Goal: Task Accomplishment & Management: Manage account settings

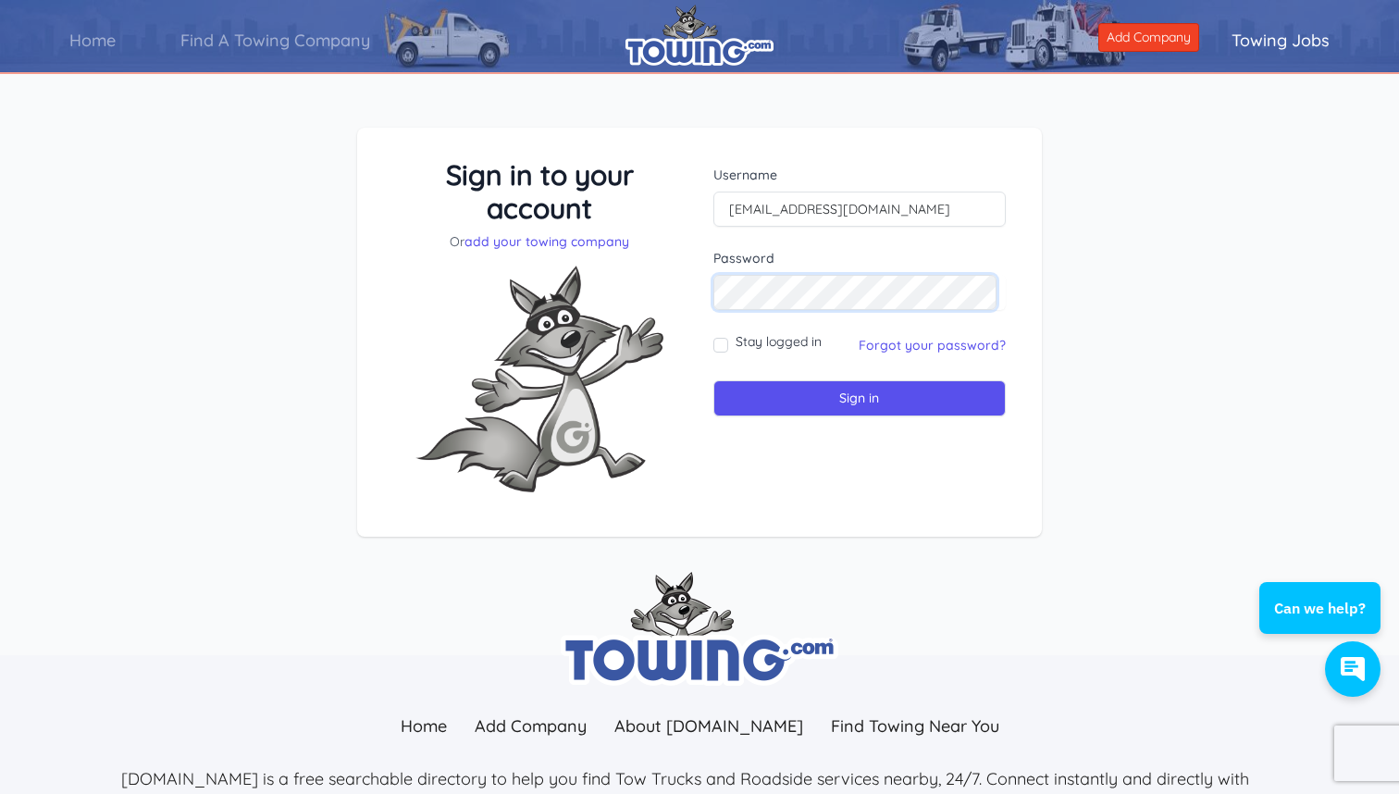
click at [855, 398] on input "Sign in" at bounding box center [859, 398] width 292 height 36
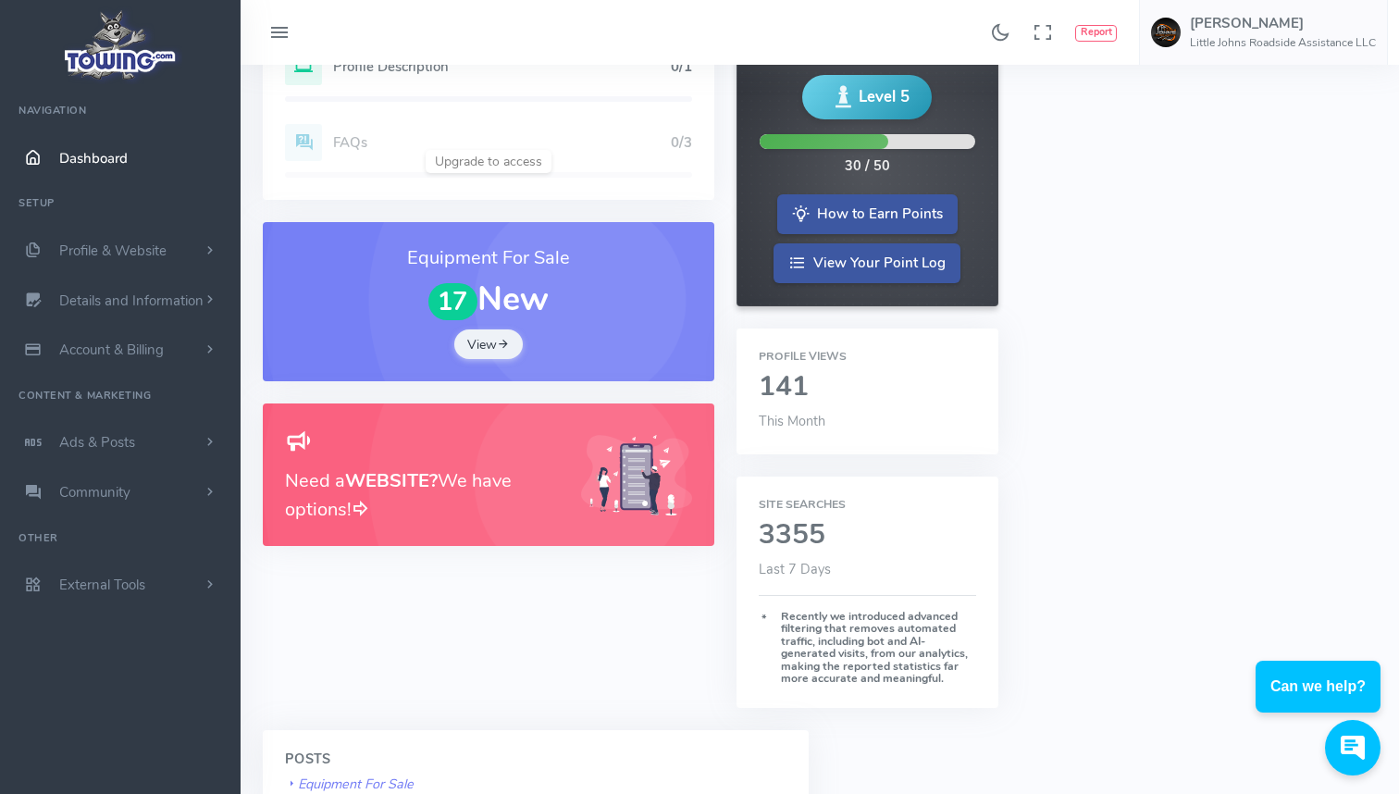
scroll to position [331, 0]
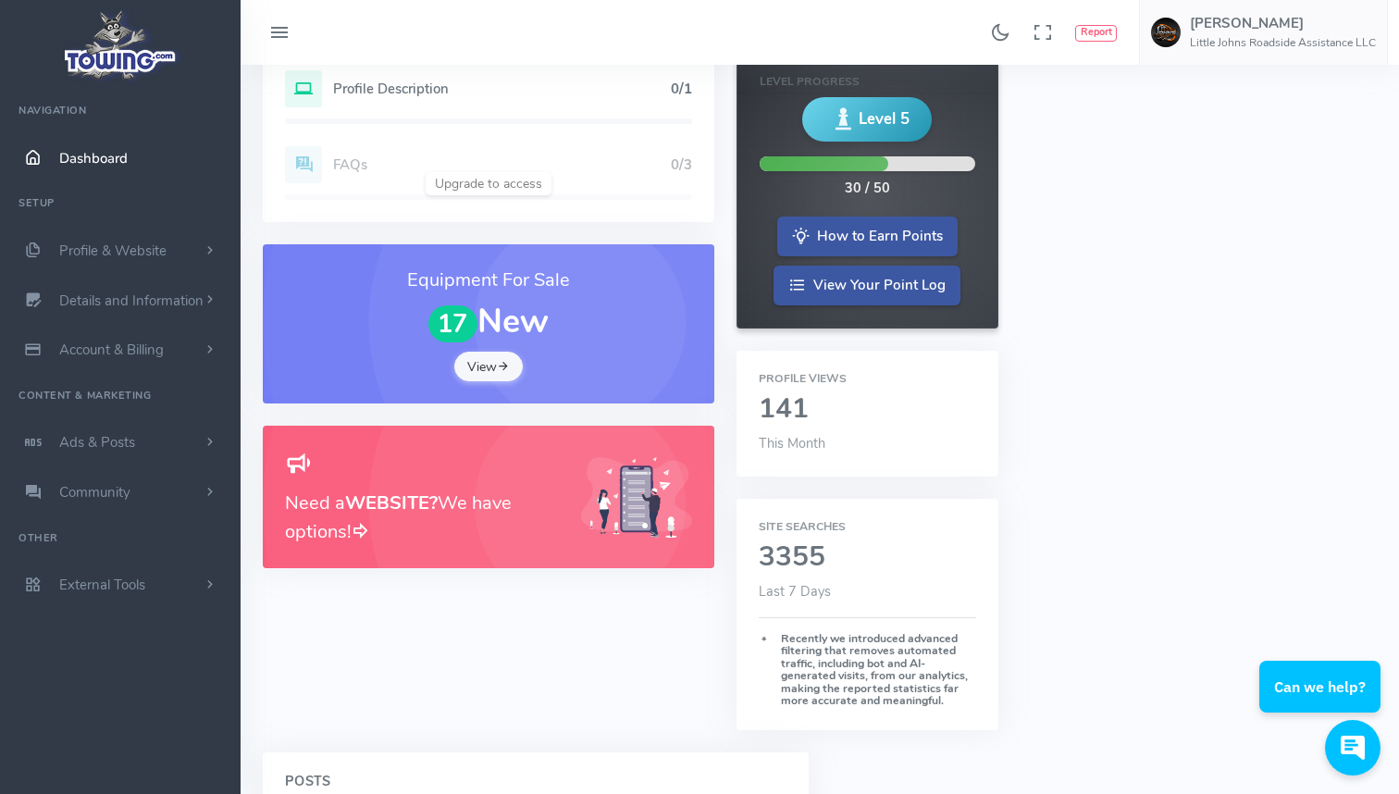
click at [500, 363] on icon at bounding box center [503, 367] width 13 height 18
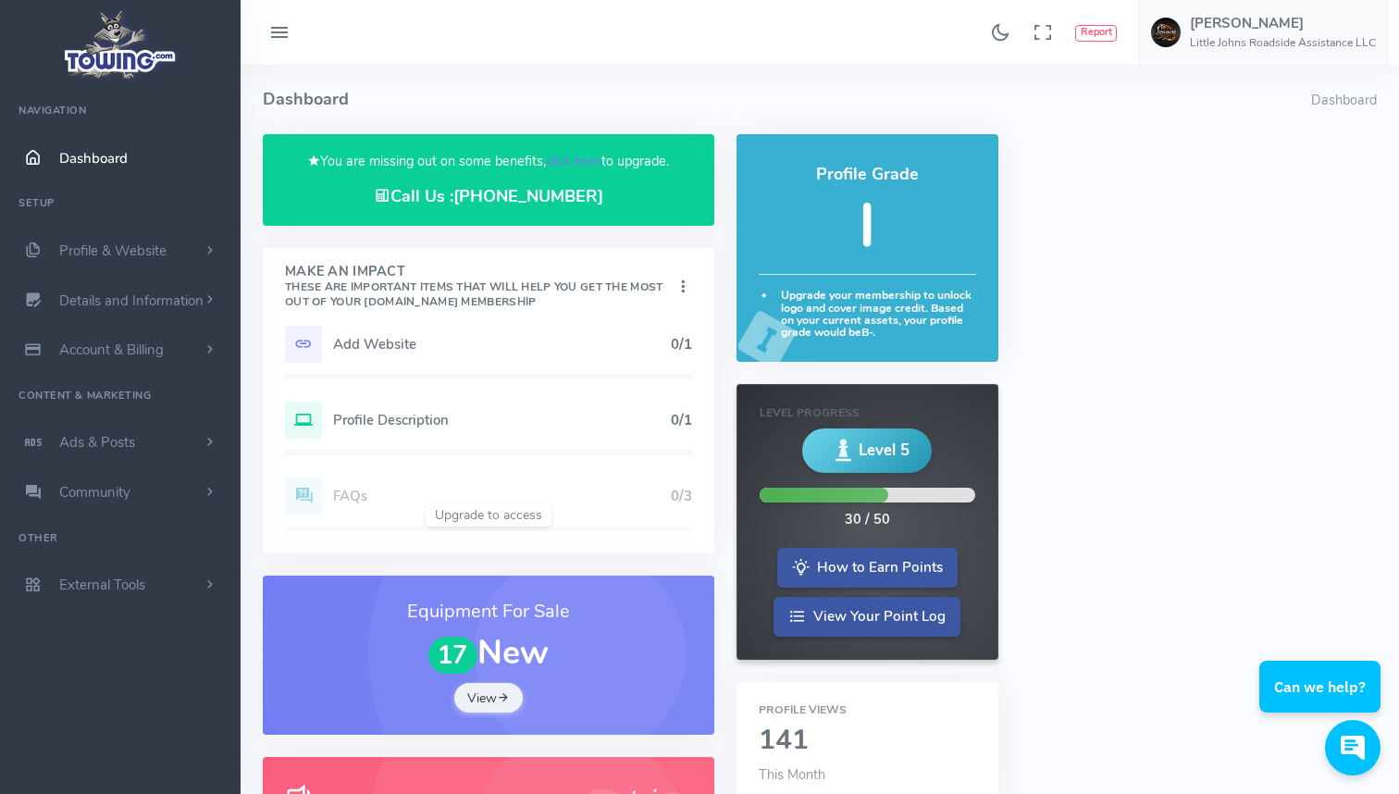
scroll to position [0, 0]
click at [867, 242] on h5 "I" at bounding box center [867, 226] width 217 height 66
click at [888, 446] on span "Level 5" at bounding box center [884, 450] width 51 height 23
click at [863, 559] on link "How to Earn Points" at bounding box center [867, 566] width 180 height 40
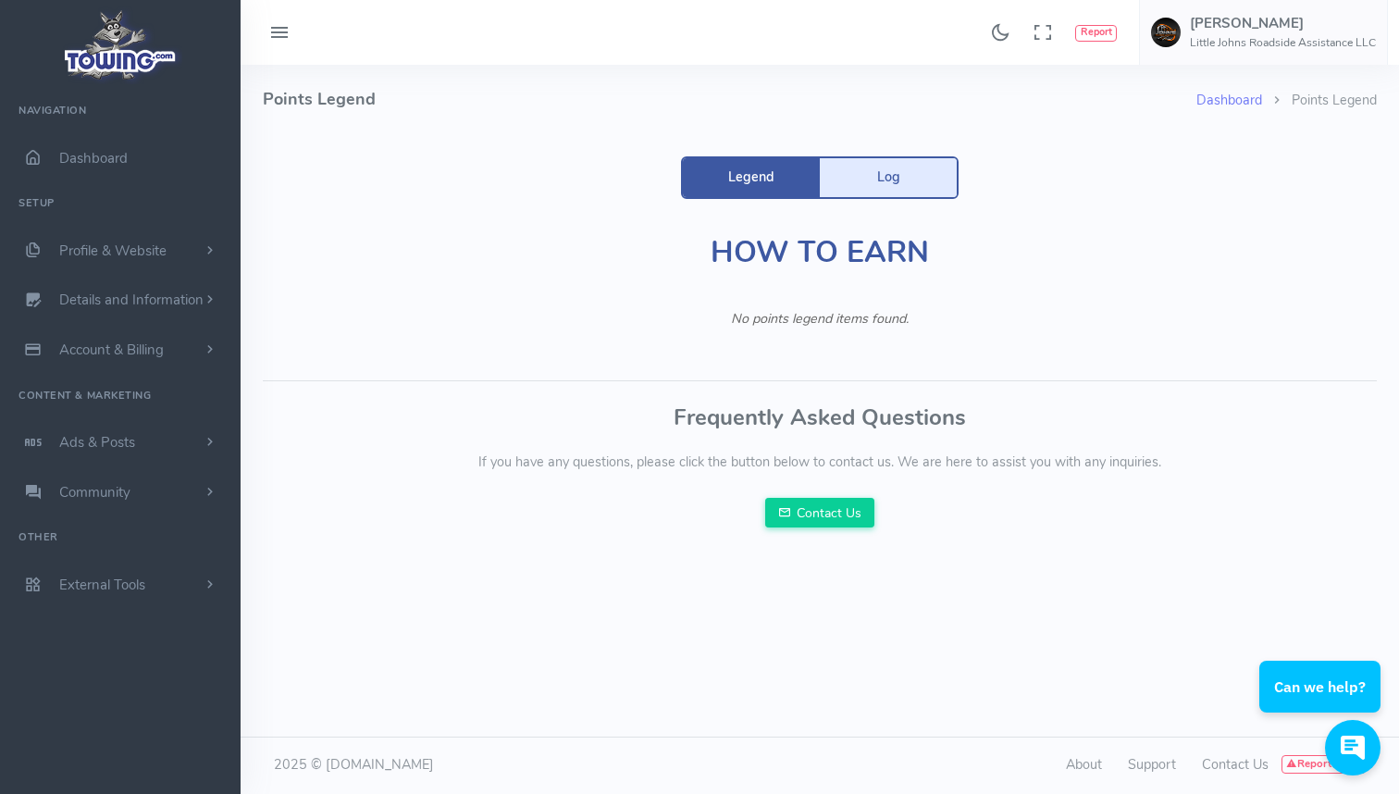
click at [909, 180] on link "Log" at bounding box center [888, 177] width 137 height 39
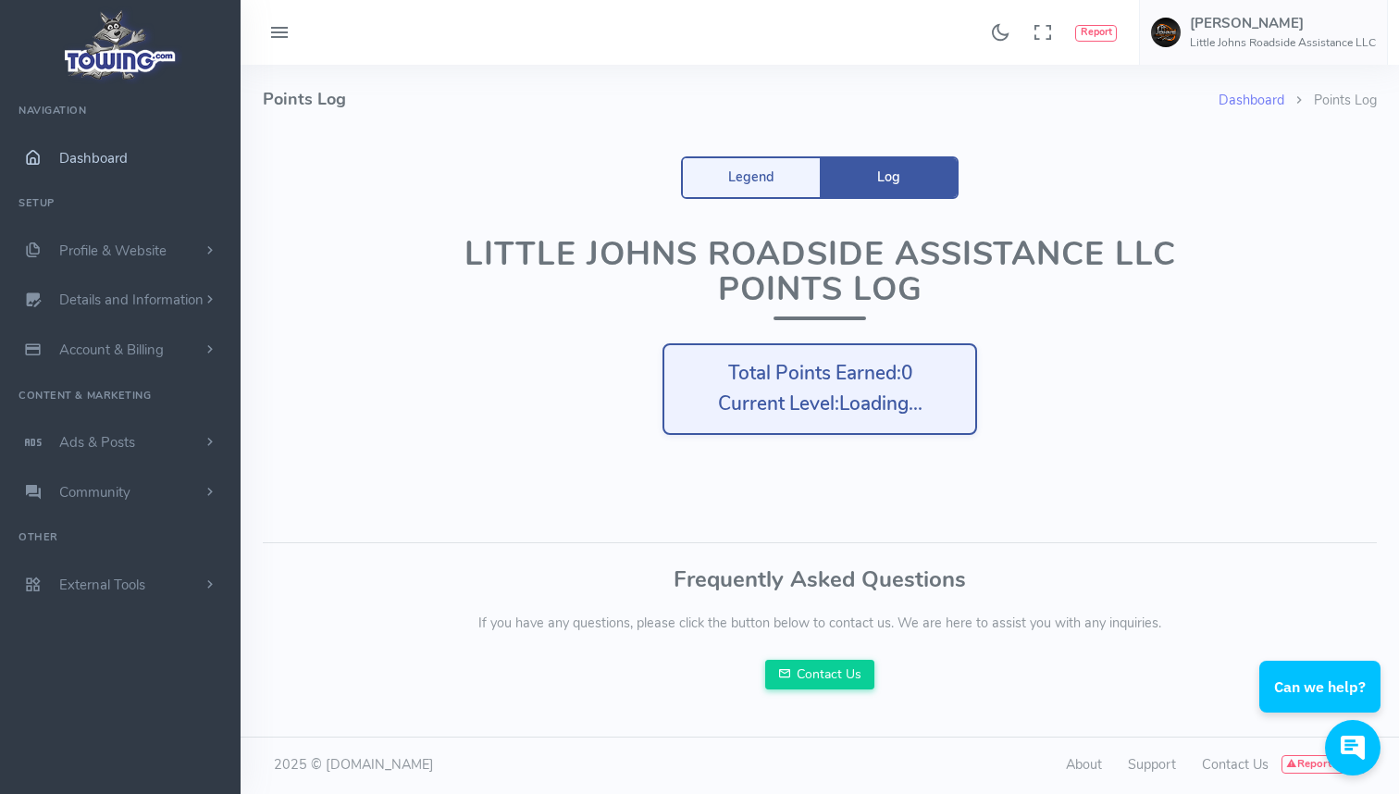
click at [112, 167] on span "Dashboard" at bounding box center [93, 158] width 68 height 19
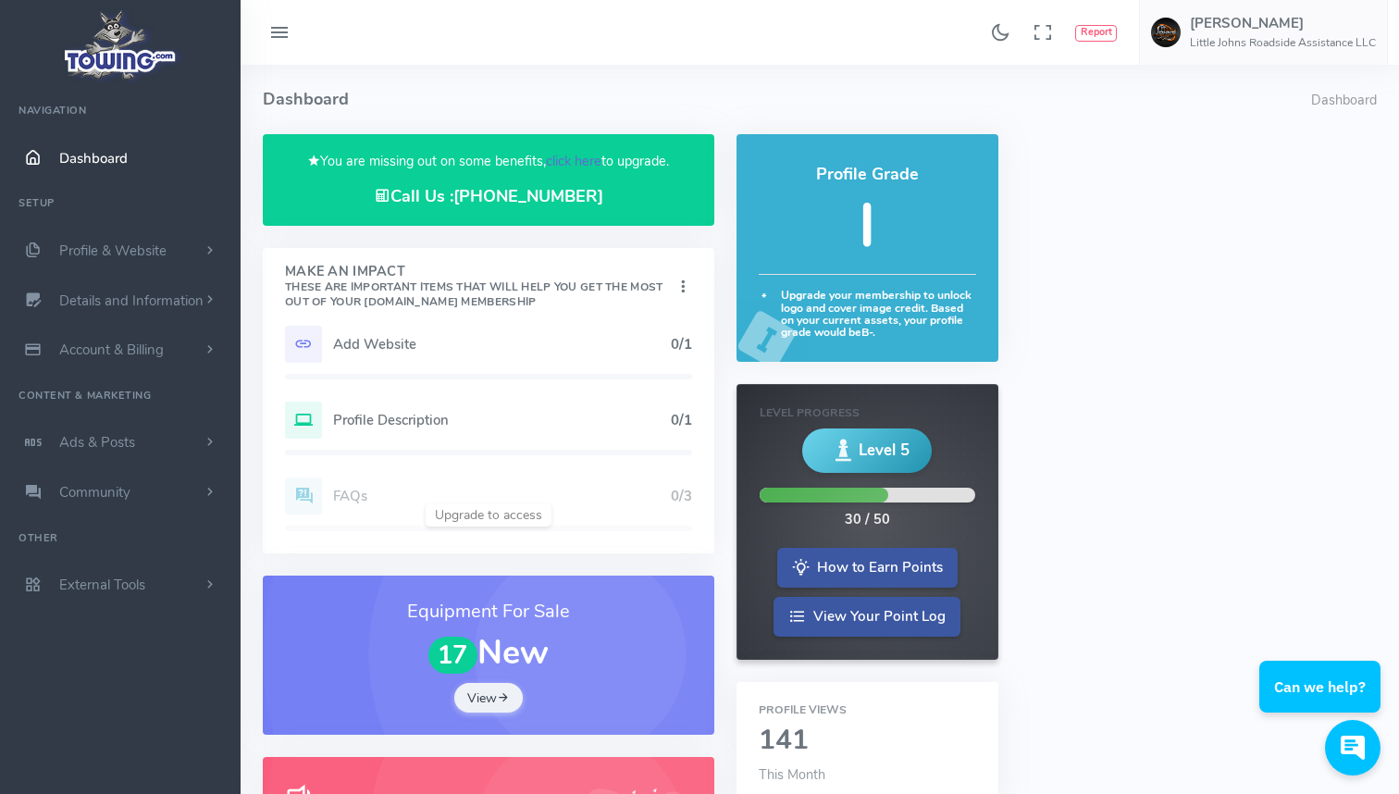
click at [592, 161] on link "click here" at bounding box center [574, 161] width 56 height 19
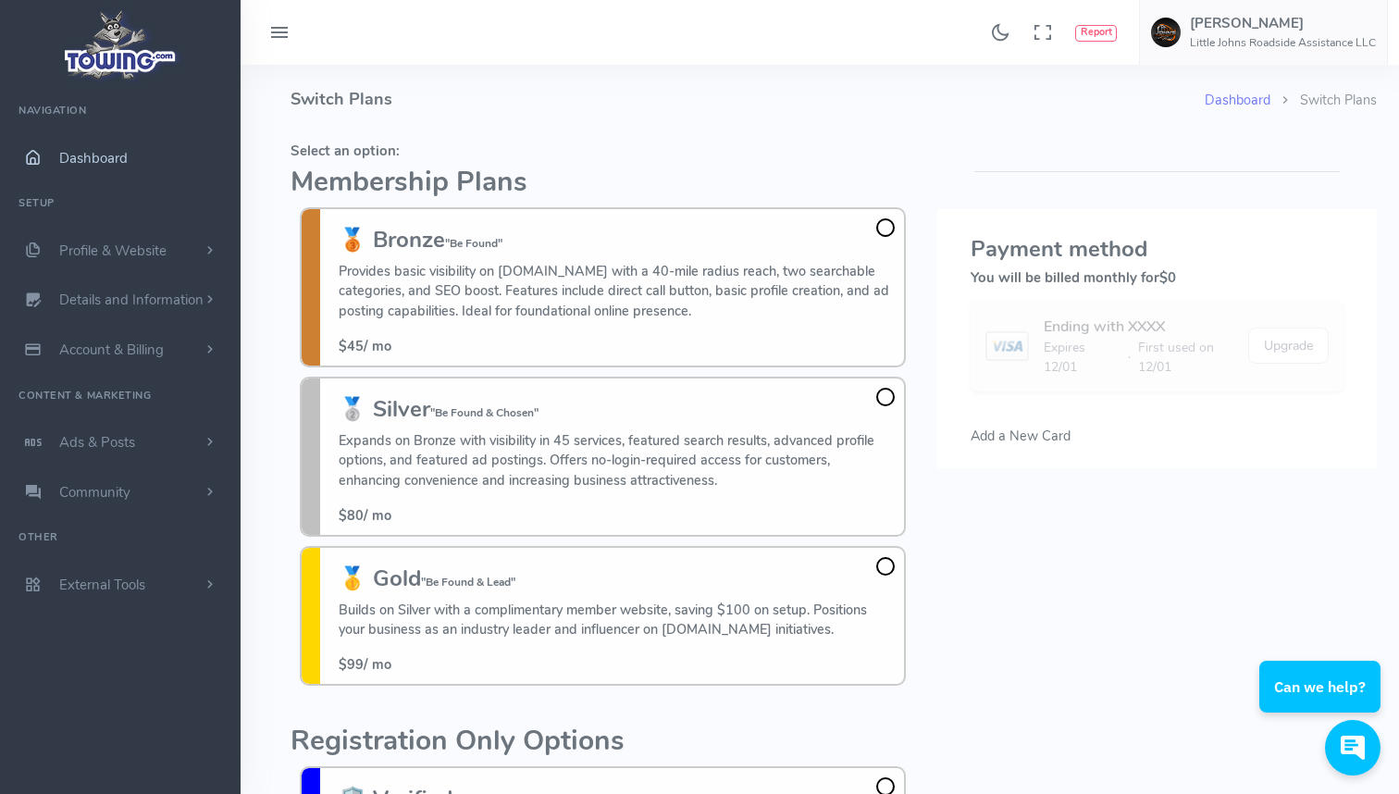
click at [109, 159] on span "Dashboard" at bounding box center [93, 158] width 68 height 19
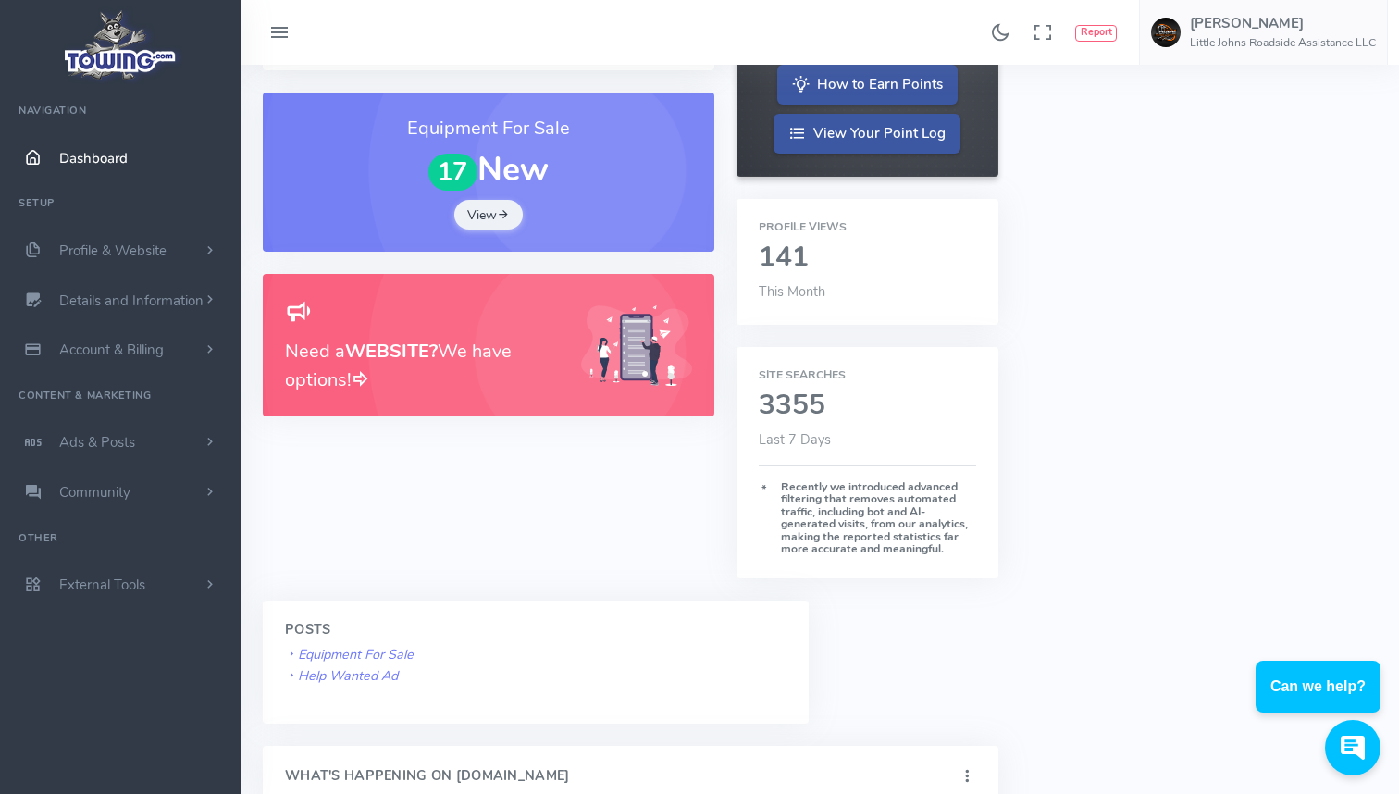
scroll to position [487, 0]
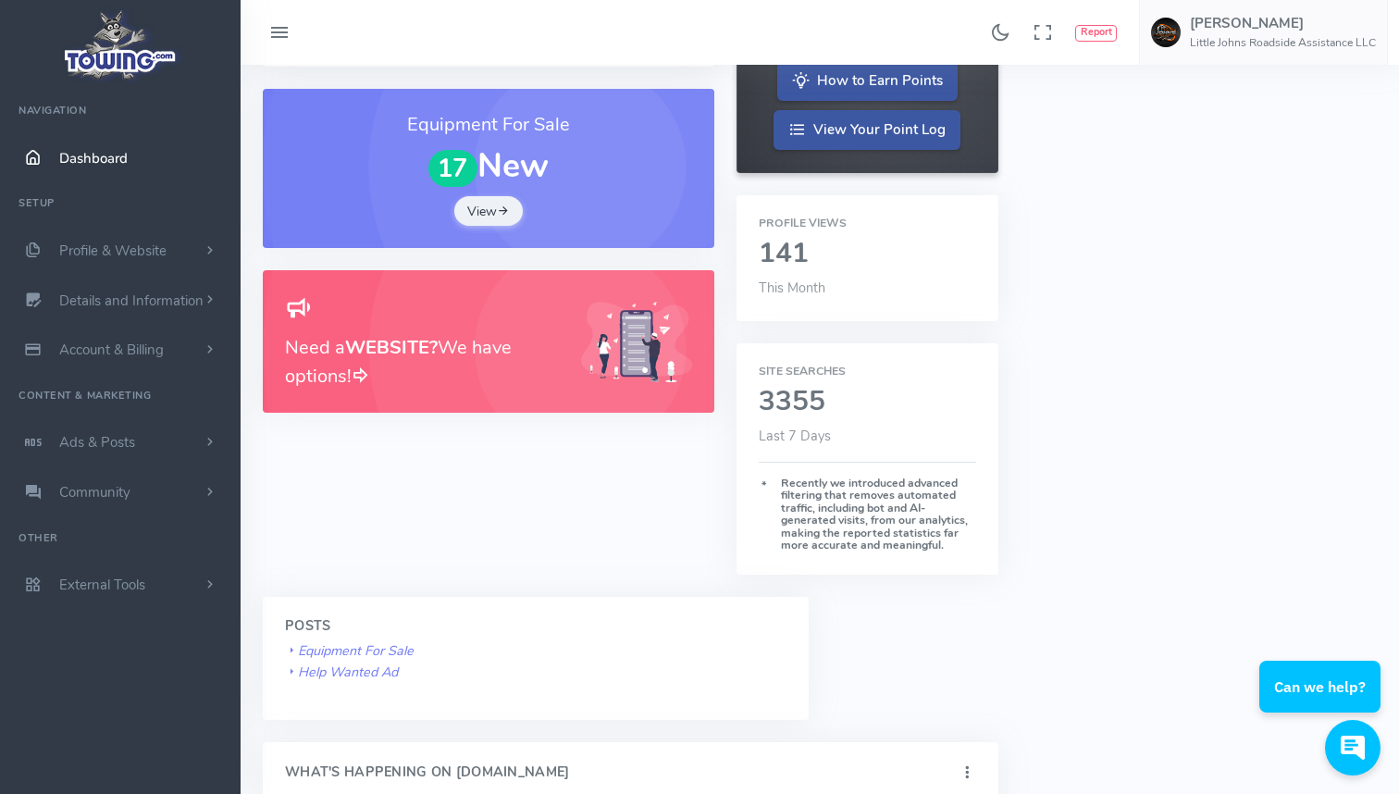
click at [421, 367] on h3 "Need a WEBSITE? We have options!" at bounding box center [422, 362] width 274 height 56
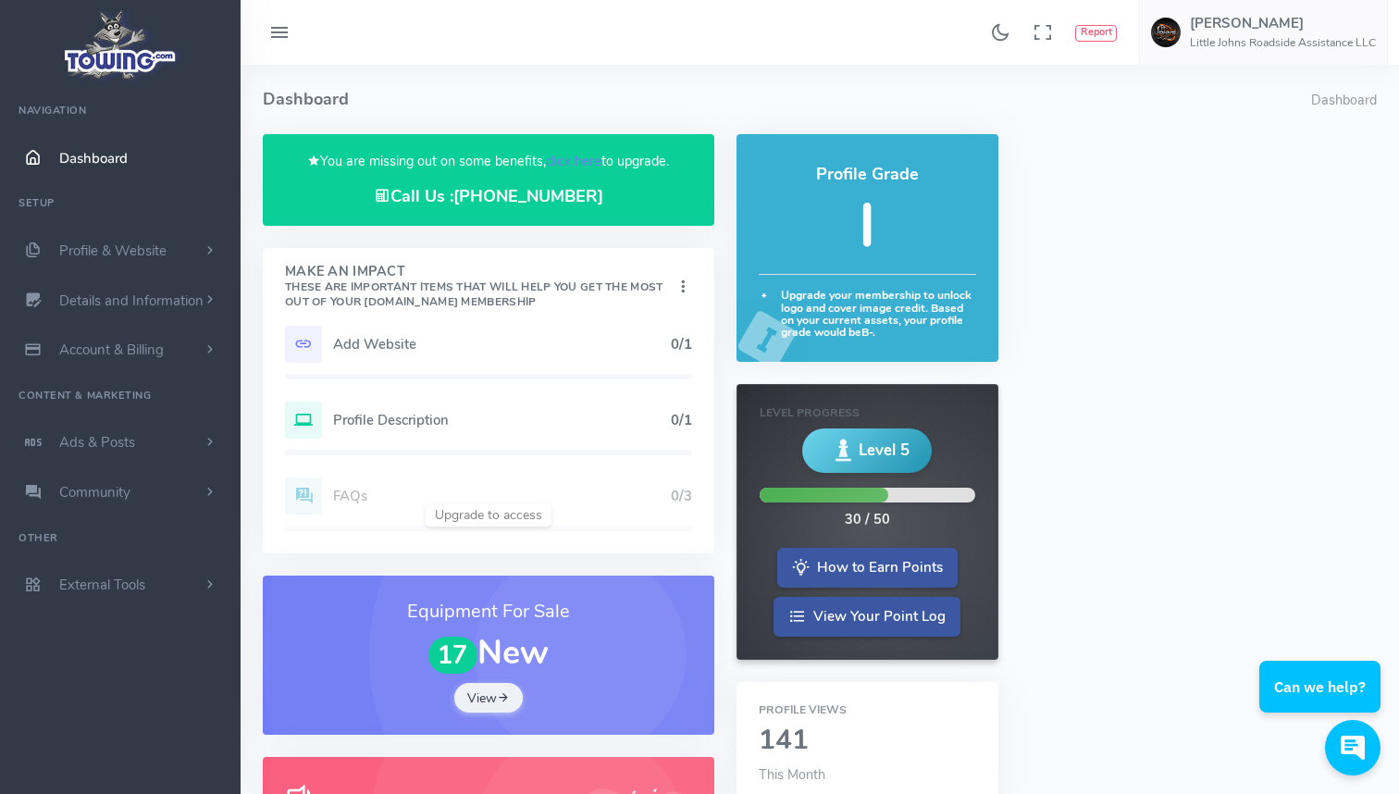
scroll to position [0, 0]
click at [529, 340] on h5 "Add Website" at bounding box center [502, 344] width 338 height 15
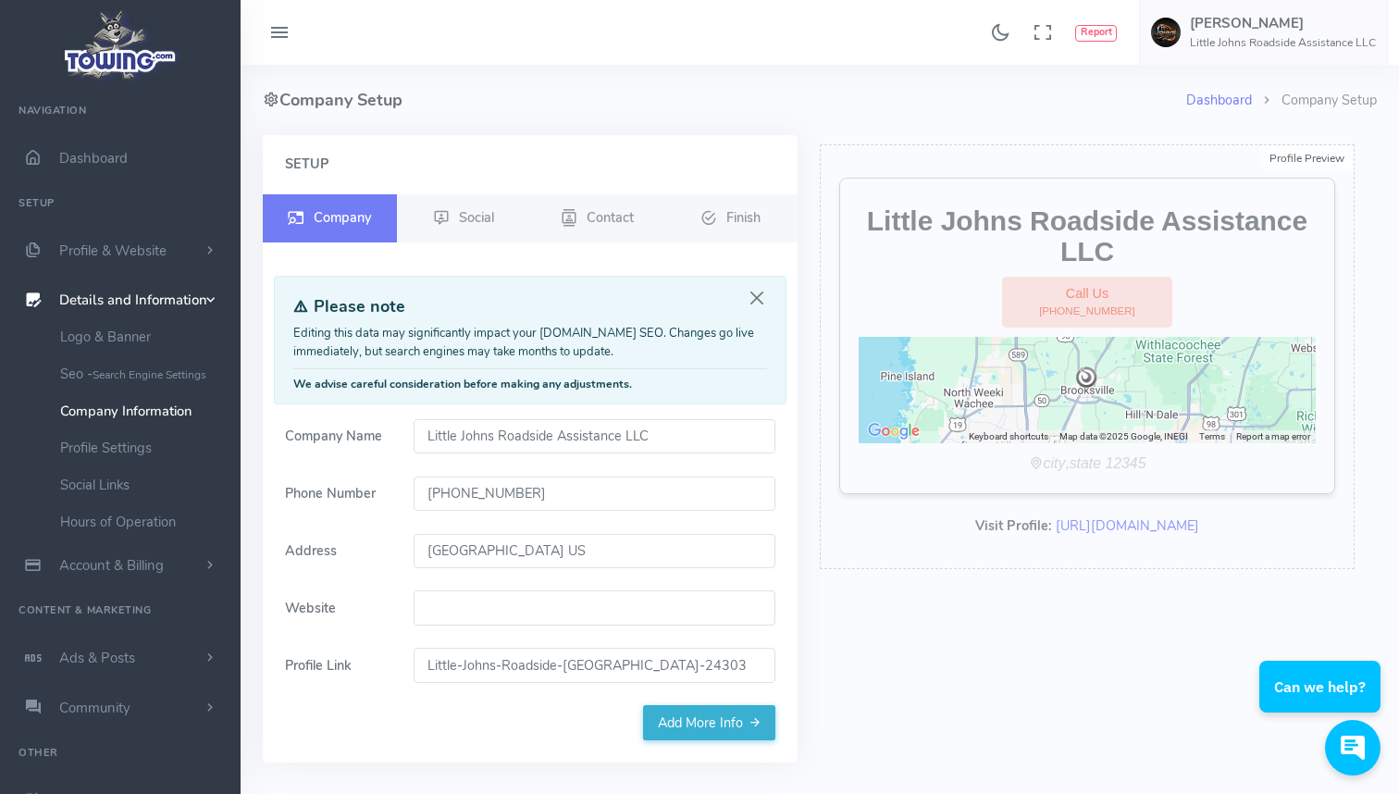
paste input "https://www.facebook.com/littlejohnsroadside"
type input "https://www.facebook.com/littlejohnsroadside"
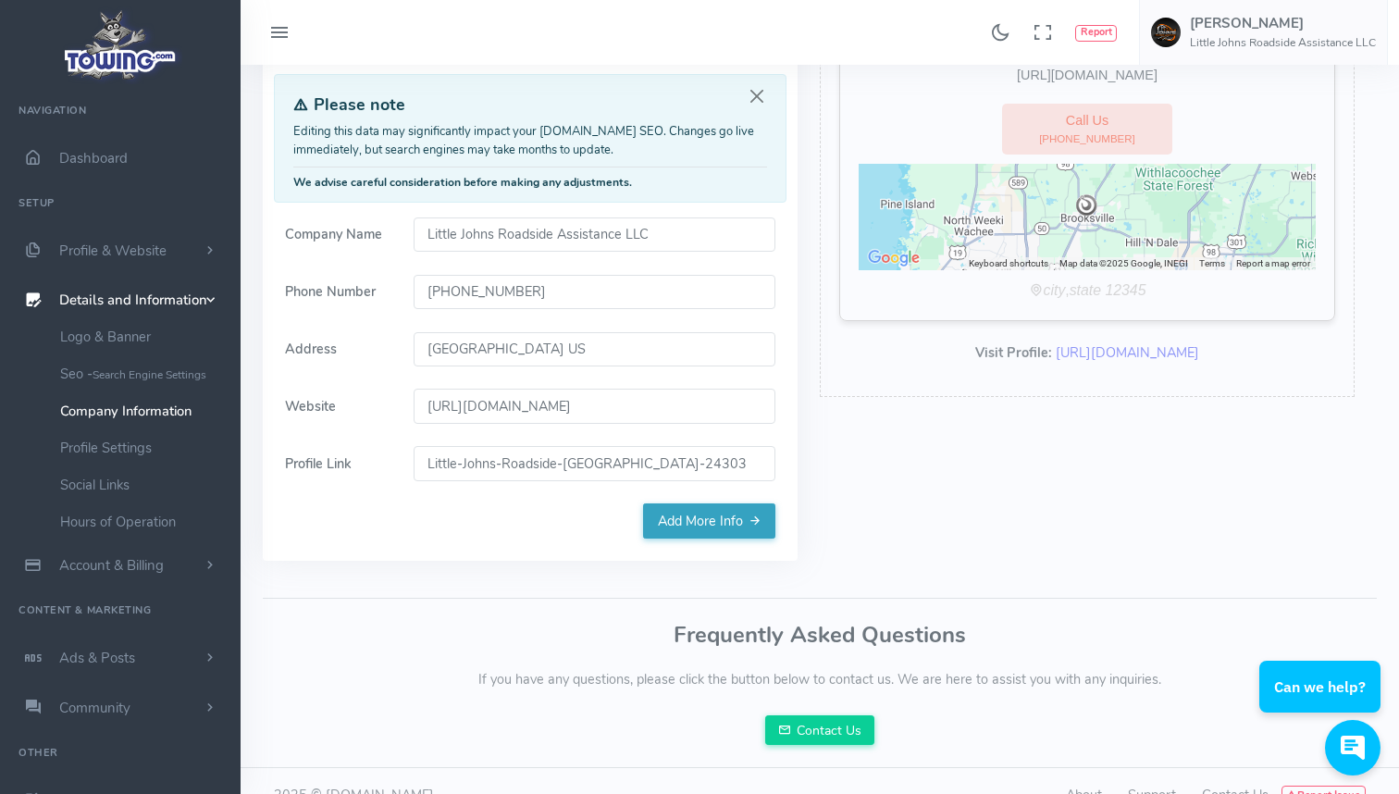
click at [733, 528] on link "Add More Info" at bounding box center [709, 520] width 132 height 35
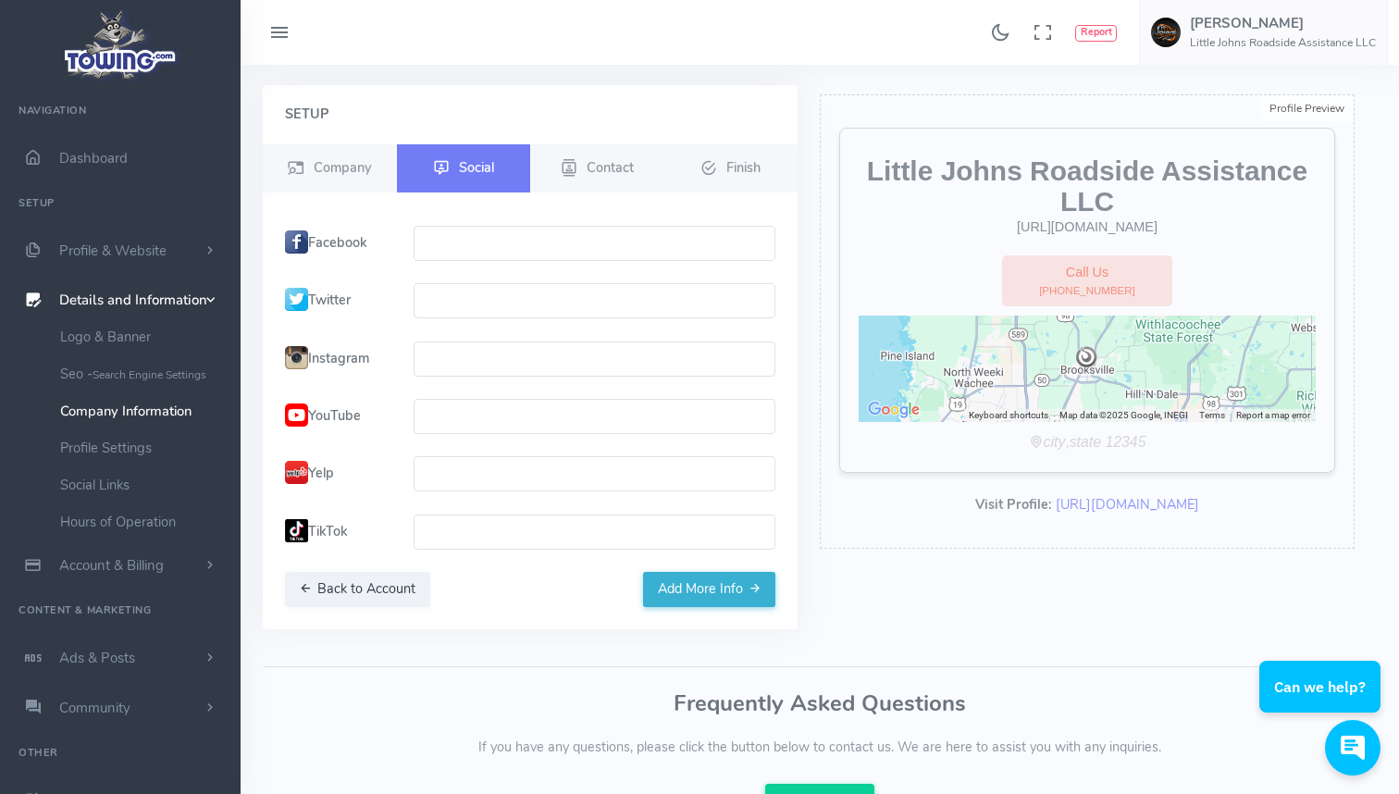
scroll to position [33, 0]
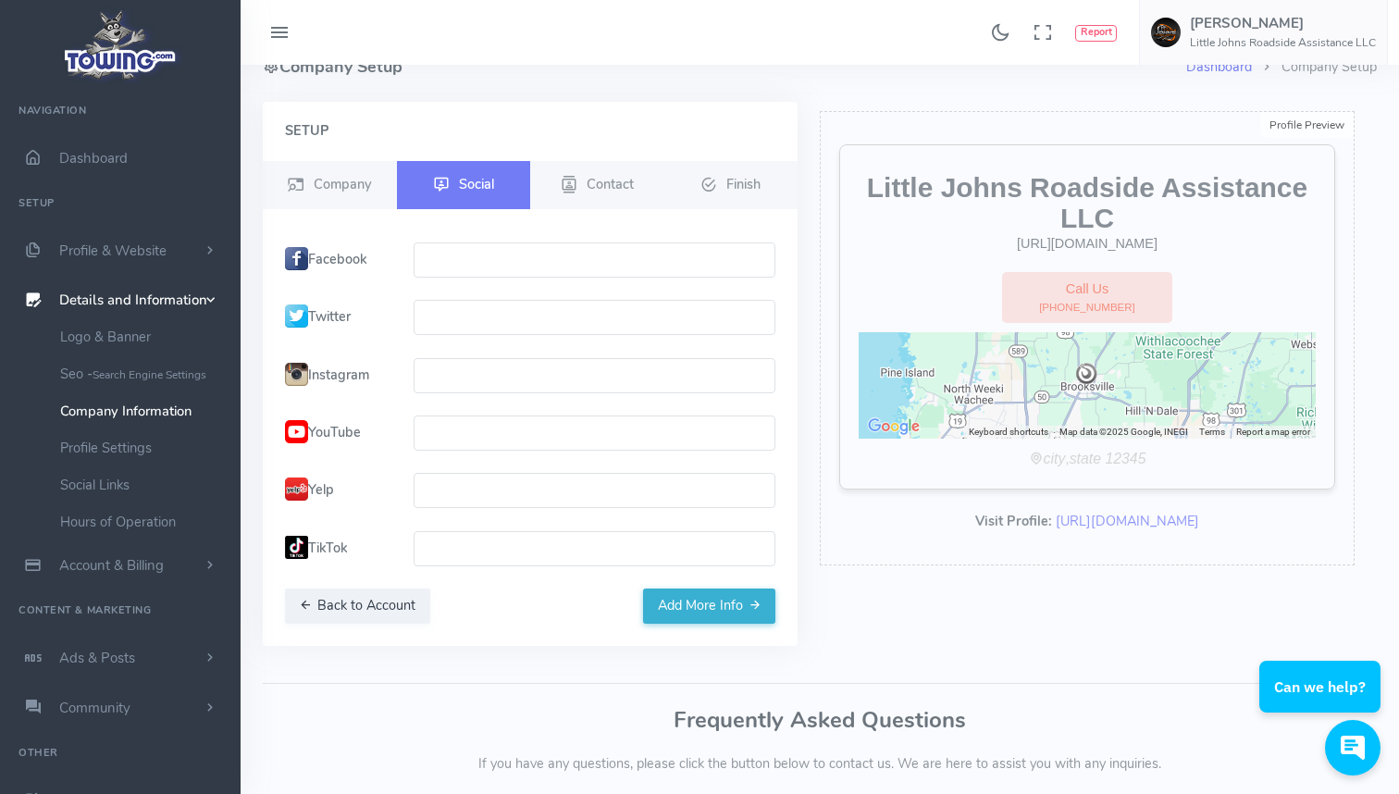
click at [588, 249] on input "text" at bounding box center [595, 259] width 363 height 35
paste input "https://www.facebook.com/littlejohnsroadside"
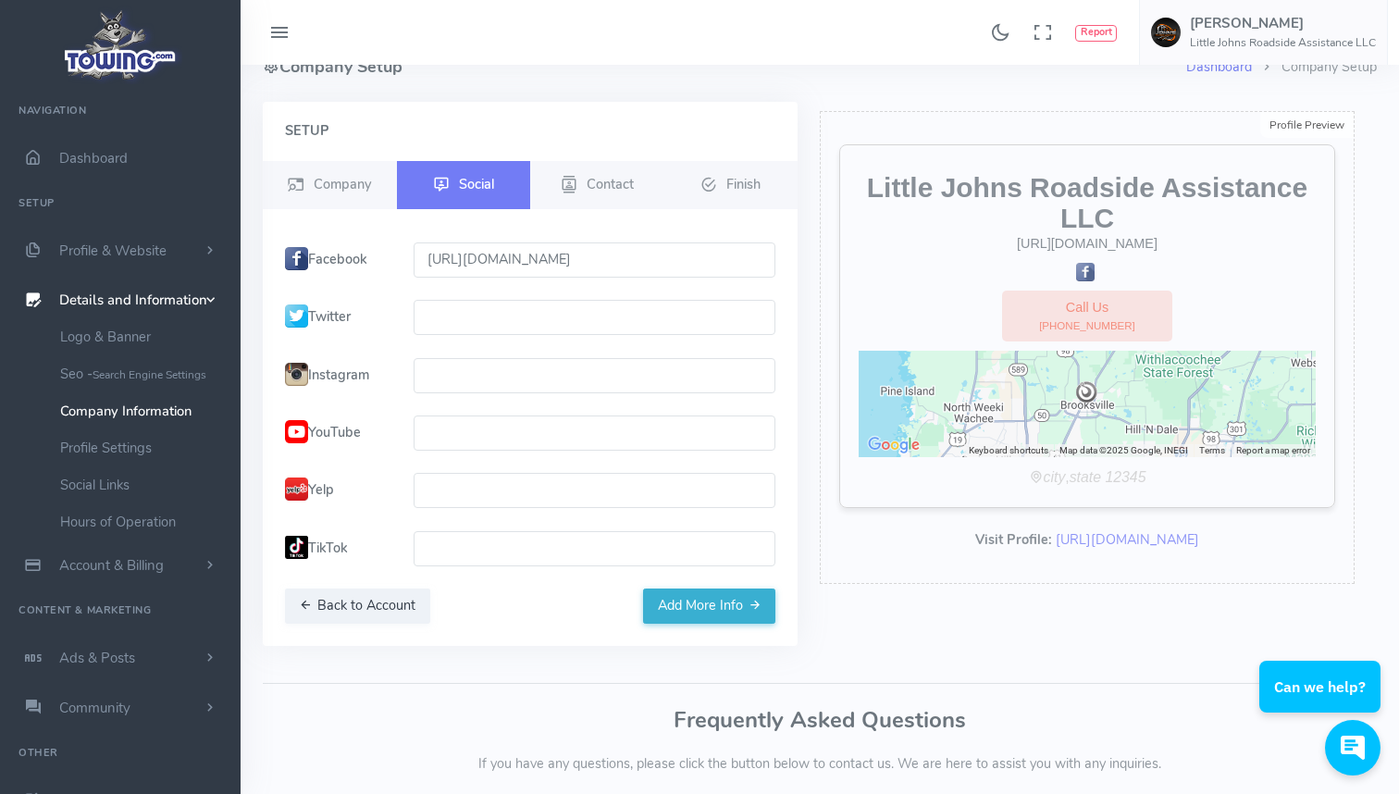
type input "https://www.facebook.com/littlejohnsroadside"
click at [580, 381] on input "text" at bounding box center [595, 375] width 363 height 35
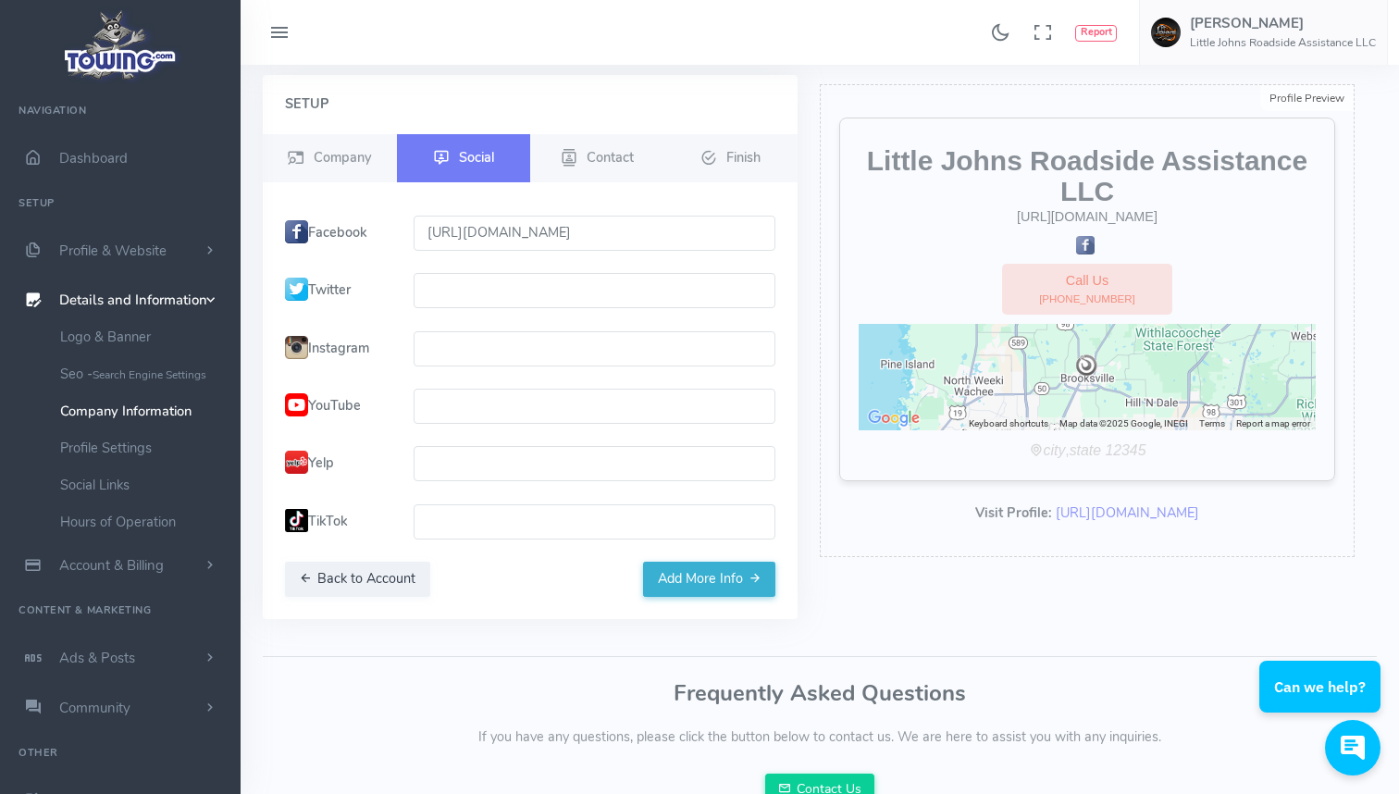
scroll to position [61, 0]
paste input "https://www.instagram.com/littlejohnsroadside/"
type input "https://www.instagram.com/littlejohnsroadside/"
click at [632, 420] on input "text" at bounding box center [595, 405] width 363 height 35
paste input "https://www.youtube.com/@littlejohnsroadside"
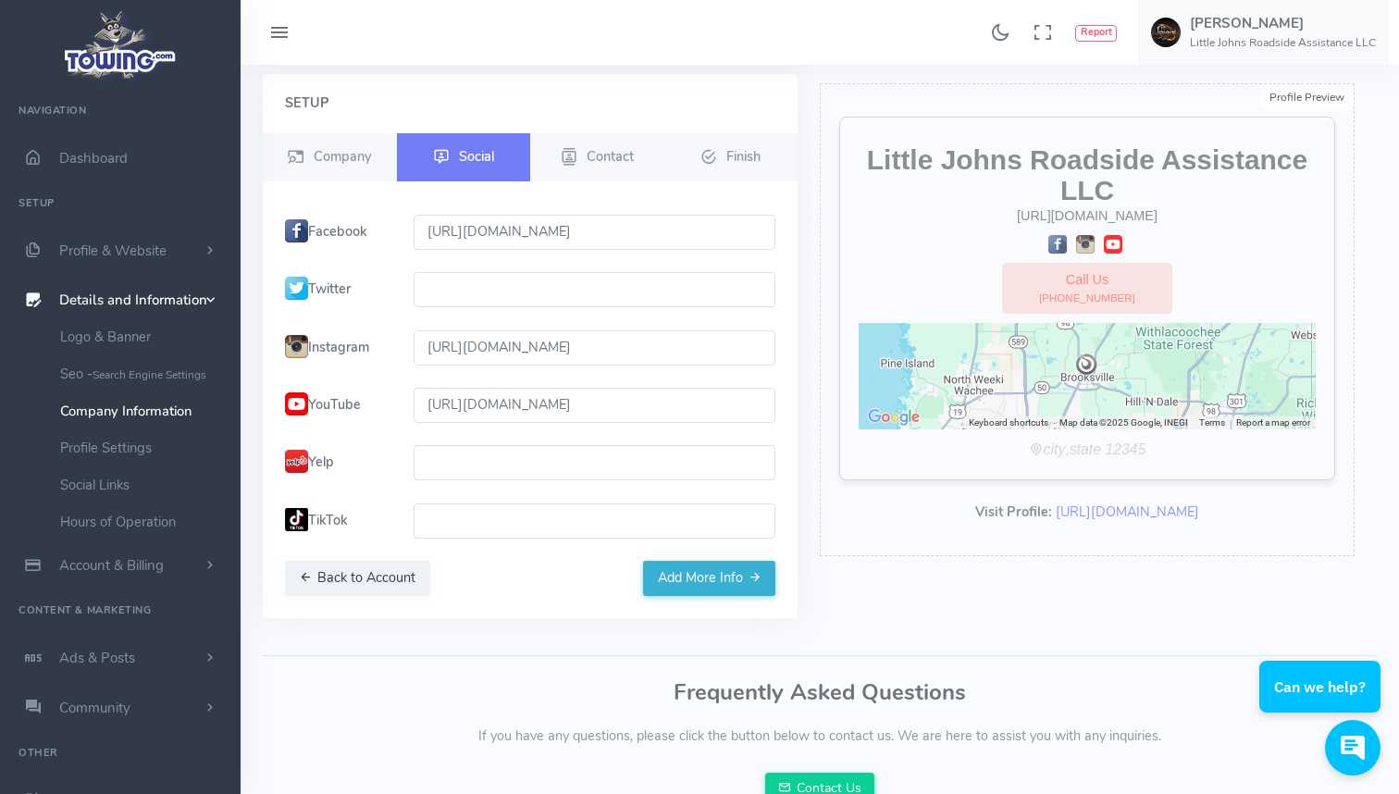
type input "https://www.youtube.com/@littlejohnsroadside"
click at [475, 514] on input "text" at bounding box center [595, 520] width 363 height 35
paste input "https://www.tiktok.com/@littlejohnsroadside"
type input "https://www.tiktok.com/@littlejohnsroadside"
click at [656, 565] on button "Add More Info" at bounding box center [709, 578] width 132 height 35
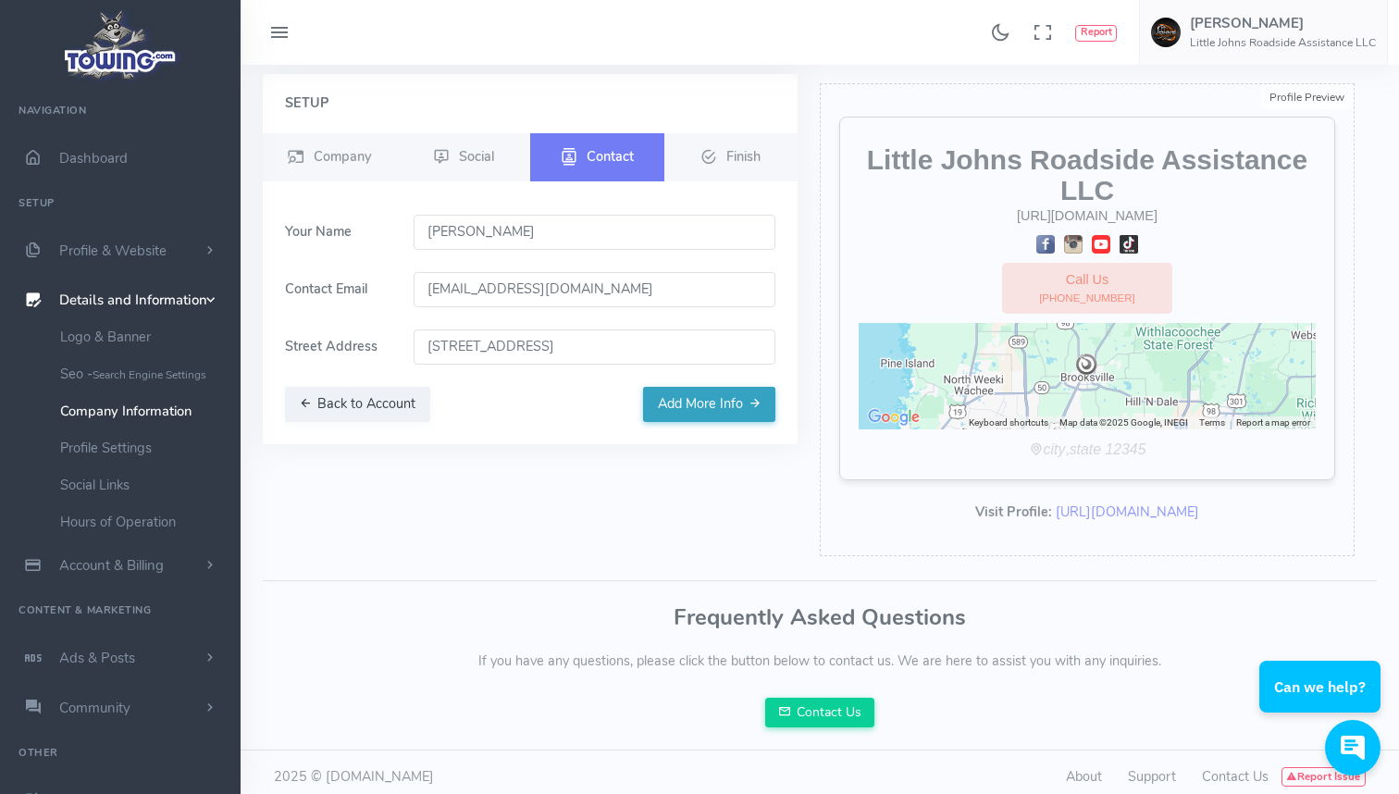
click at [724, 402] on button "Add More Info" at bounding box center [709, 404] width 132 height 35
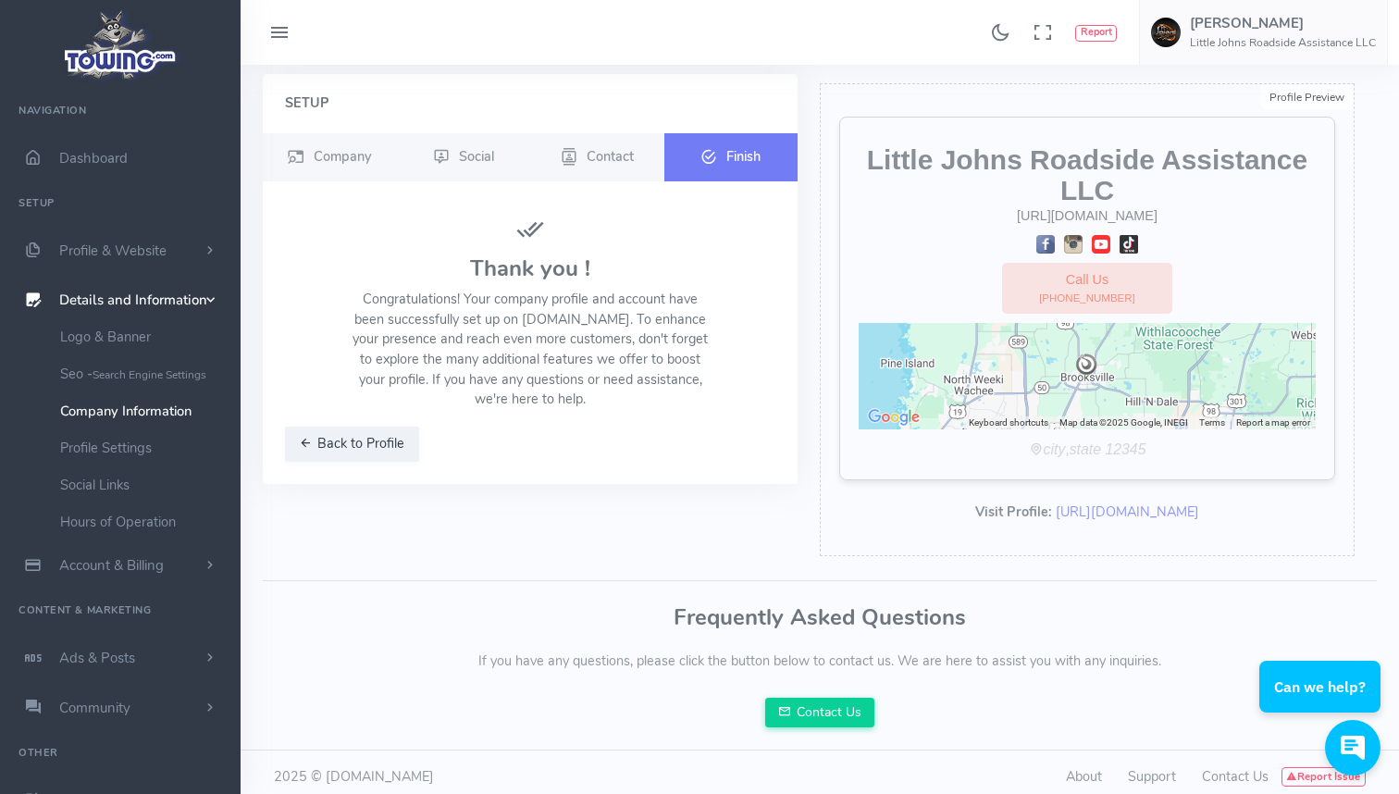
click at [693, 544] on div "Setup Company Social Contact Finish" at bounding box center [530, 319] width 557 height 491
click at [391, 427] on button "Back to Profile" at bounding box center [352, 444] width 134 height 35
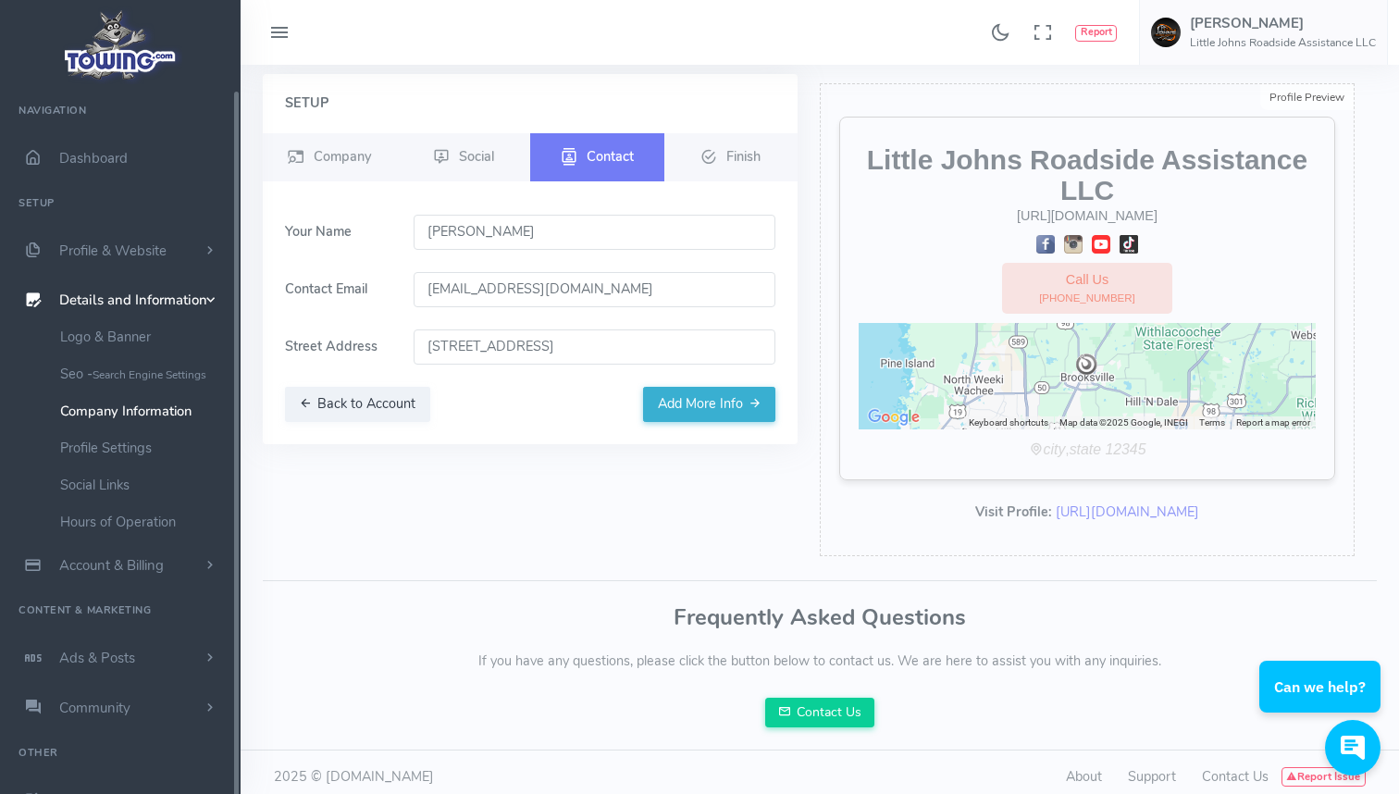
click at [140, 295] on span "Details and Information" at bounding box center [133, 300] width 148 height 19
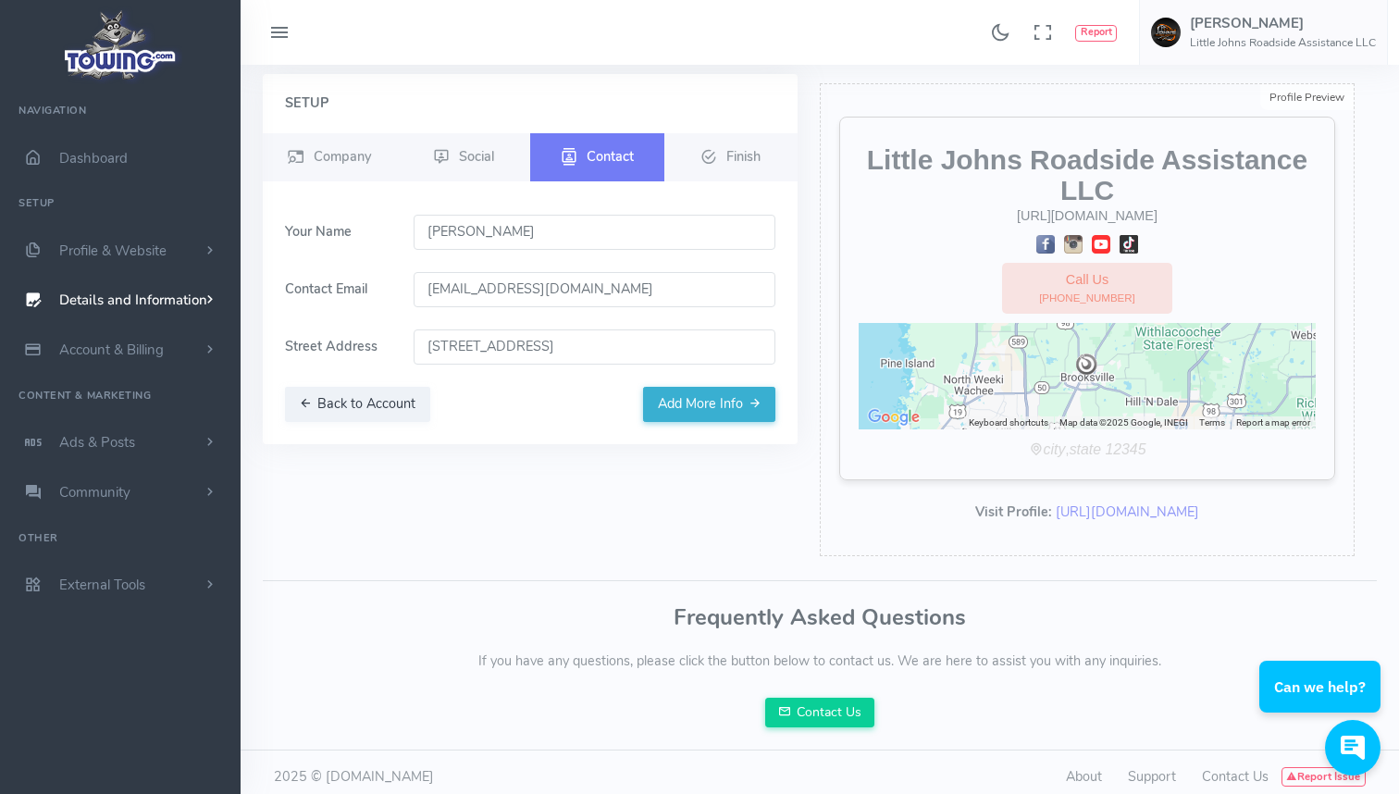
click at [140, 295] on span "Details and Information" at bounding box center [133, 300] width 148 height 19
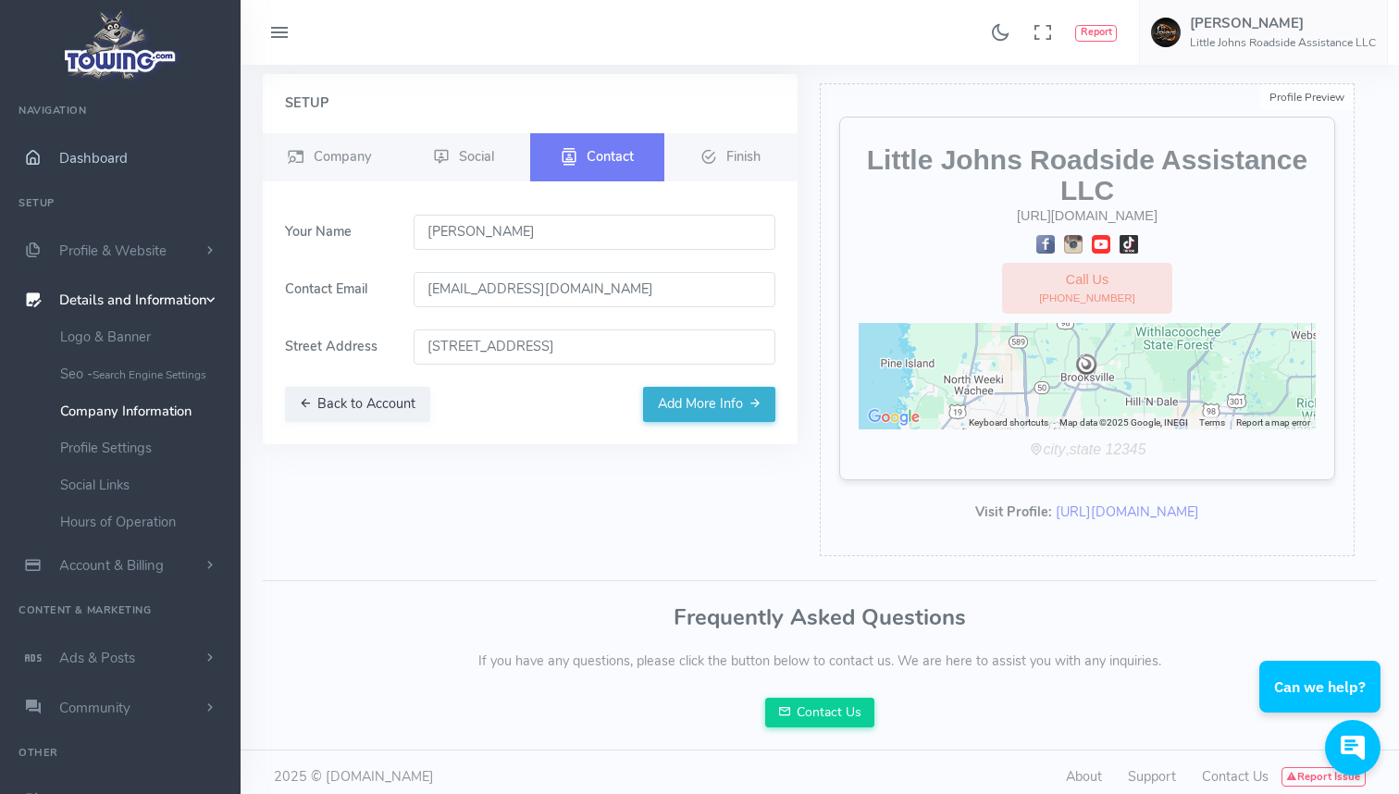
click at [102, 152] on span "Dashboard" at bounding box center [93, 158] width 68 height 19
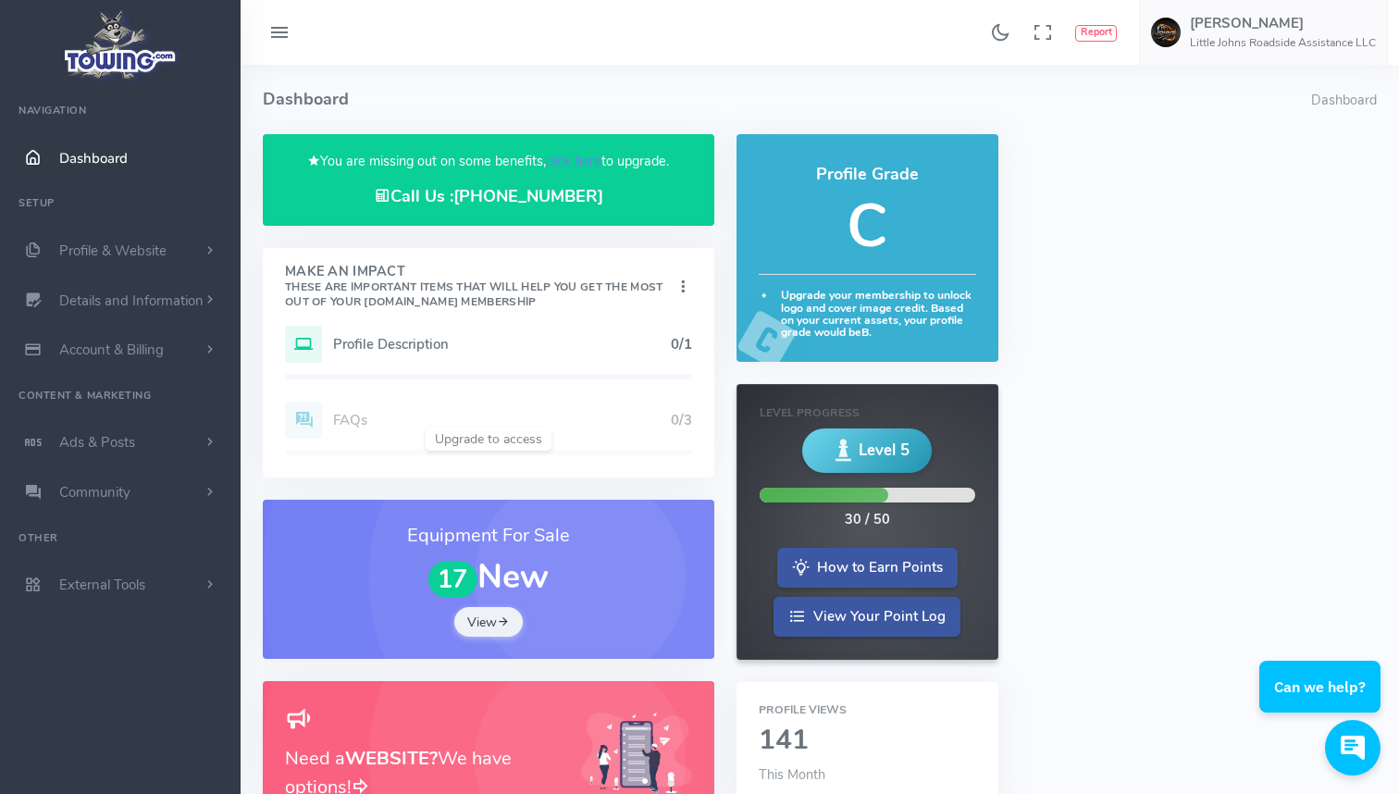
click at [655, 93] on h4 "Dashboard" at bounding box center [787, 99] width 1048 height 69
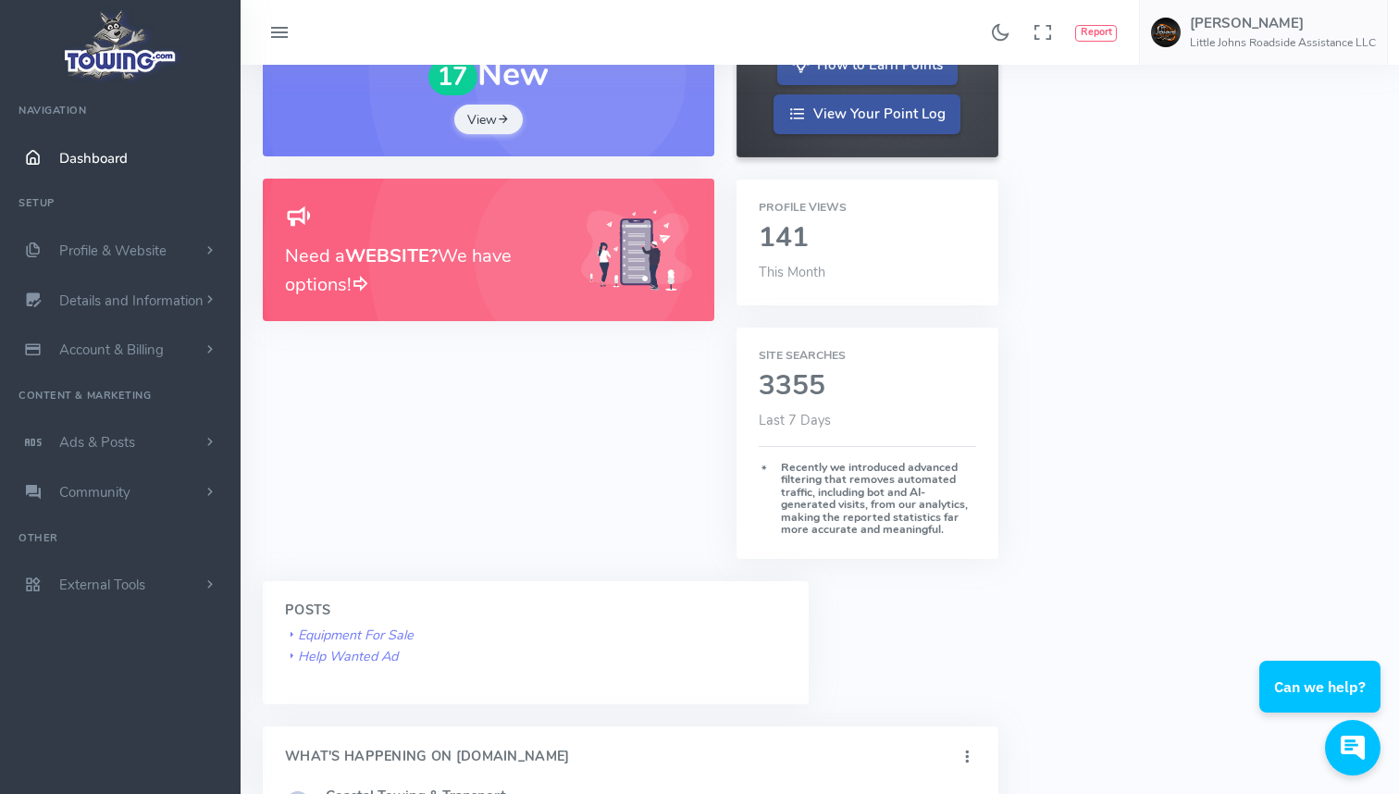
scroll to position [417, 0]
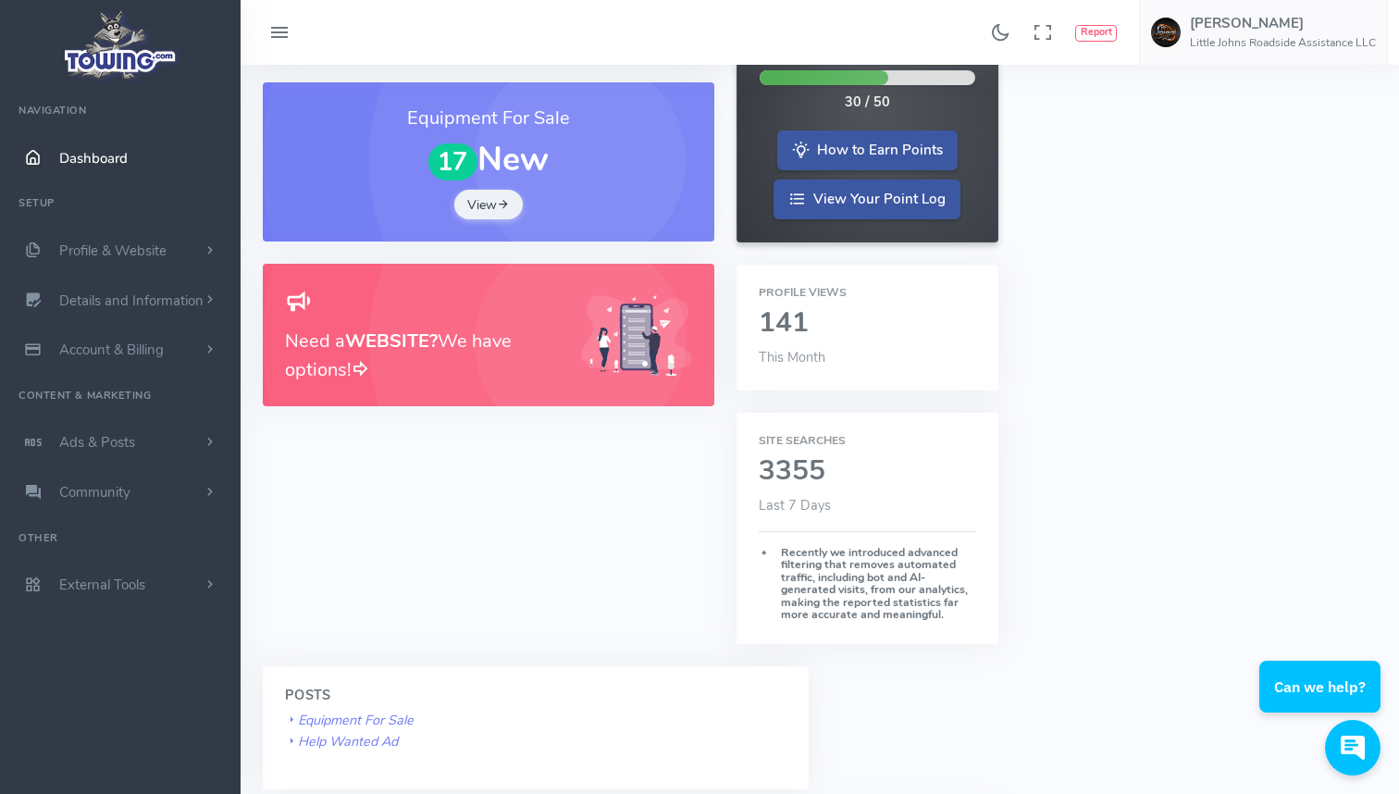
click at [1280, 144] on div "Dashboard Dashboard You are missing out on some benefits, click here to upgrade…" at bounding box center [820, 779] width 1136 height 2264
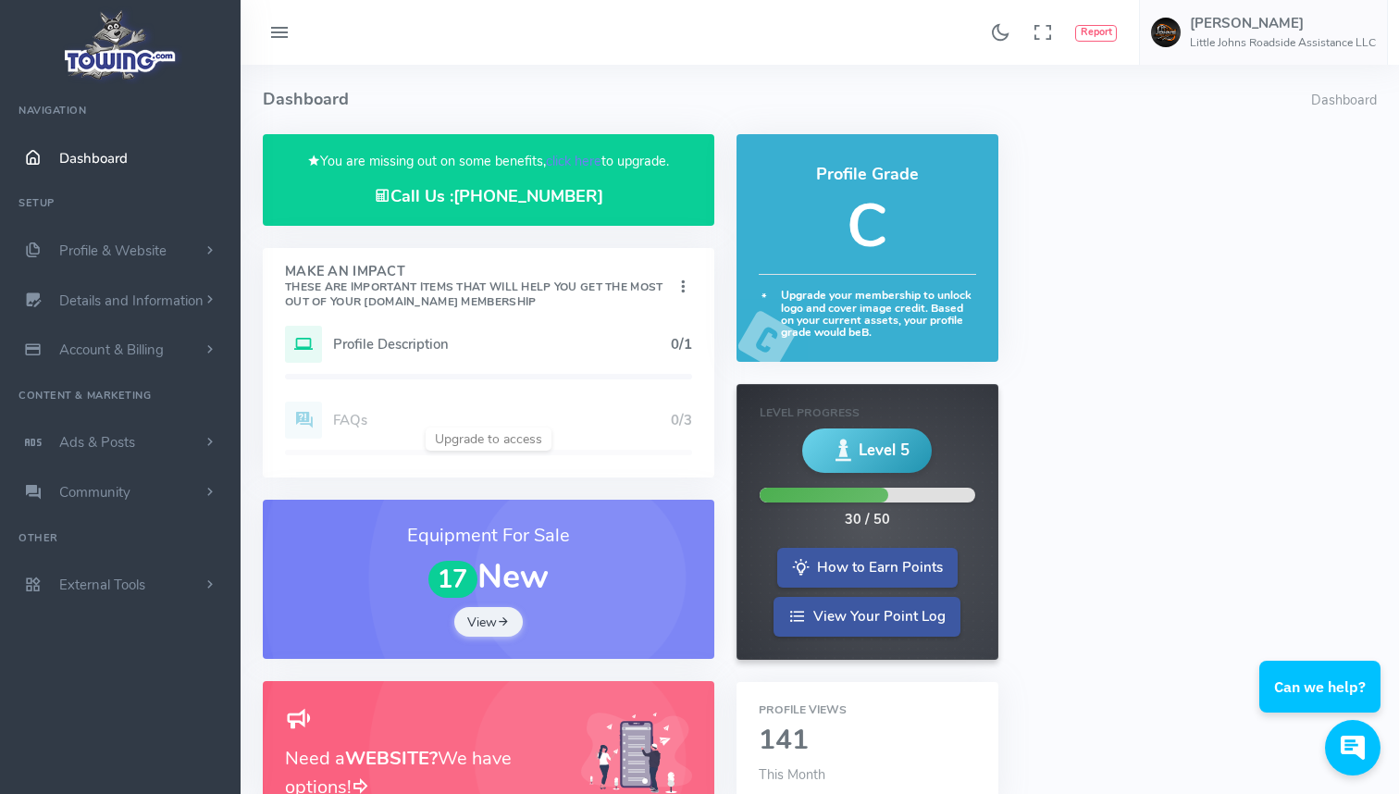
scroll to position [0, 0]
click at [1001, 31] on icon "Theme Mode" at bounding box center [1000, 33] width 20 height 31
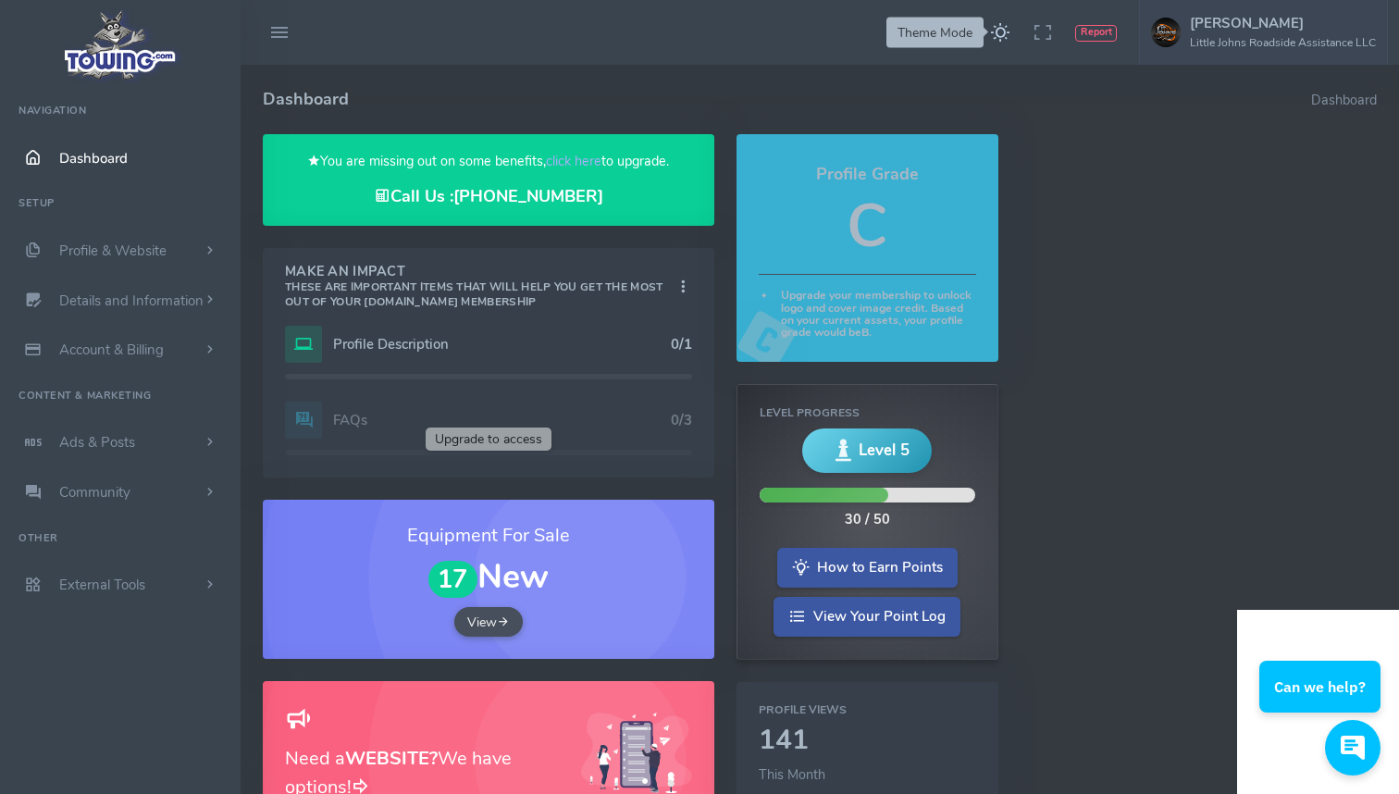
click at [1001, 31] on icon "Theme Mode" at bounding box center [1000, 33] width 20 height 31
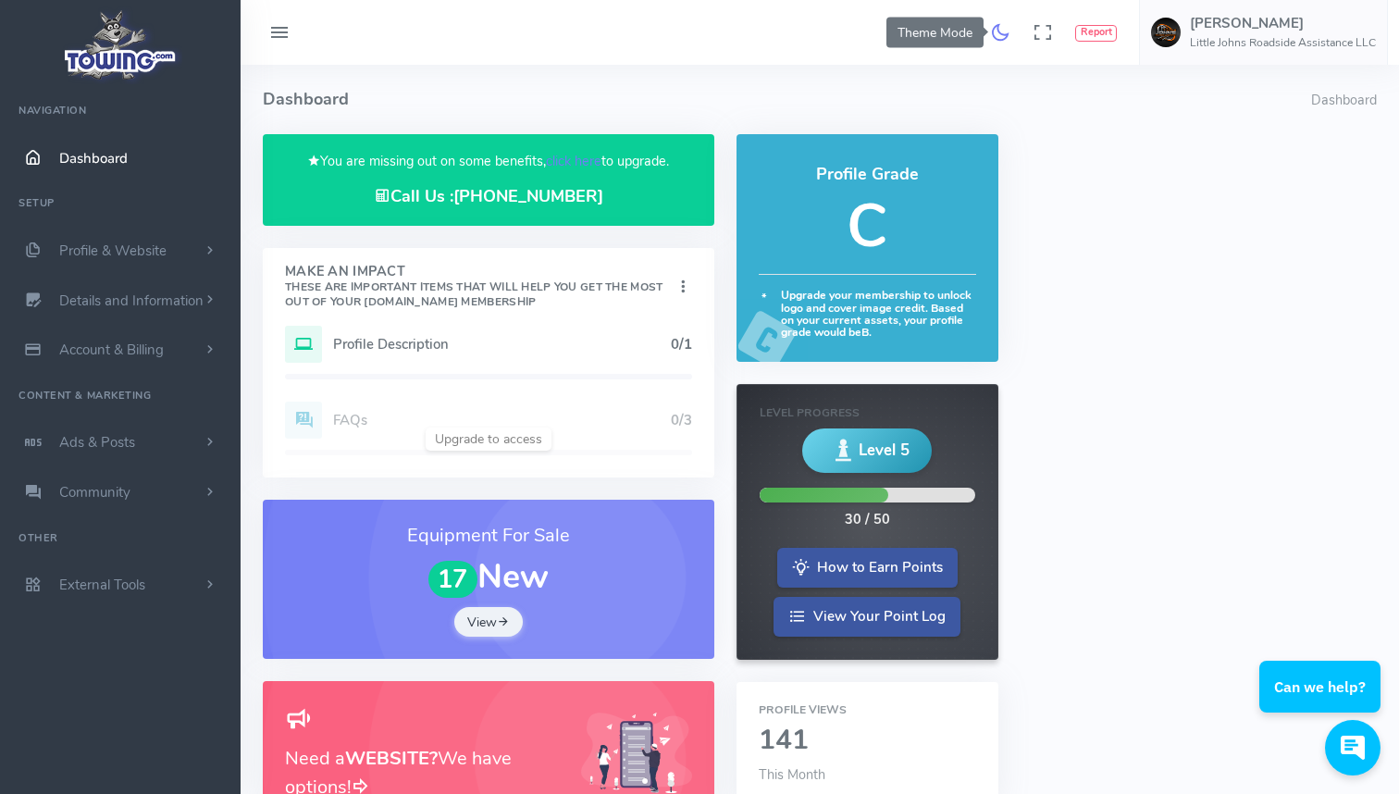
click at [1001, 31] on icon "Theme Mode" at bounding box center [1000, 33] width 20 height 31
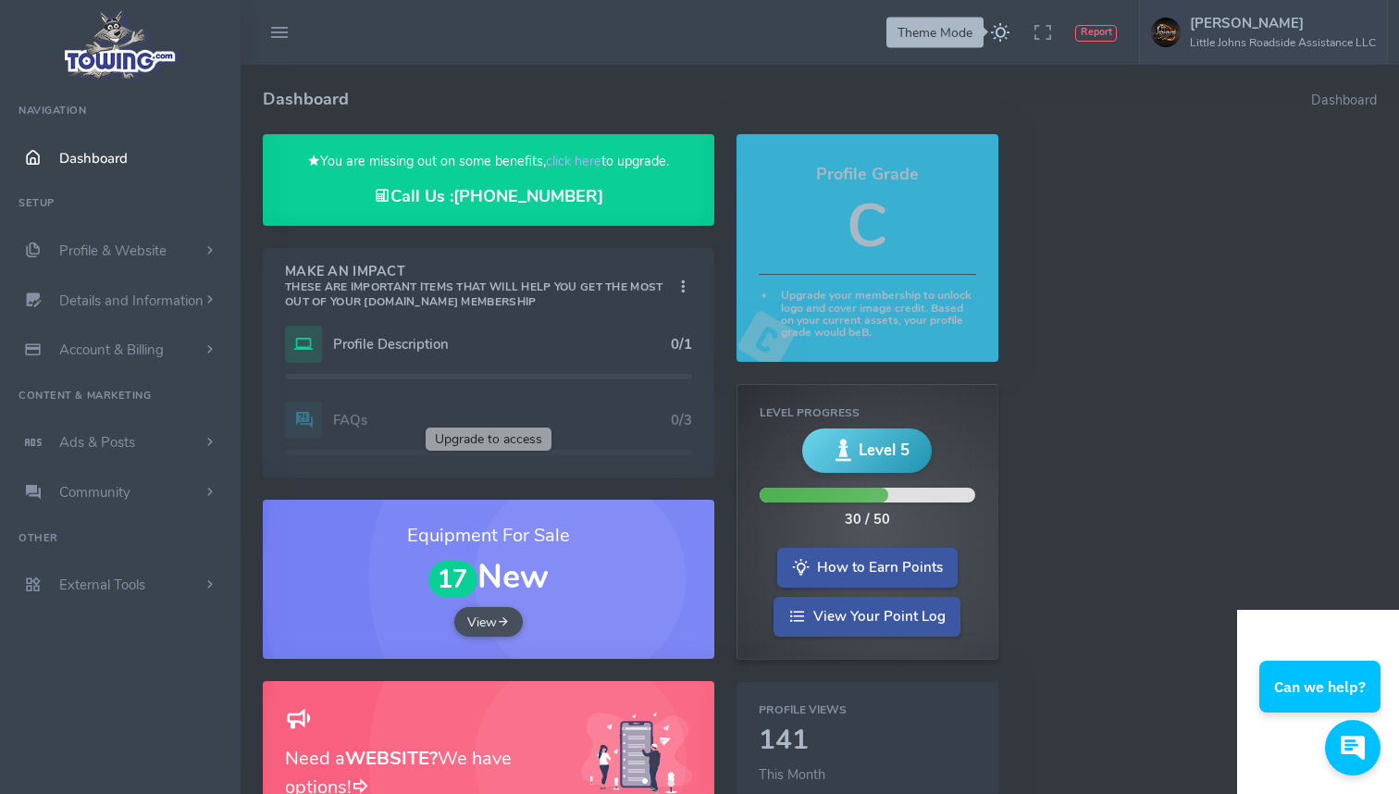
click at [1001, 31] on icon "Theme Mode" at bounding box center [1000, 33] width 20 height 31
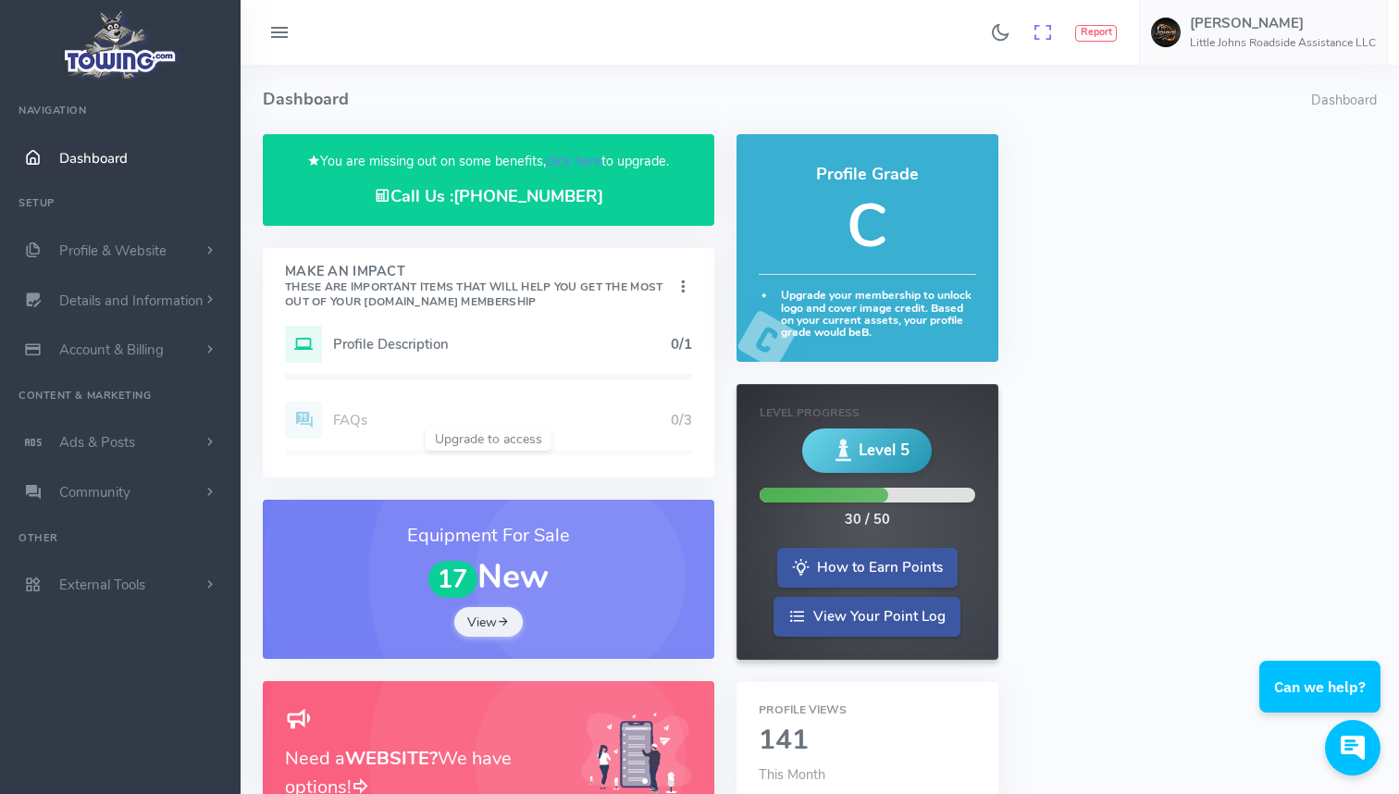
click at [1040, 33] on icon at bounding box center [1043, 33] width 20 height 31
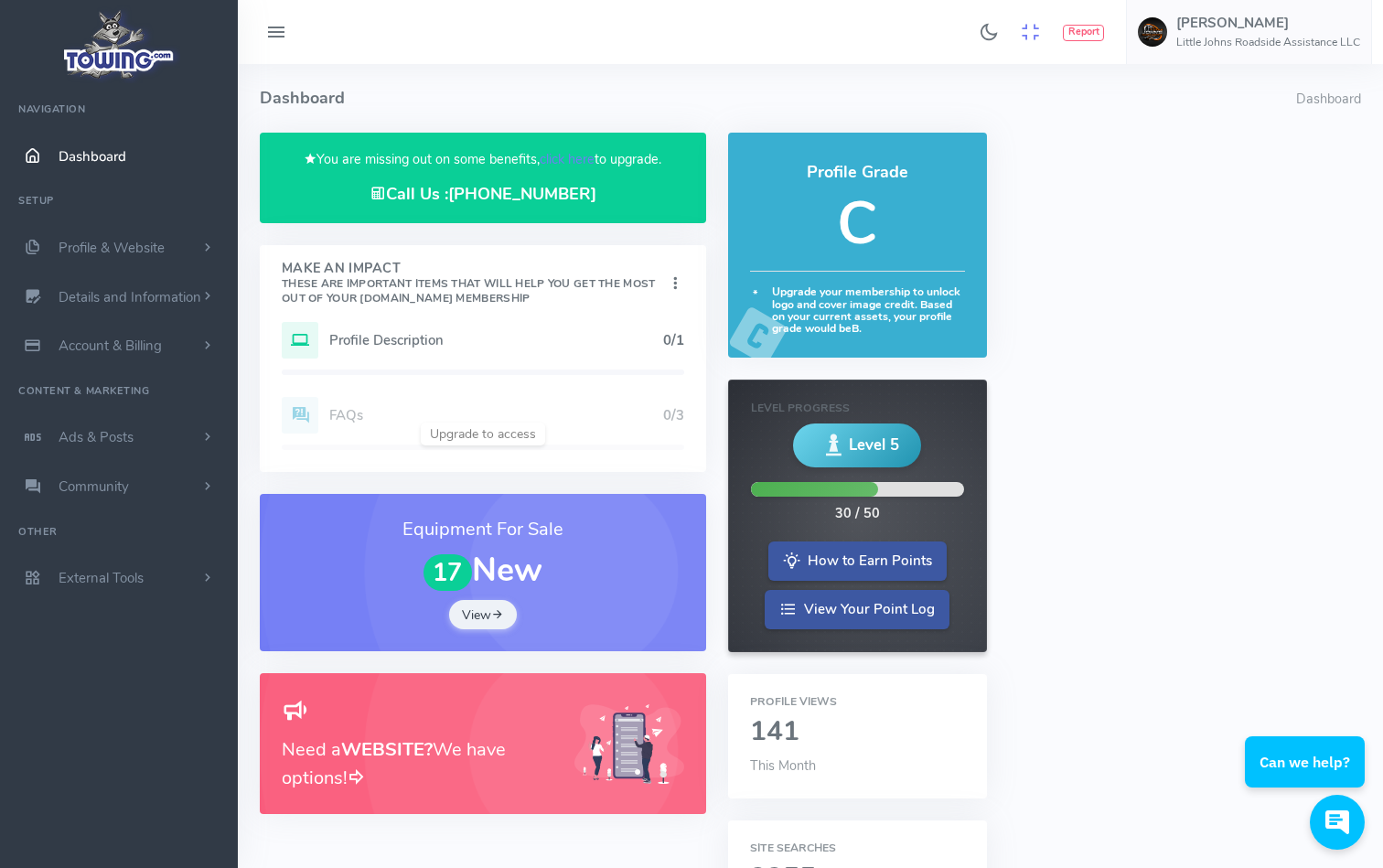
click at [1025, 34] on icon at bounding box center [1031, 33] width 20 height 31
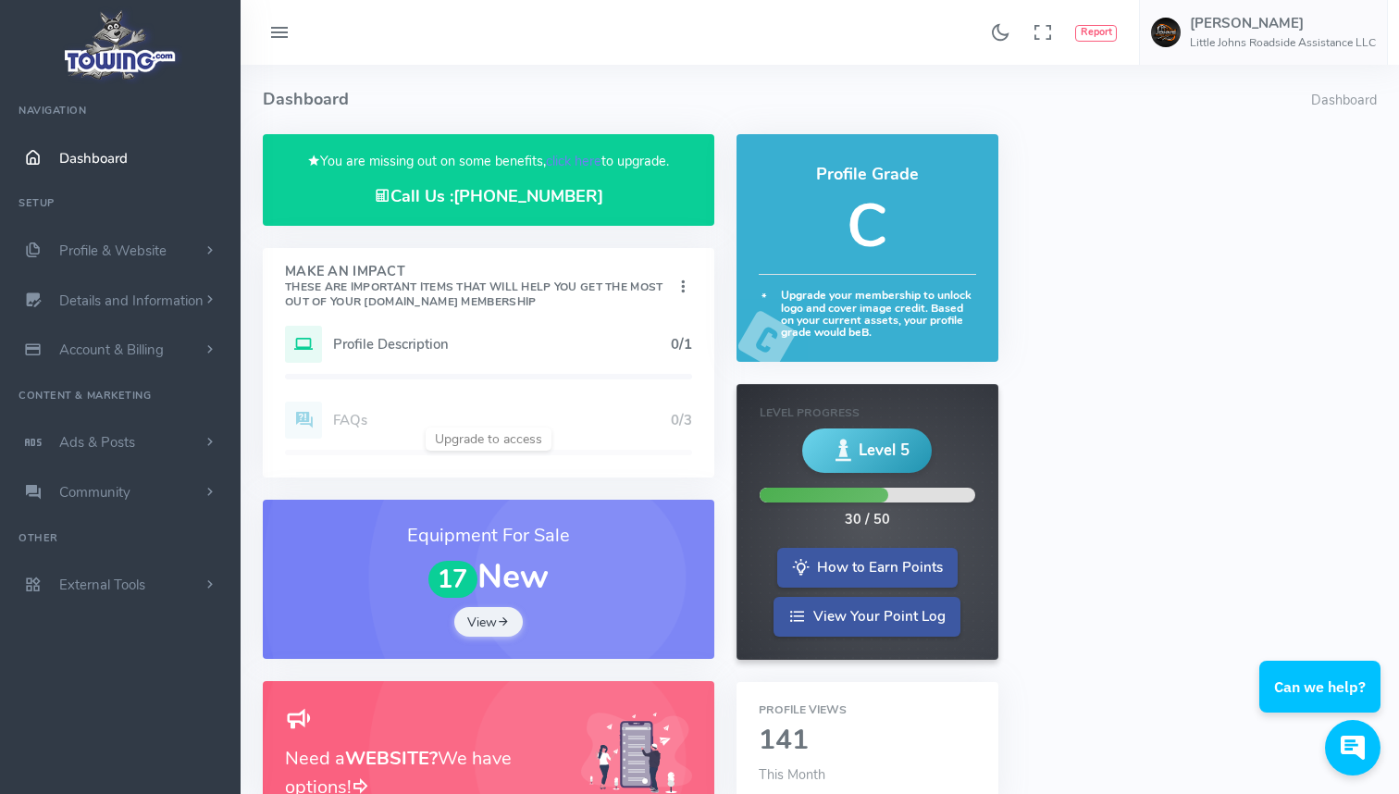
click at [621, 309] on div "Make An Impact These are important items that will help you get the most out of…" at bounding box center [489, 287] width 452 height 78
click at [619, 344] on h5 "Profile Description" at bounding box center [502, 344] width 338 height 15
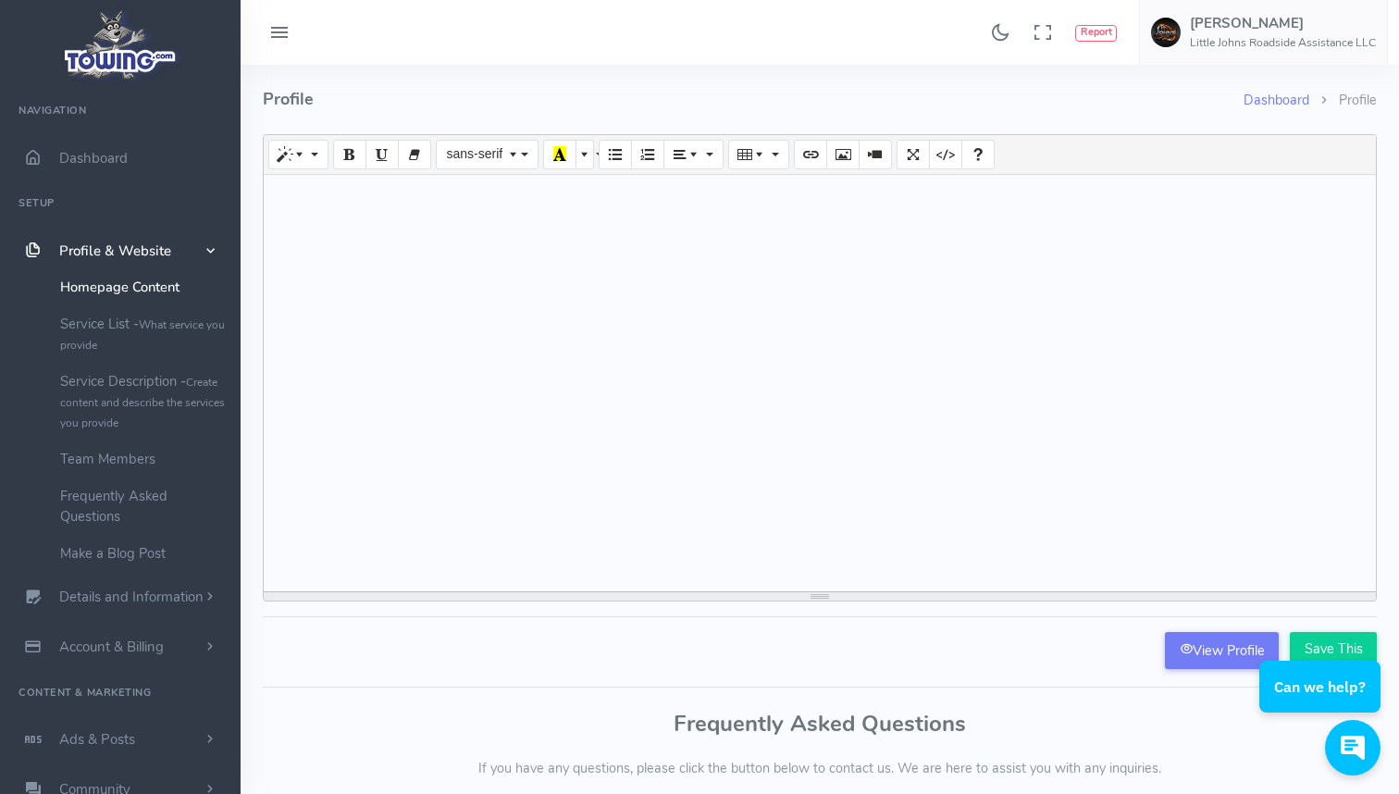
click at [588, 280] on div at bounding box center [820, 383] width 1112 height 416
paste div
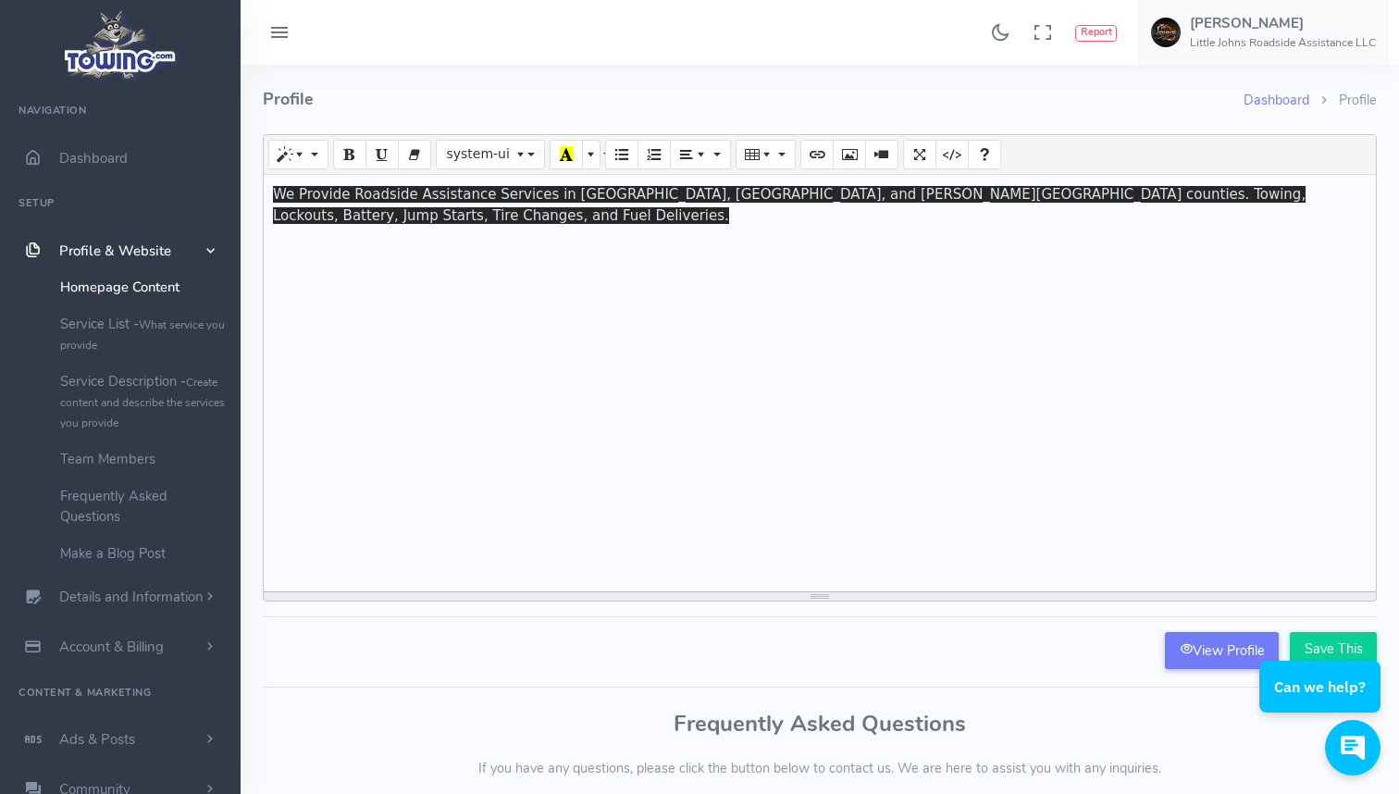
click at [747, 319] on div "We Provide Roadside Assistance Services in Hernando, Citrus, and W. Pasco count…" at bounding box center [820, 383] width 1112 height 416
click at [1329, 649] on div "Can we help?" at bounding box center [1319, 670] width 121 height 84
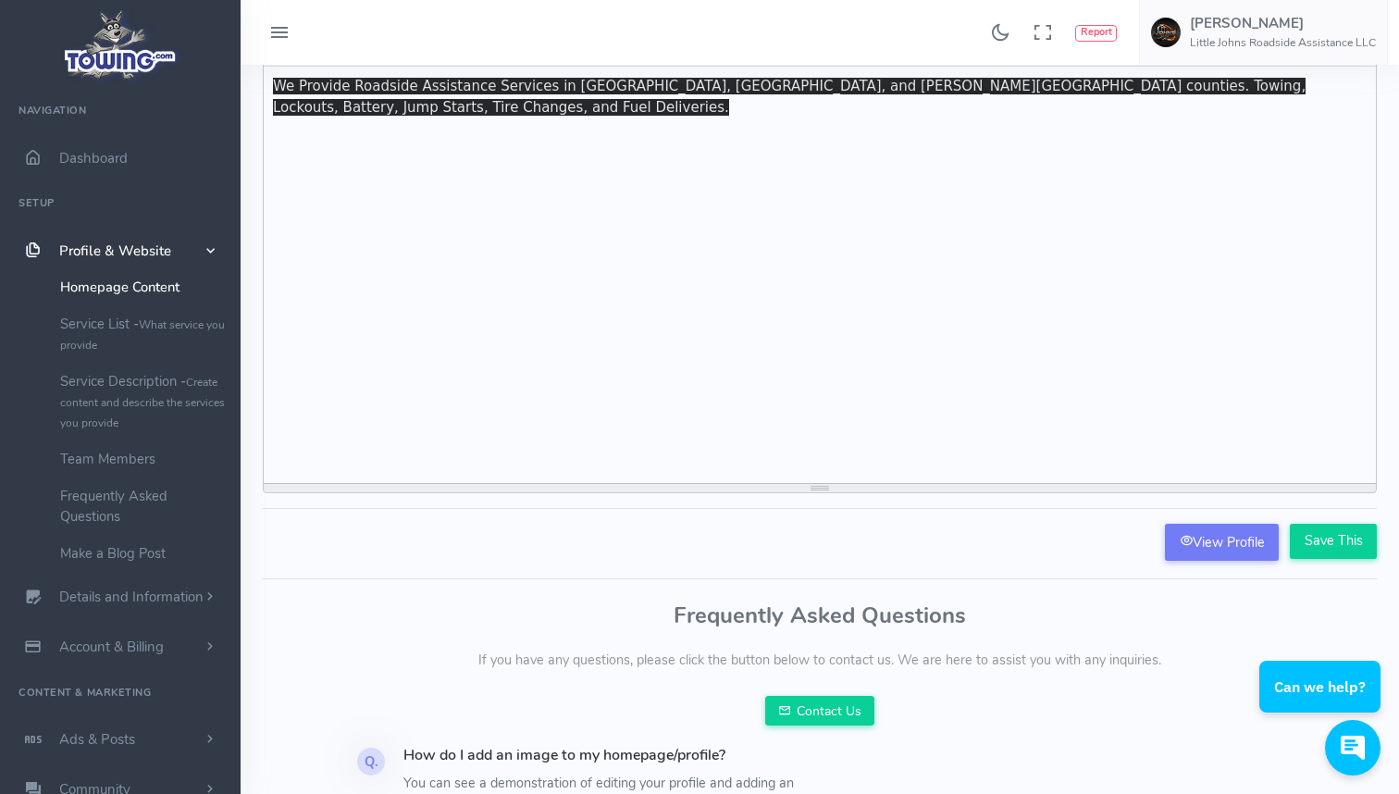
scroll to position [135, 0]
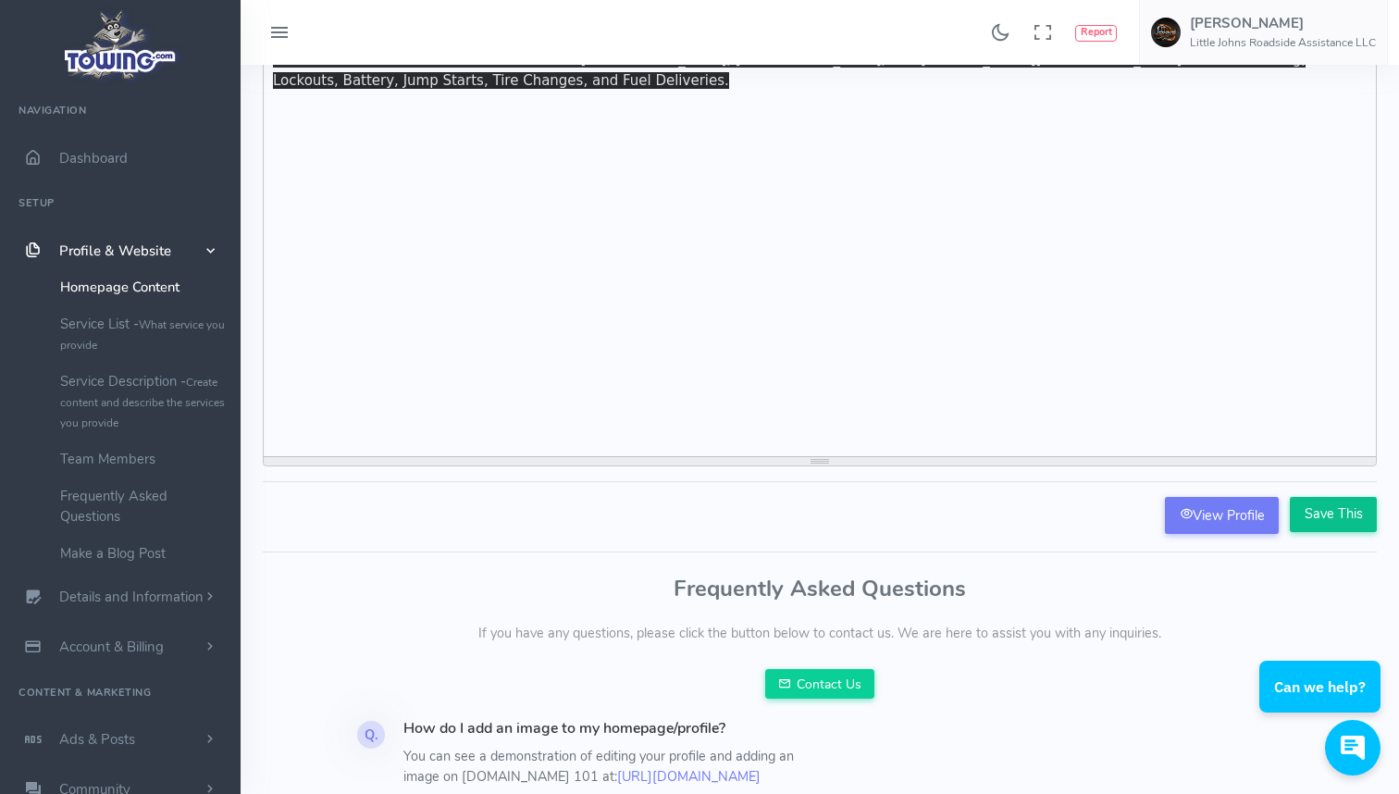
click at [1327, 524] on input "Save This" at bounding box center [1333, 514] width 87 height 35
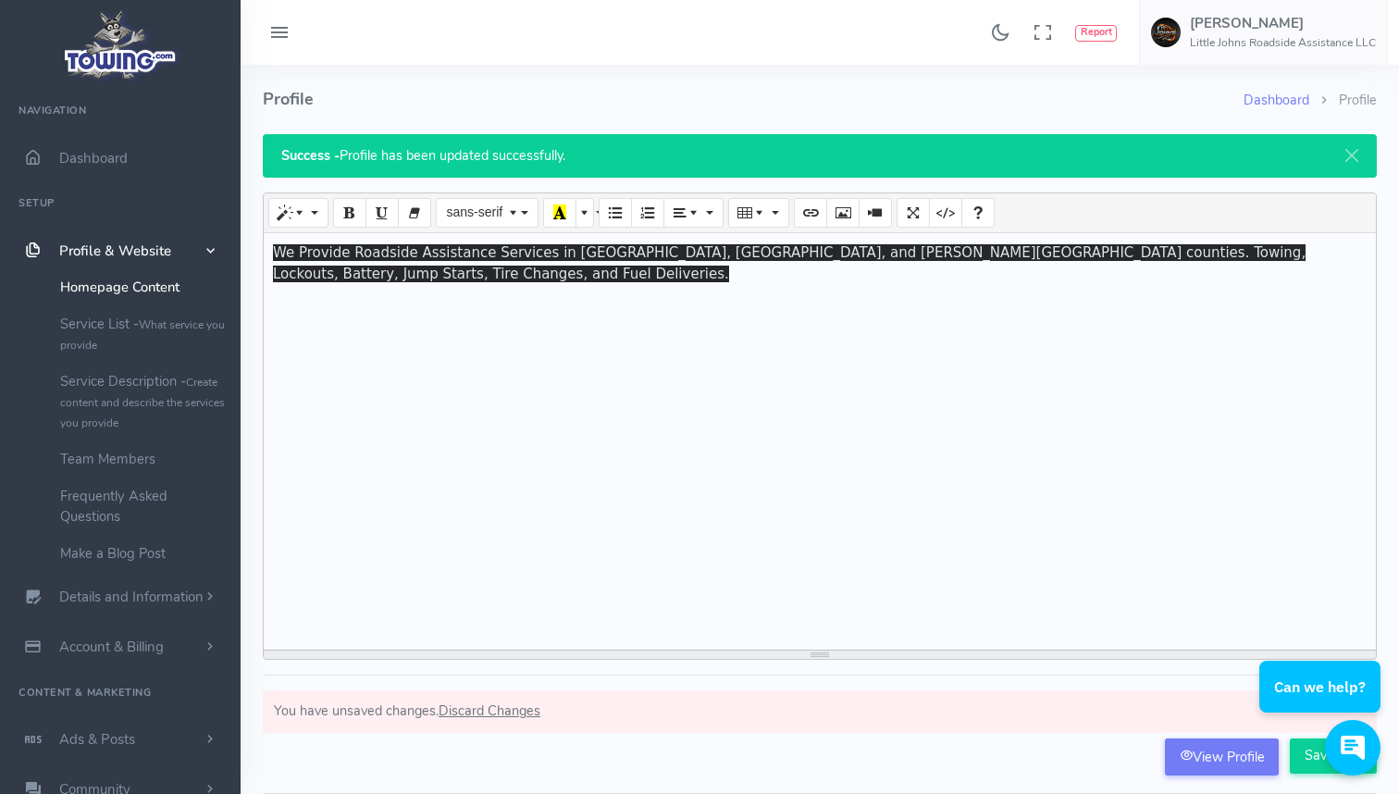
click at [1293, 252] on div "We Provide Roadside Assistance Services in Hernando, Citrus, and W. Pasco count…" at bounding box center [820, 441] width 1112 height 416
click at [1253, 298] on div "We Provide Roadside Assistance Services in Hernando, Citrus, and W. Pasco count…" at bounding box center [820, 441] width 1112 height 416
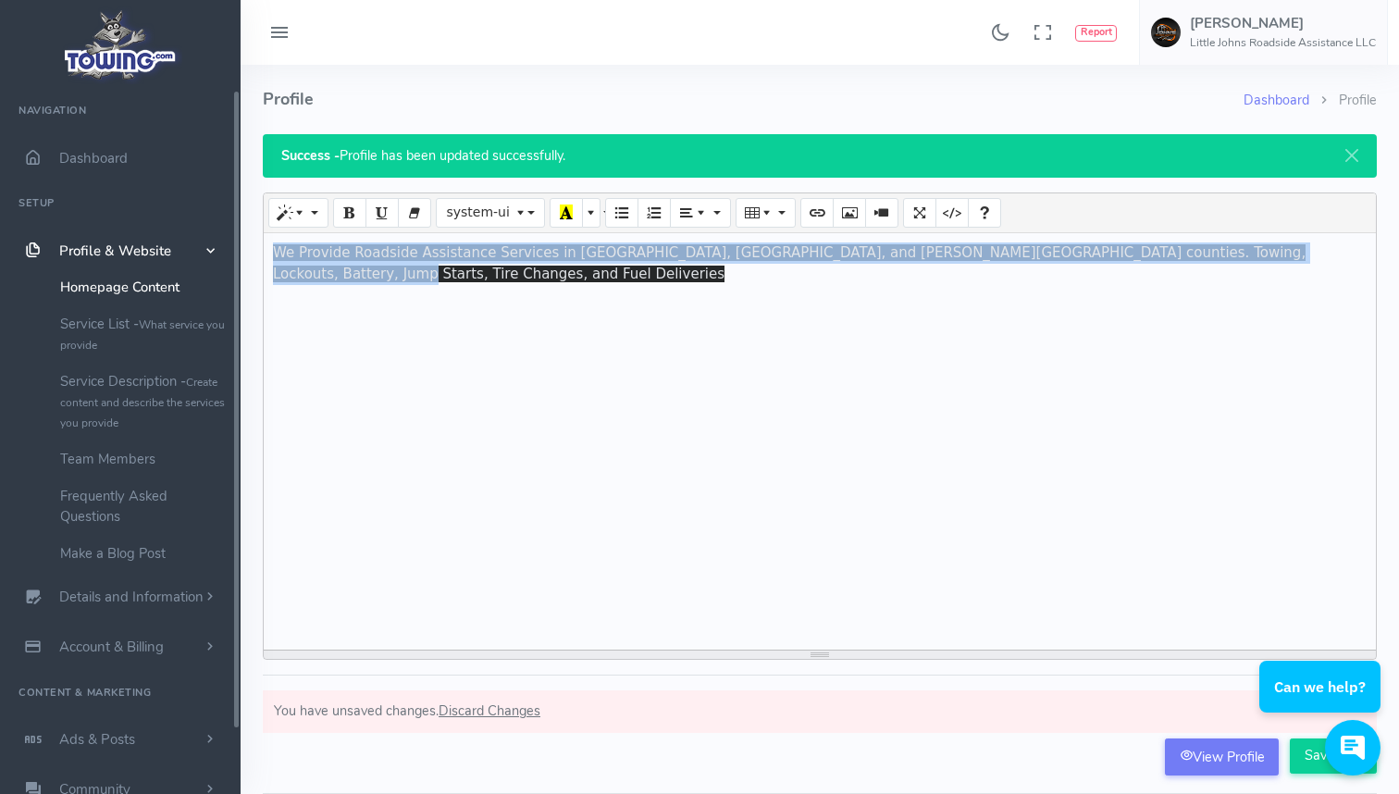
drag, startPoint x: 1320, startPoint y: 254, endPoint x: 239, endPoint y: 241, distance: 1081.7
click at [239, 241] on div "Found 17 results Analytics Report" at bounding box center [699, 569] width 1399 height 1139
click at [488, 339] on div "We Provide Roadside Assistance Services in Hernando, Citrus, and W. Pasco count…" at bounding box center [820, 441] width 1112 height 416
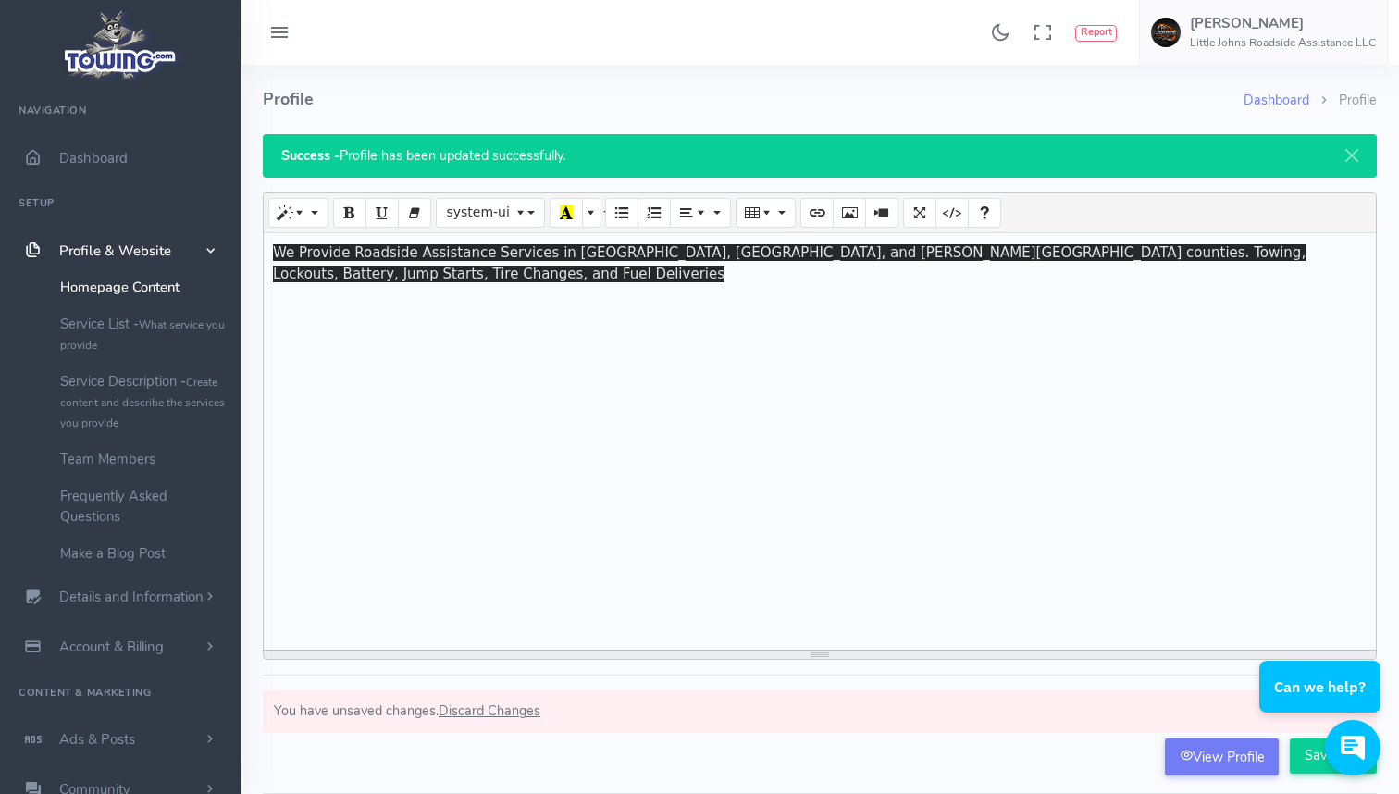
click at [1293, 263] on div "We Provide Roadside Assistance Services in Hernando, Citrus, and W. Pasco count…" at bounding box center [820, 441] width 1112 height 416
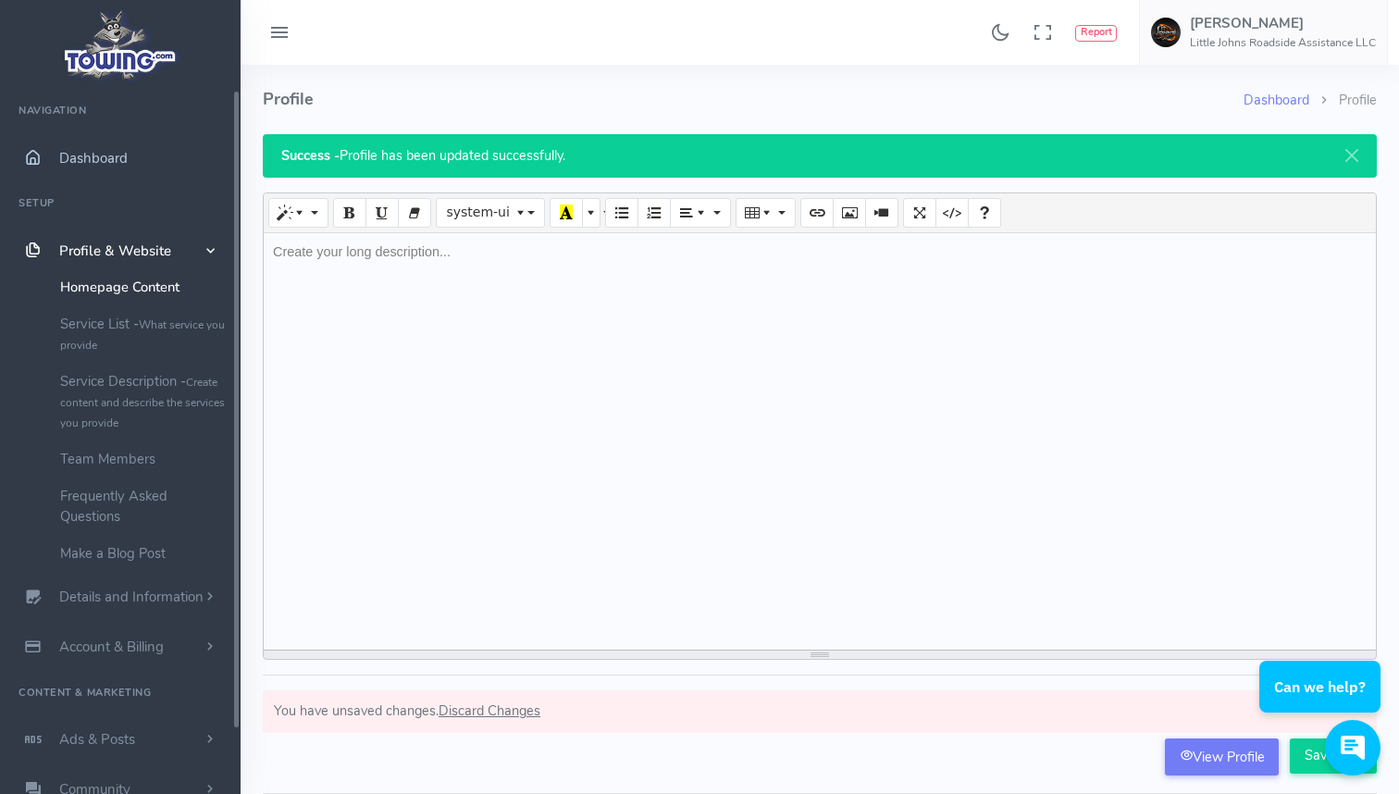
click at [98, 156] on span "Dashboard" at bounding box center [93, 158] width 68 height 19
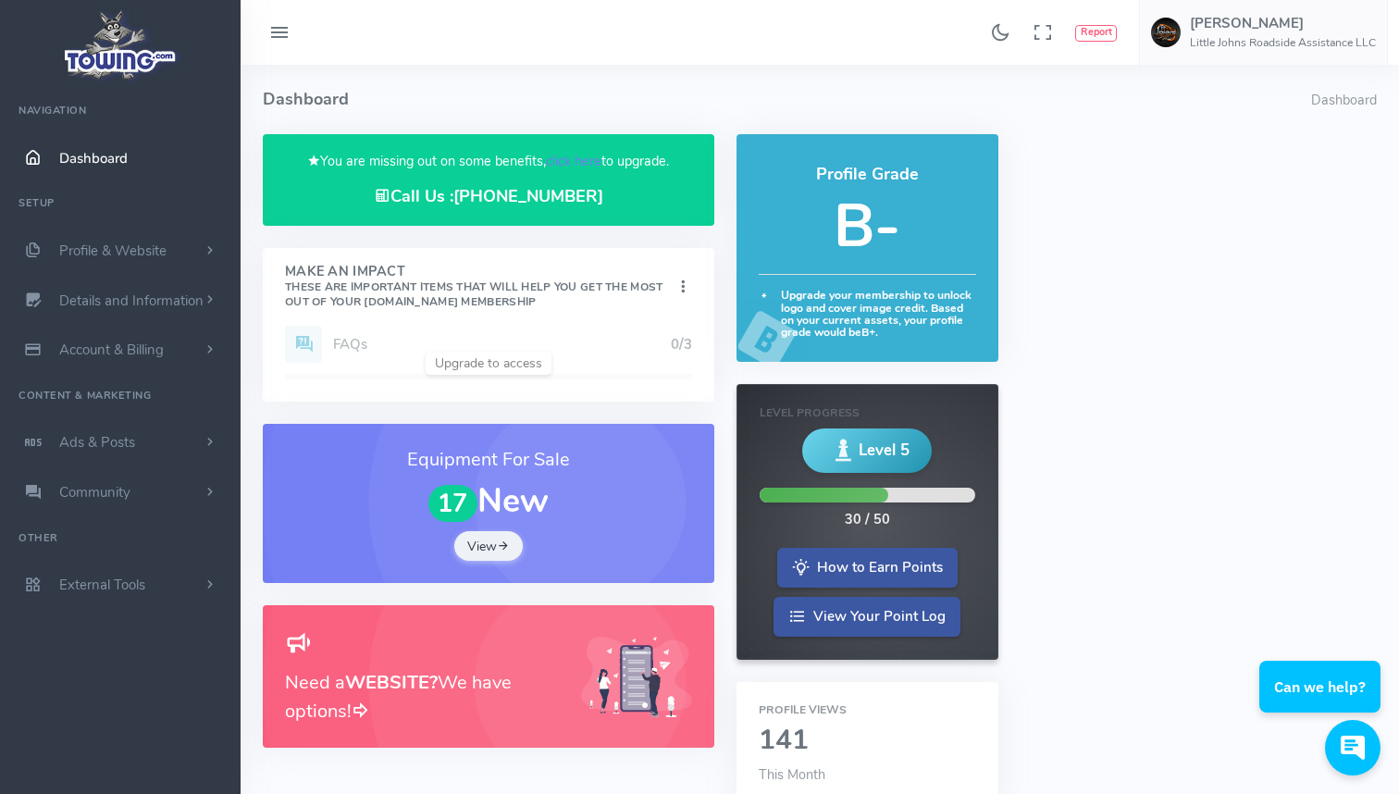
click at [629, 337] on div "Add Website 1/1 Logo 1/1 Cover Image 1/1 Profile Description 1/1 FAQs 0/3" at bounding box center [489, 364] width 452 height 76
click at [609, 343] on div "Add Website 1/1 Logo 1/1 Cover Image 1/1 Profile Description 1/1 FAQs 0/3" at bounding box center [489, 364] width 452 height 76
click at [596, 302] on h4 "Make An Impact These are important items that will help you get the most out of…" at bounding box center [479, 287] width 389 height 44
click at [530, 280] on small "These are important items that will help you get the most out of your [DOMAIN_N…" at bounding box center [474, 294] width 378 height 30
click at [455, 296] on small "These are important items that will help you get the most out of your [DOMAIN_N…" at bounding box center [474, 294] width 378 height 30
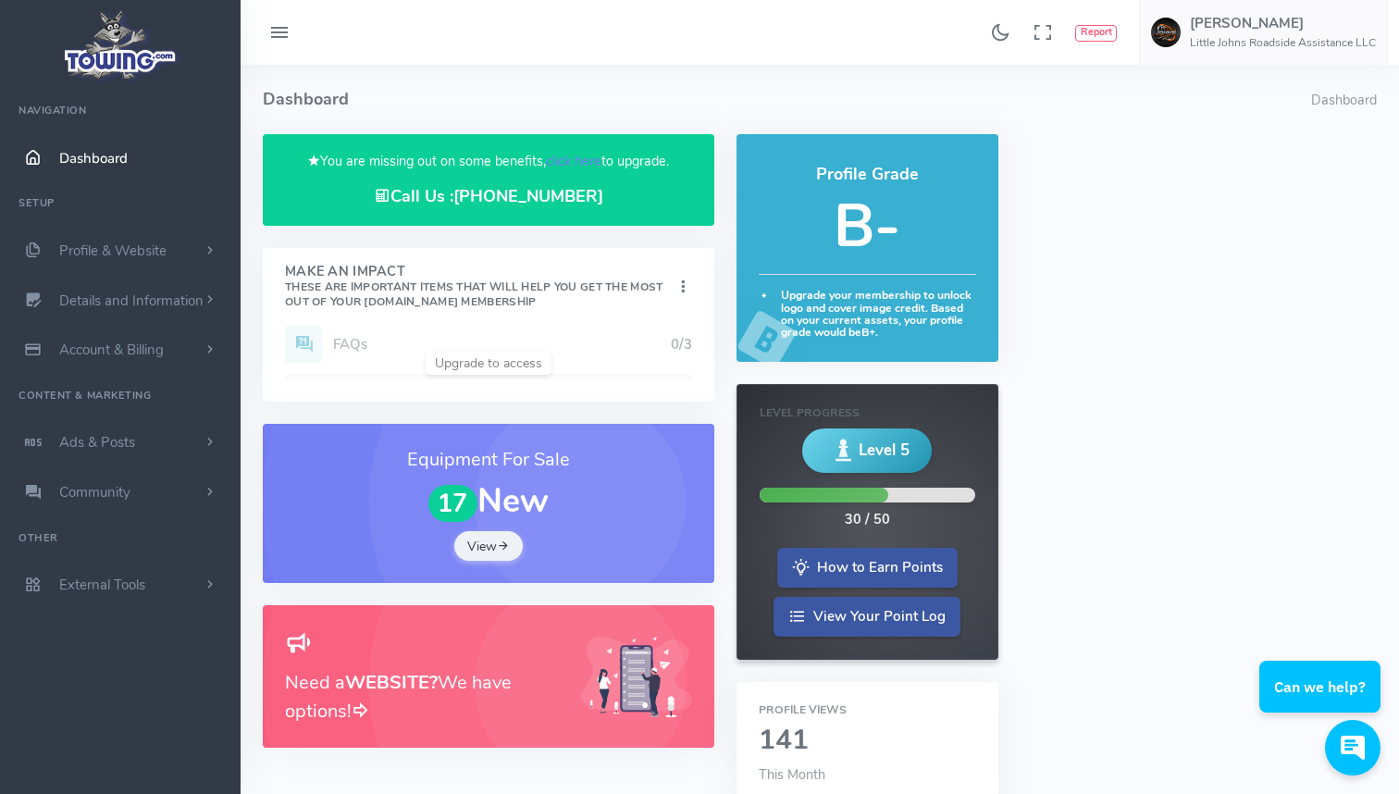
click at [489, 281] on small "These are important items that will help you get the most out of your [DOMAIN_N…" at bounding box center [474, 294] width 378 height 30
click at [480, 356] on div "Add Website 1/1 Logo 1/1 Cover Image 1/1 Profile Description 1/1 FAQs 0/3" at bounding box center [489, 364] width 452 height 76
click at [493, 353] on div "Add Website 1/1 Logo 1/1 Cover Image 1/1 Profile Description 1/1 FAQs 0/3" at bounding box center [489, 364] width 452 height 76
click at [493, 360] on div "Add Website 1/1 Logo 1/1 Cover Image 1/1 Profile Description 1/1 FAQs 0/3" at bounding box center [489, 364] width 452 height 76
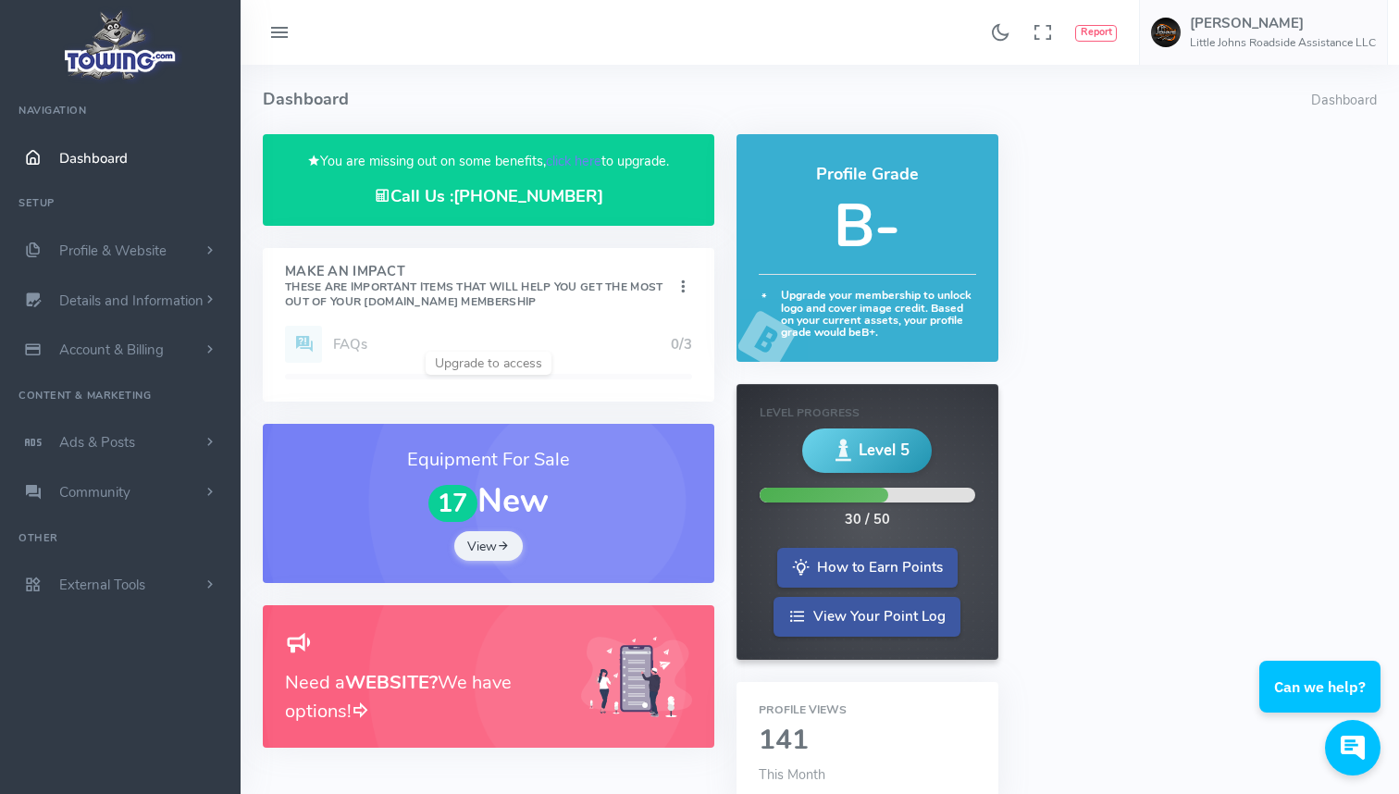
click at [675, 284] on icon at bounding box center [683, 287] width 19 height 25
click at [646, 314] on link "Show" at bounding box center [612, 321] width 147 height 31
click at [675, 287] on icon at bounding box center [683, 287] width 19 height 25
click at [628, 277] on h4 "Make An Impact These are important items that will help you get the most out of…" at bounding box center [479, 287] width 389 height 44
click at [573, 306] on div "Make An Impact These are important items that will help you get the most out of…" at bounding box center [489, 287] width 452 height 78
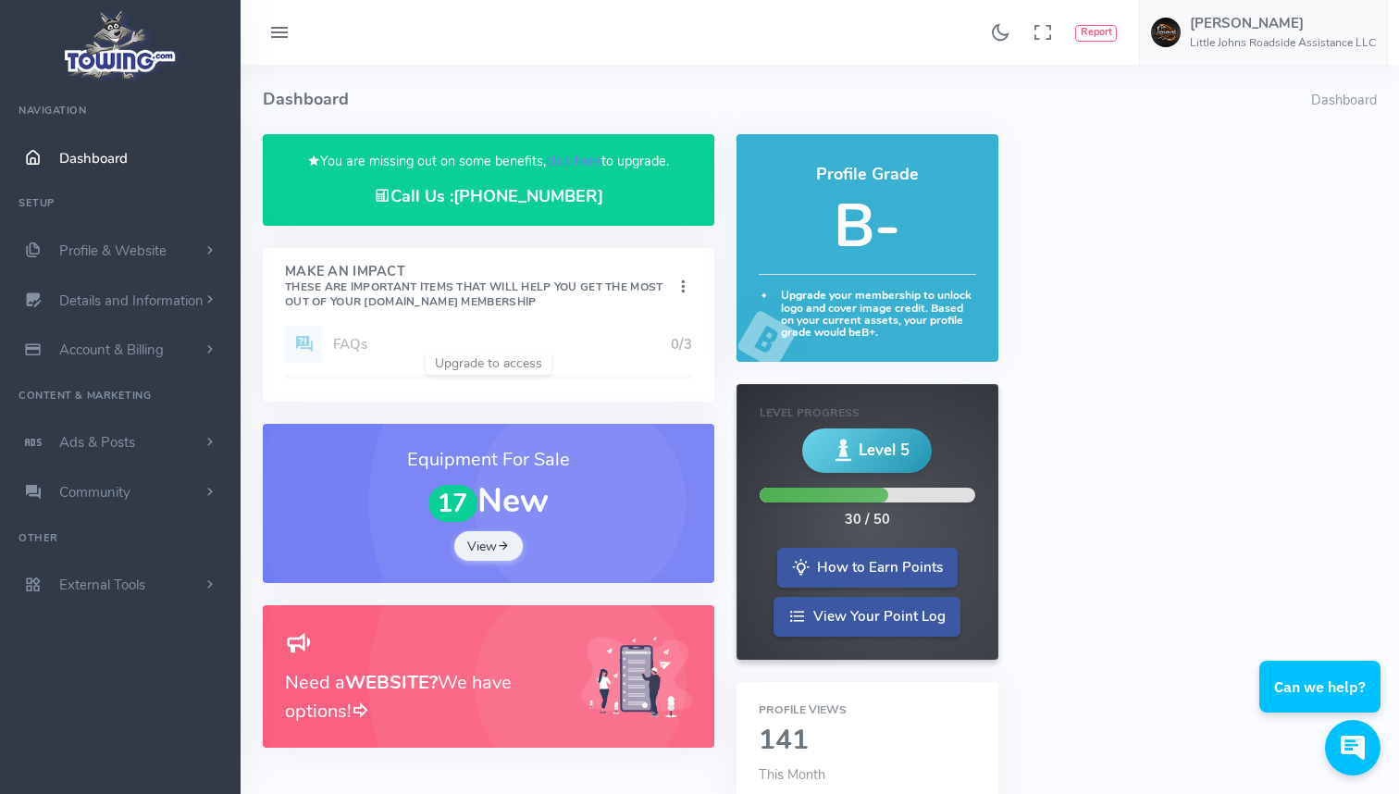
click at [678, 278] on icon at bounding box center [683, 287] width 19 height 25
click at [656, 387] on link "Show Completed" at bounding box center [612, 383] width 147 height 31
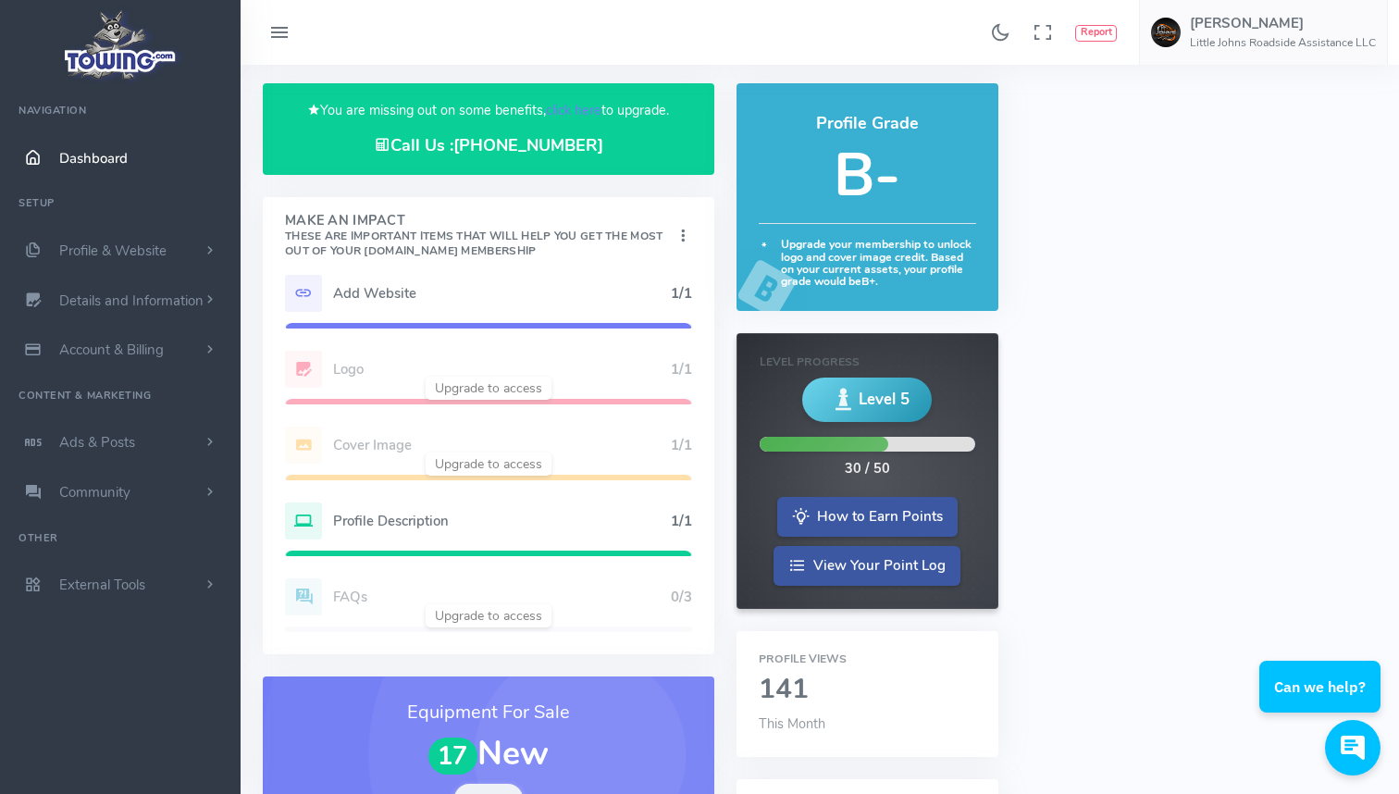
scroll to position [19, 0]
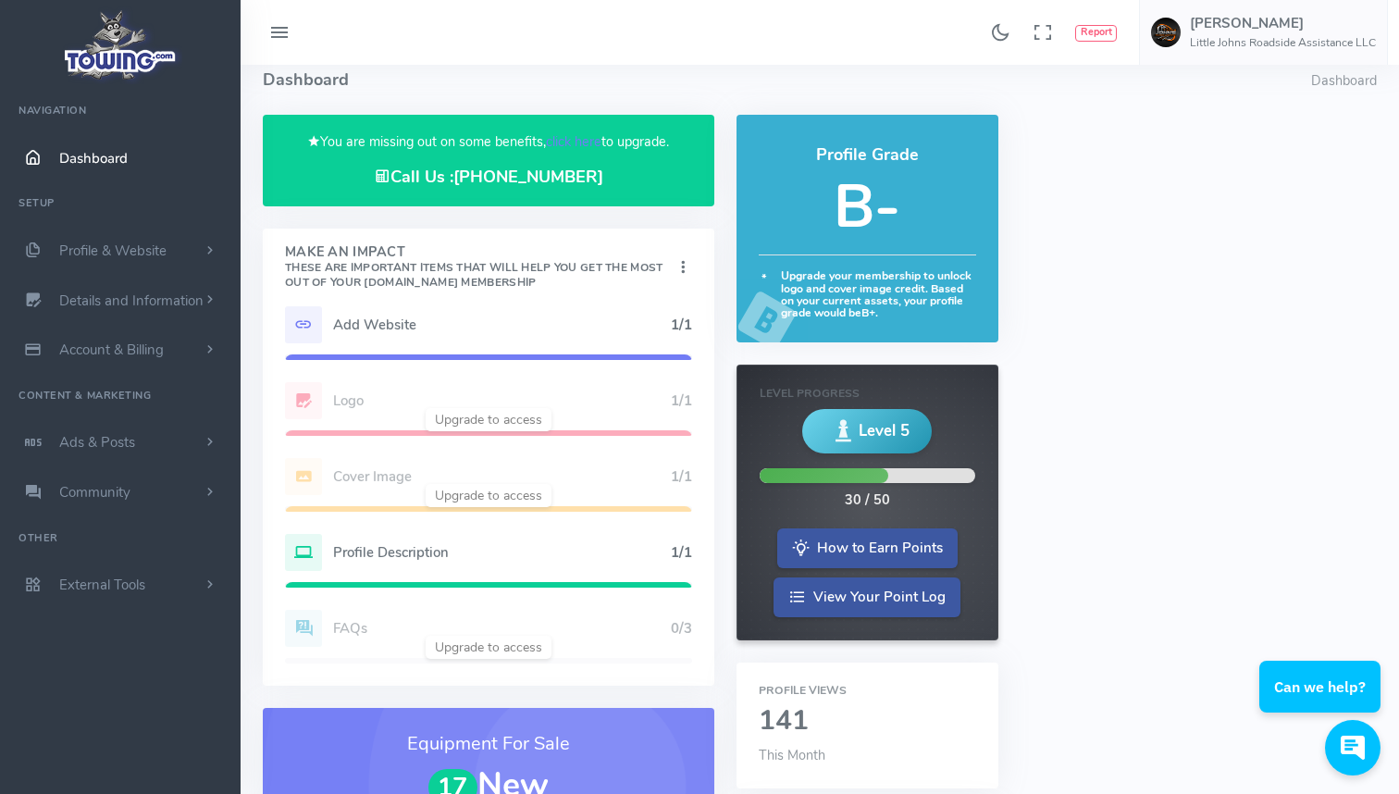
click at [676, 265] on icon at bounding box center [683, 267] width 19 height 25
click at [657, 300] on link "Show" at bounding box center [612, 302] width 147 height 31
click at [675, 273] on icon at bounding box center [683, 267] width 19 height 25
click at [635, 355] on link "Show Completed" at bounding box center [612, 364] width 147 height 31
click at [675, 259] on icon at bounding box center [683, 267] width 19 height 25
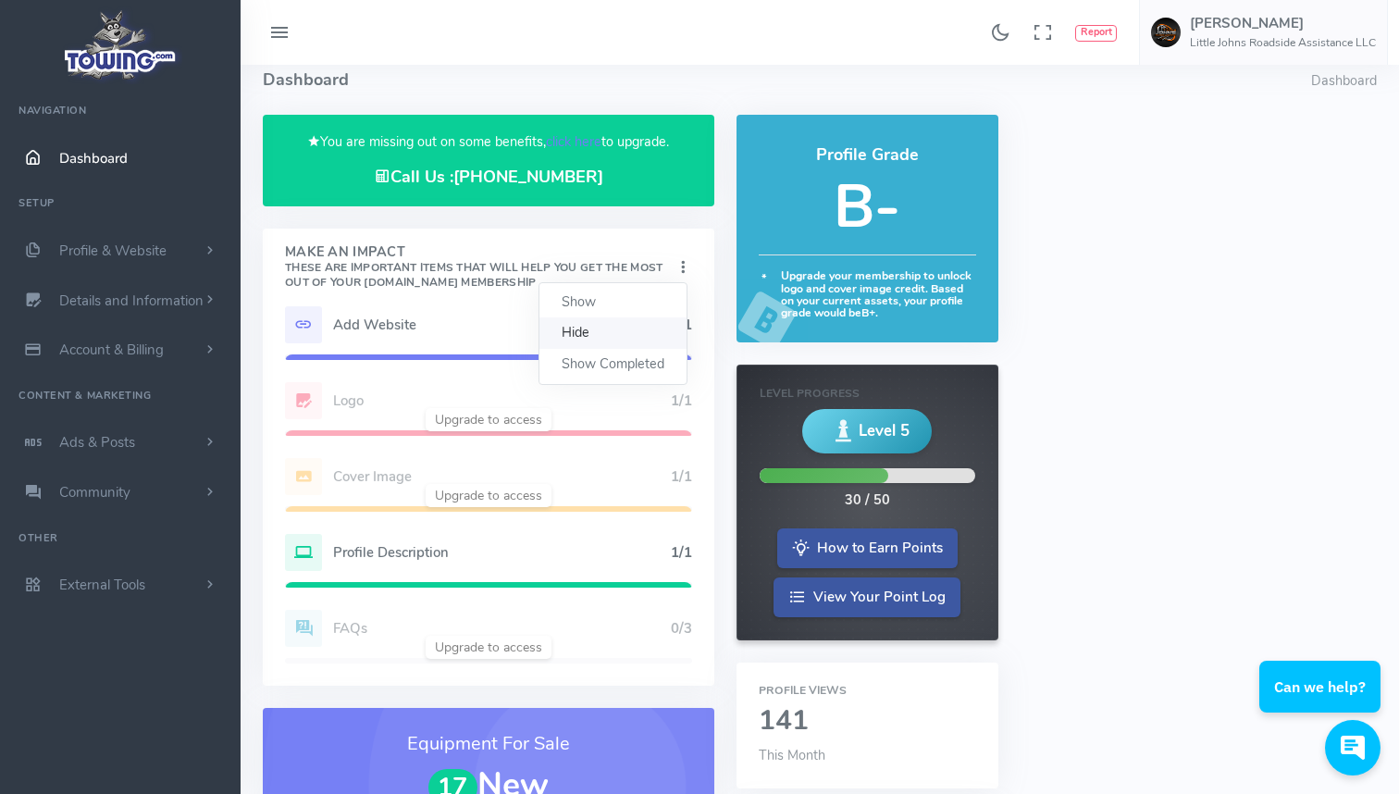
click at [627, 327] on link "Hide" at bounding box center [612, 332] width 147 height 31
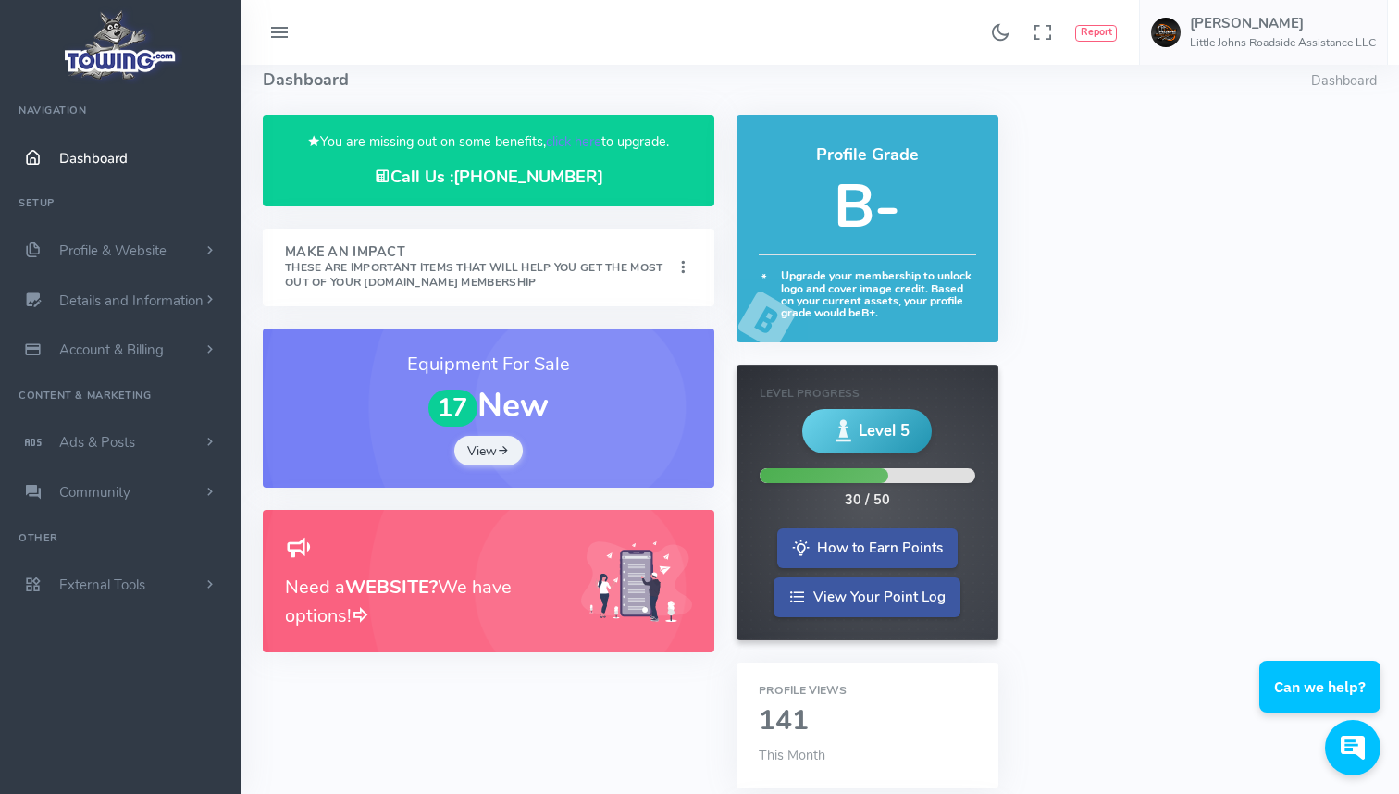
click at [674, 261] on icon at bounding box center [683, 267] width 19 height 25
click at [652, 299] on link "Show" at bounding box center [612, 302] width 147 height 31
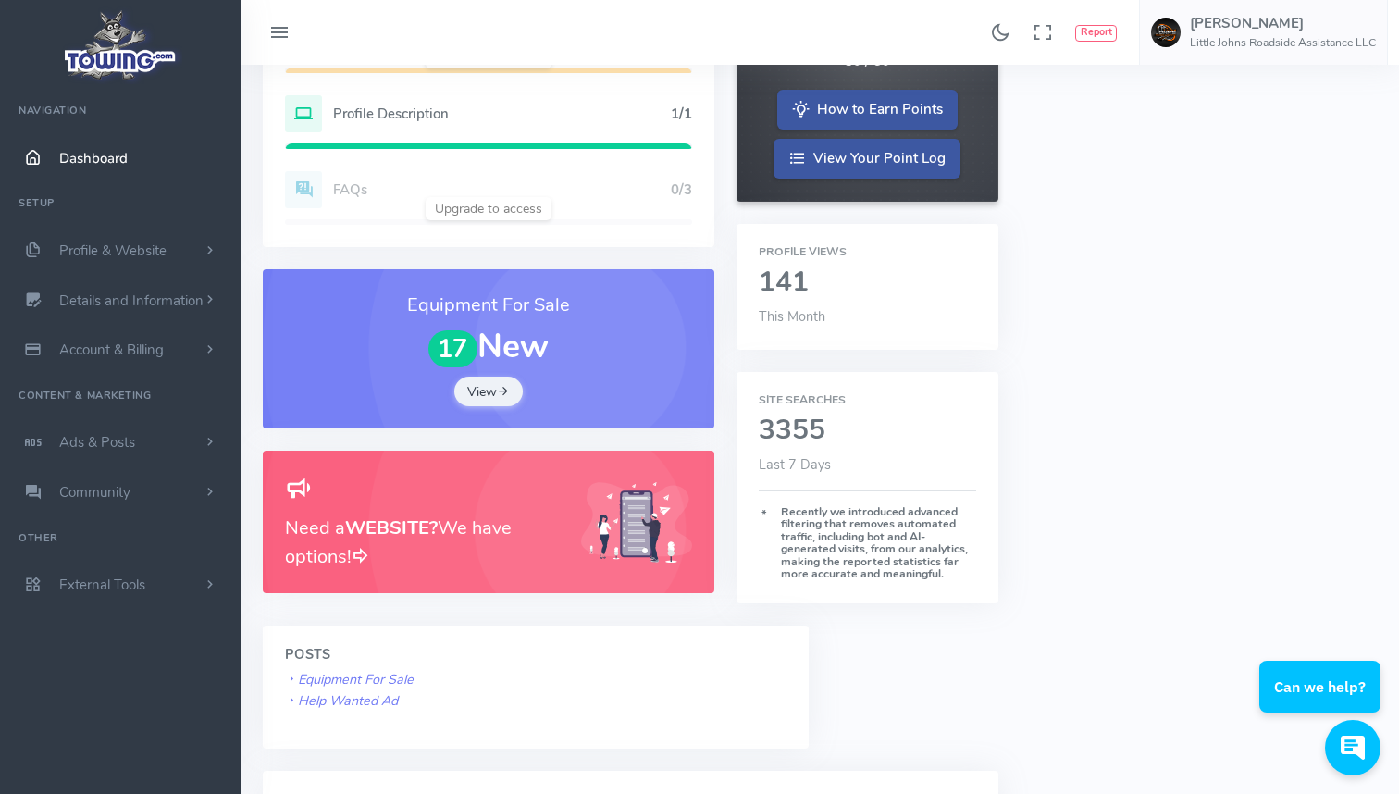
scroll to position [0, 0]
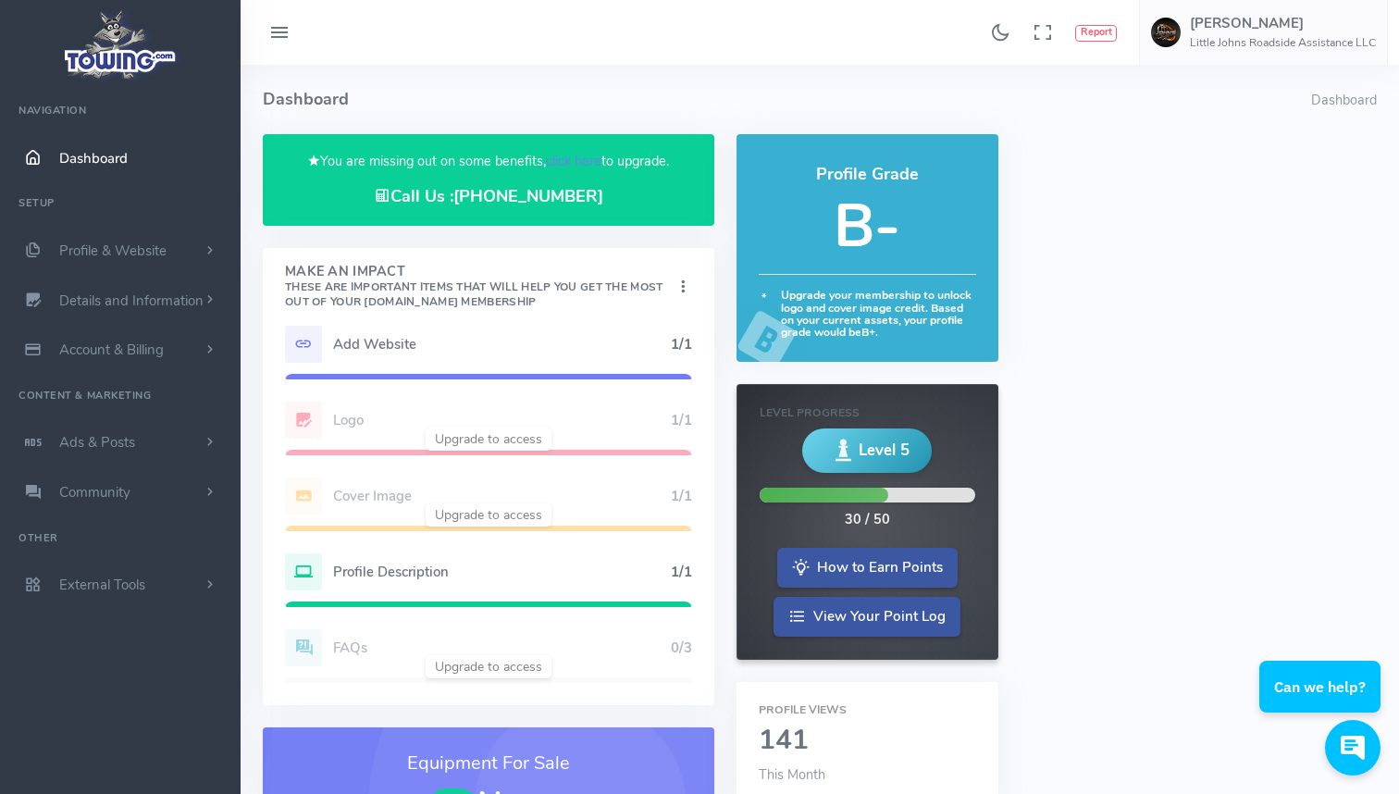
click at [396, 341] on h5 "Add Website" at bounding box center [502, 344] width 338 height 15
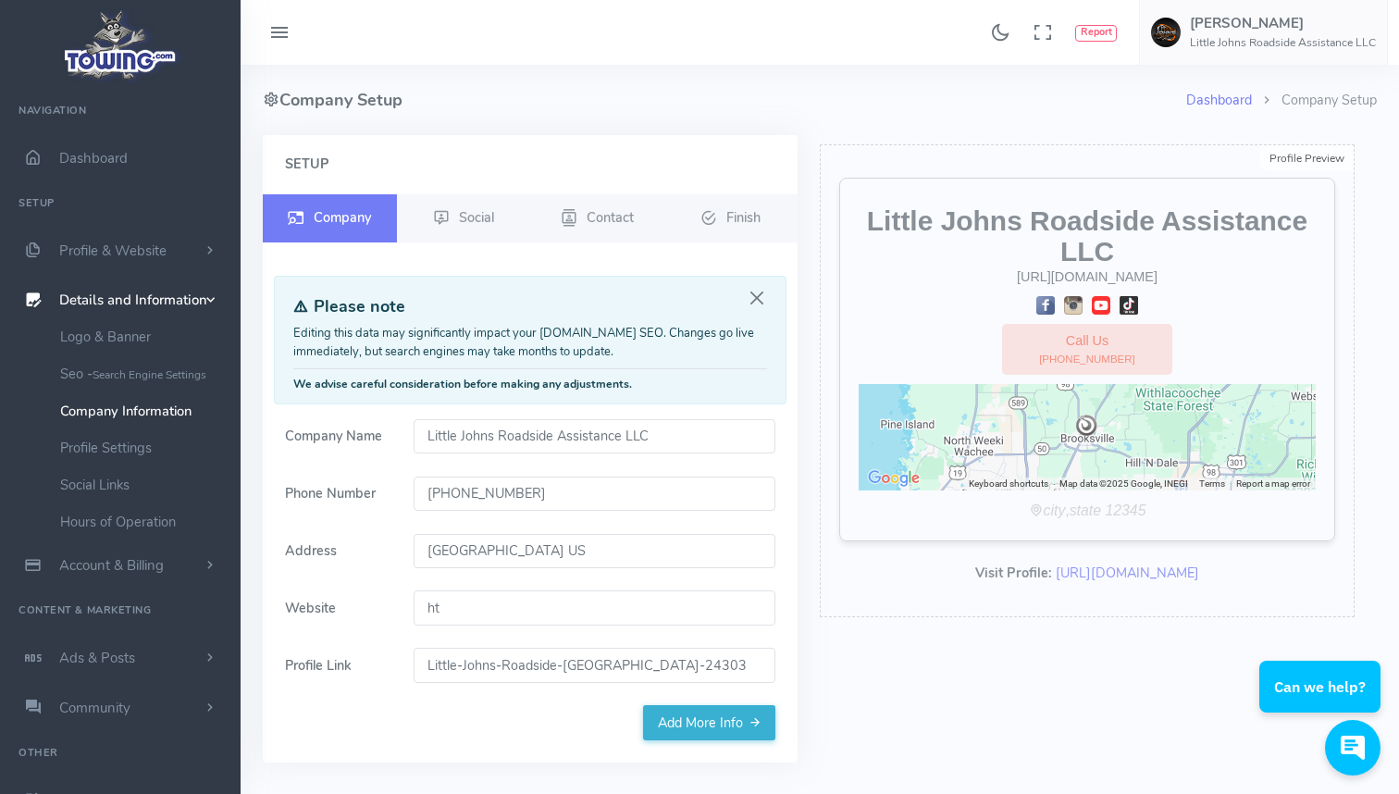
type input "h"
paste input "https://linqapp.com/littlejohnsroadside?r=link"
click at [829, 688] on div "Profile Preview Edit Little Johns Roadside Assistance LLC https://linqapp.com/l…" at bounding box center [1087, 460] width 557 height 650
click at [724, 608] on input "https://linqapp.com/littlejohnsroadside?r=link" at bounding box center [595, 607] width 363 height 35
type input "https://linqapp.com/littlejohnsroadside"
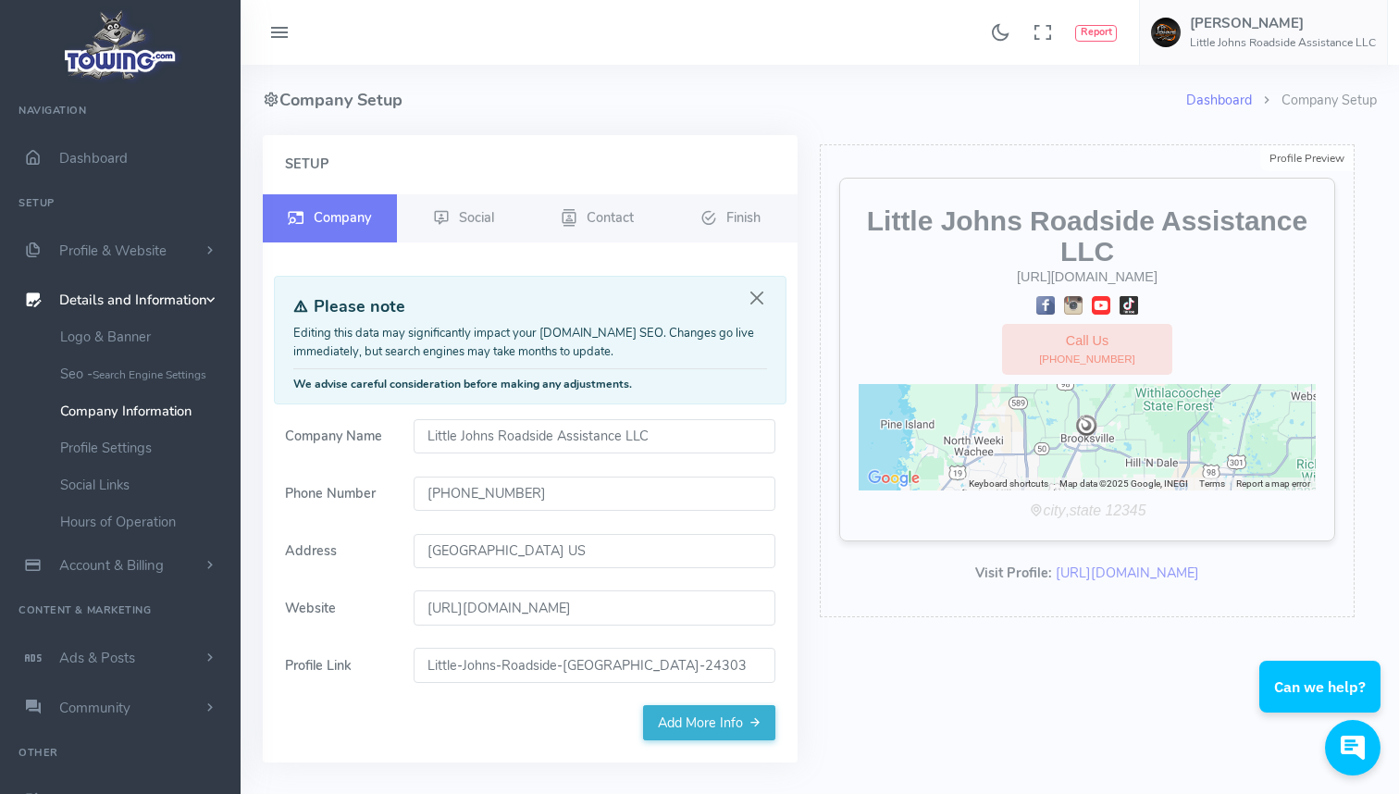
click at [945, 700] on div "Profile Preview Edit Little Johns Roadside Assistance LLC https://linqapp.com/l…" at bounding box center [1087, 460] width 557 height 650
click at [102, 164] on span "Dashboard" at bounding box center [93, 158] width 68 height 19
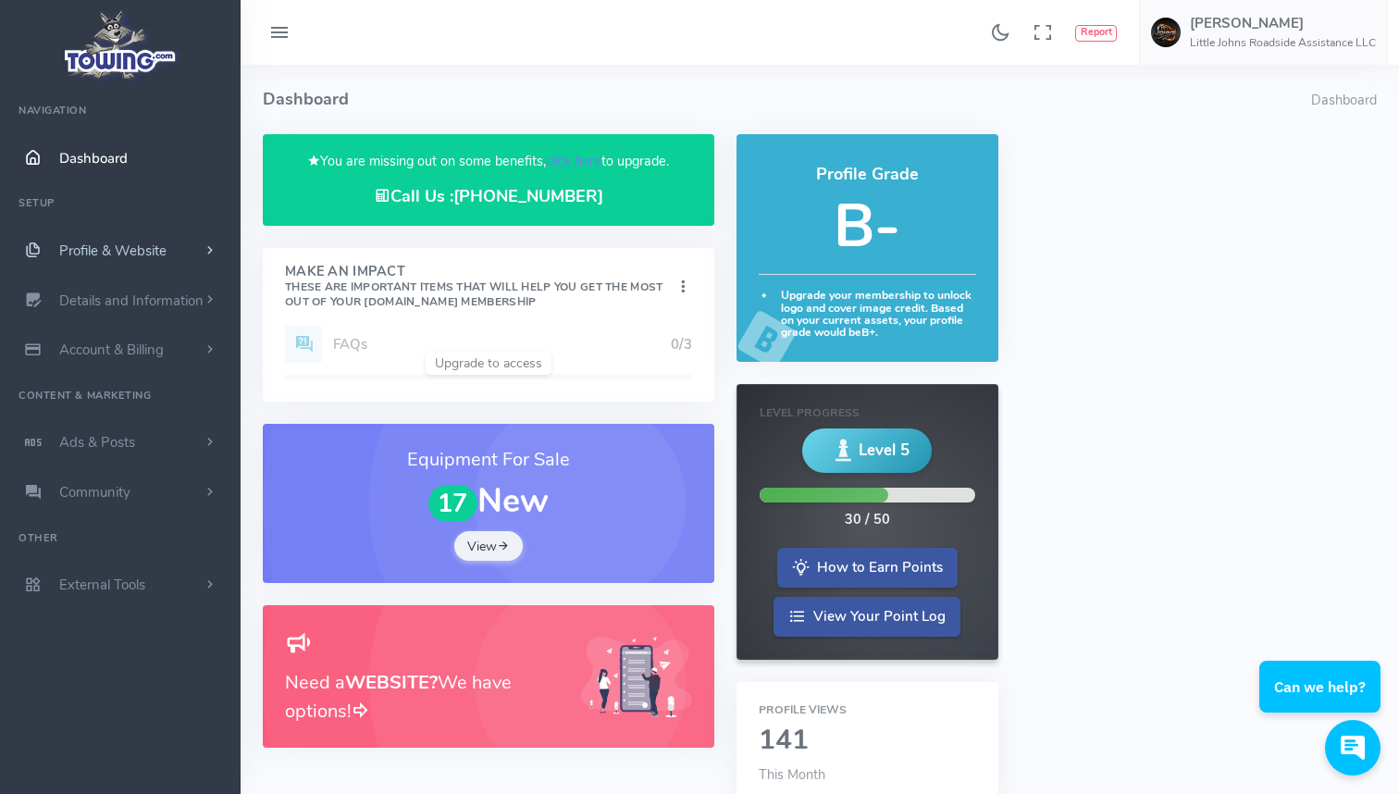
click at [108, 250] on span "Profile & Website" at bounding box center [112, 250] width 107 height 19
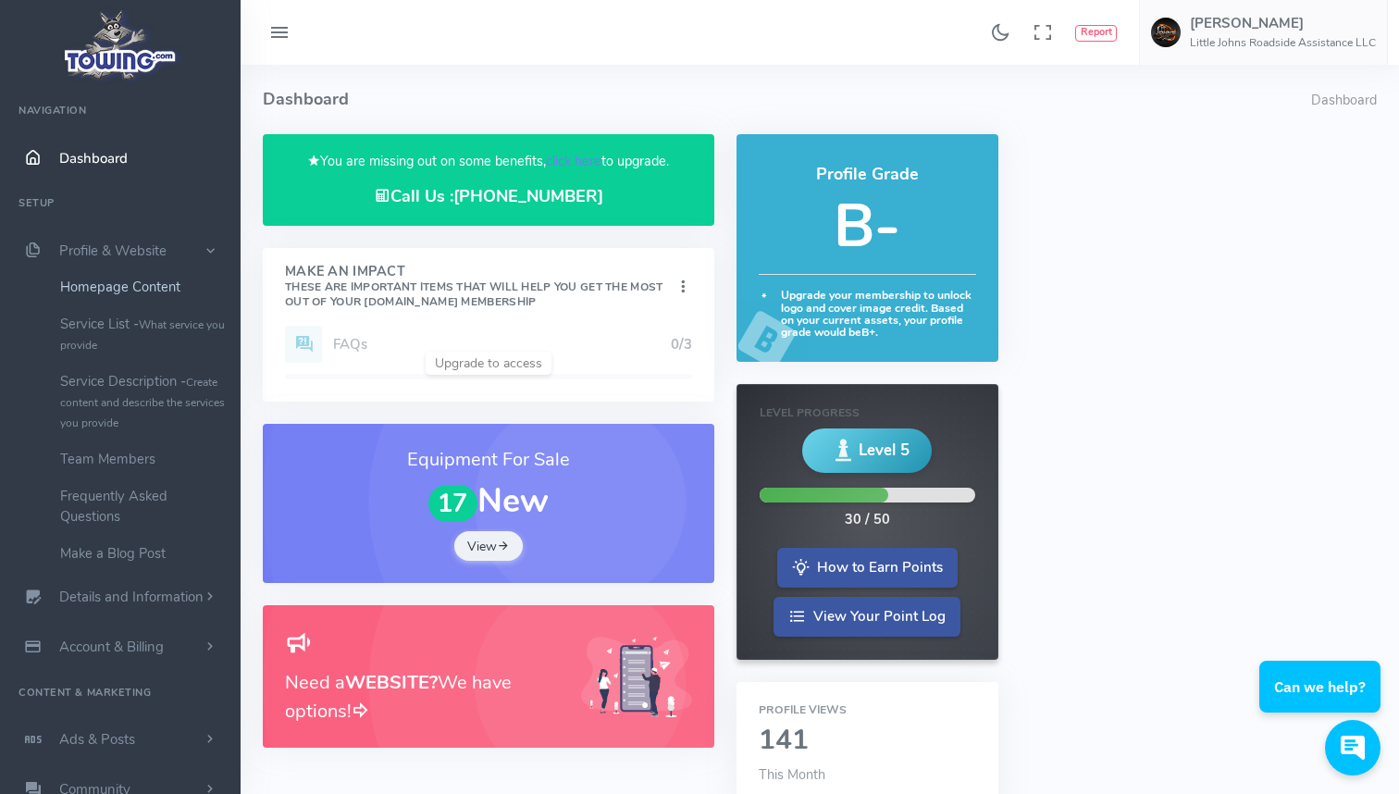
click at [108, 292] on link "Homepage Content" at bounding box center [143, 286] width 194 height 37
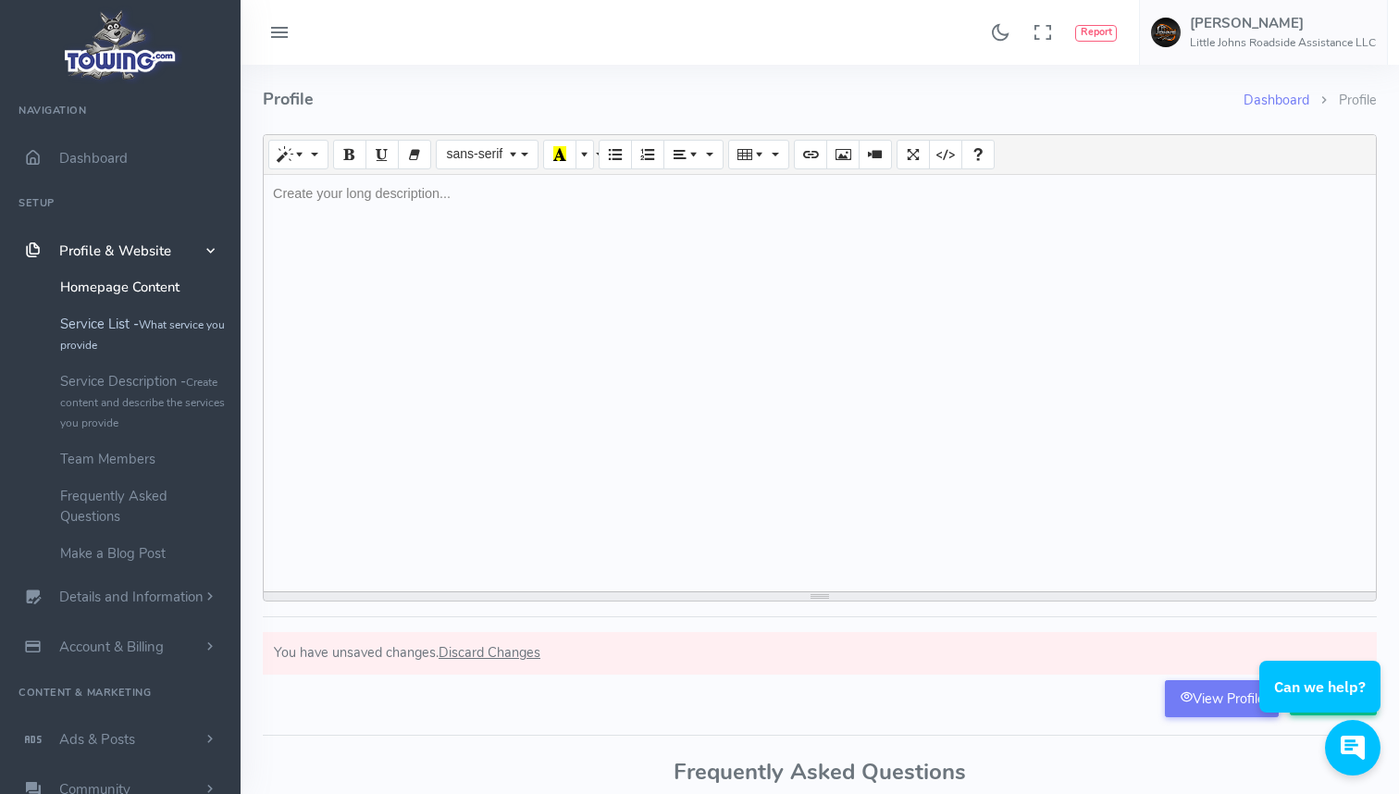
click at [117, 324] on link "Service List - What service you provide" at bounding box center [143, 333] width 194 height 57
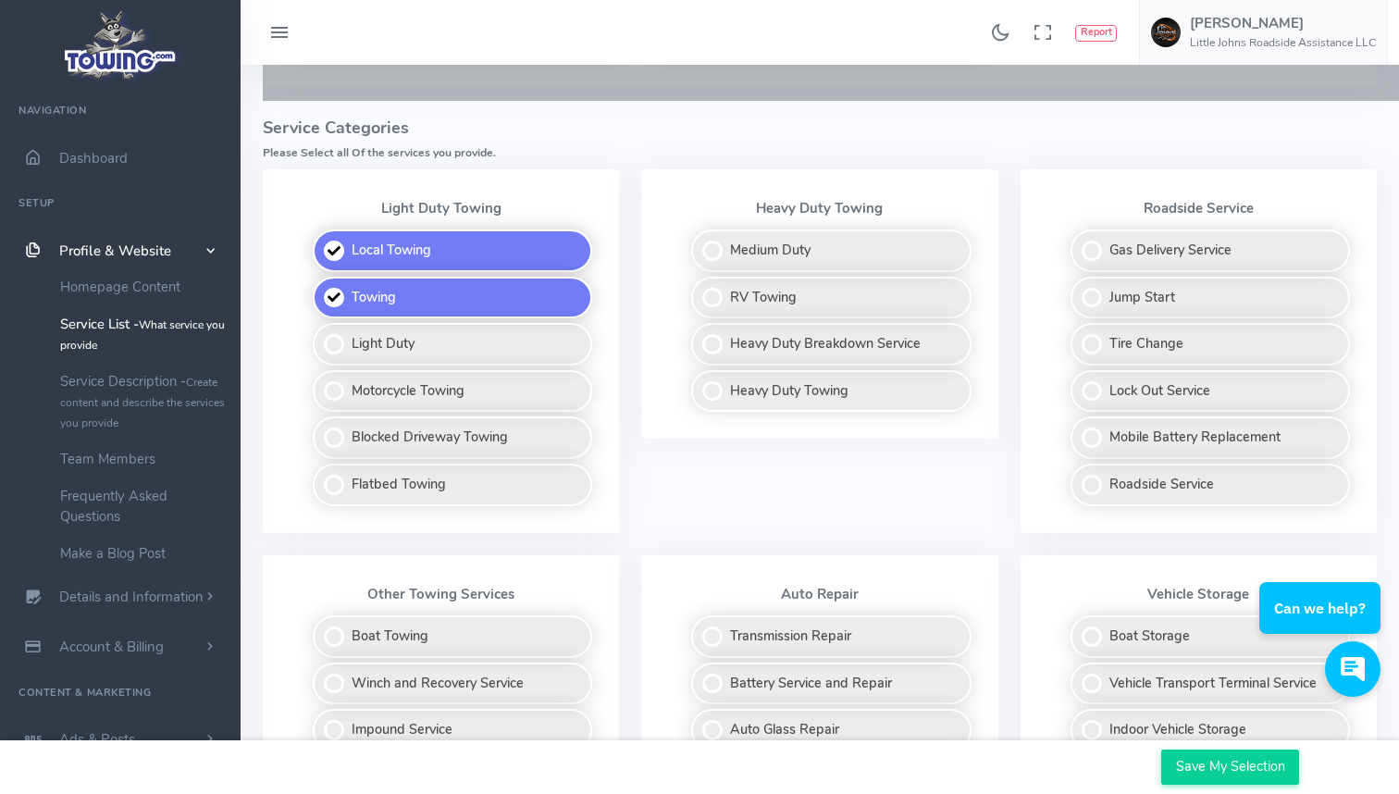
scroll to position [480, 0]
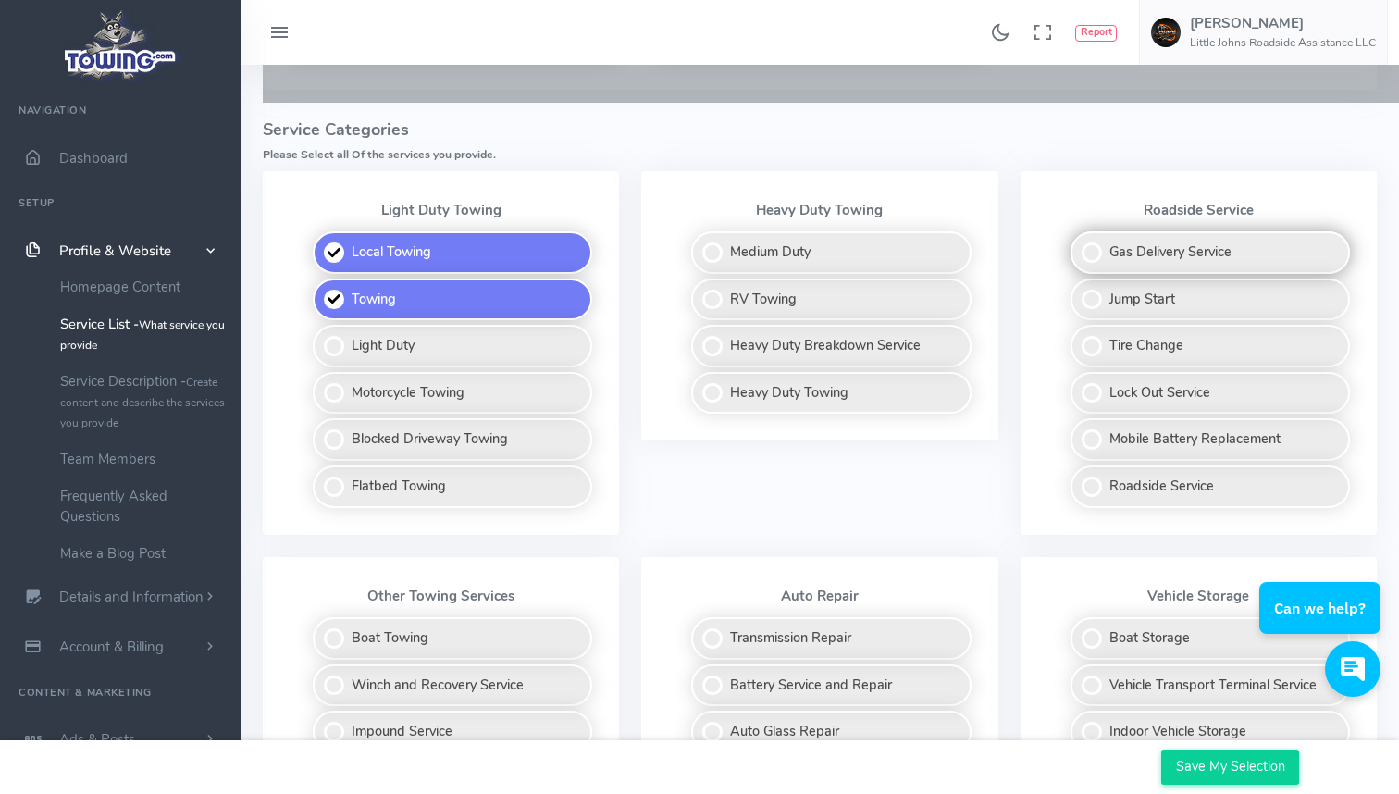
click at [1092, 243] on label "Gas Delivery Service" at bounding box center [1210, 252] width 279 height 43
click at [1078, 243] on input "Gas Delivery Service" at bounding box center [1072, 237] width 12 height 12
checkbox input "true"
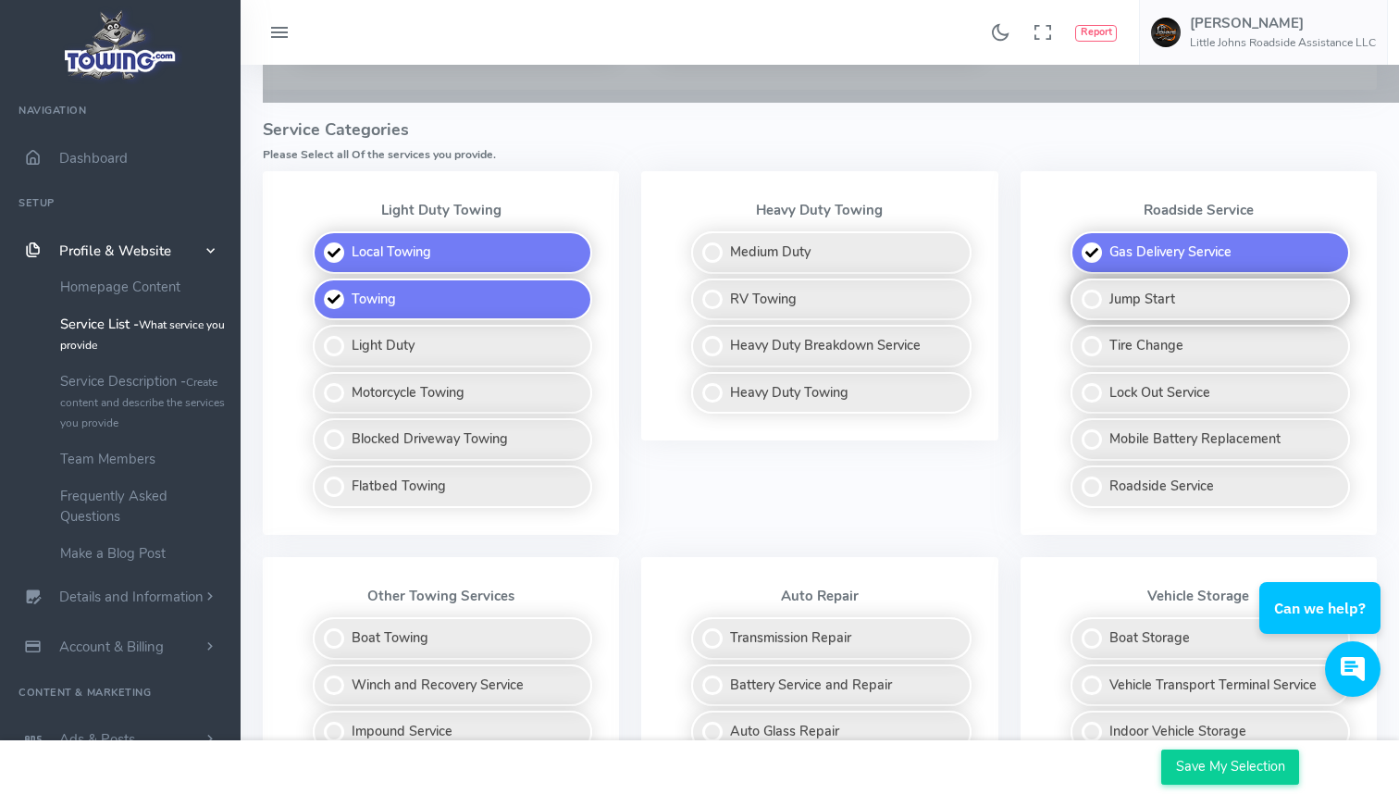
click at [1095, 285] on label "Jump Start" at bounding box center [1210, 300] width 279 height 43
click at [1078, 285] on input "Jump Start" at bounding box center [1072, 285] width 12 height 12
checkbox input "true"
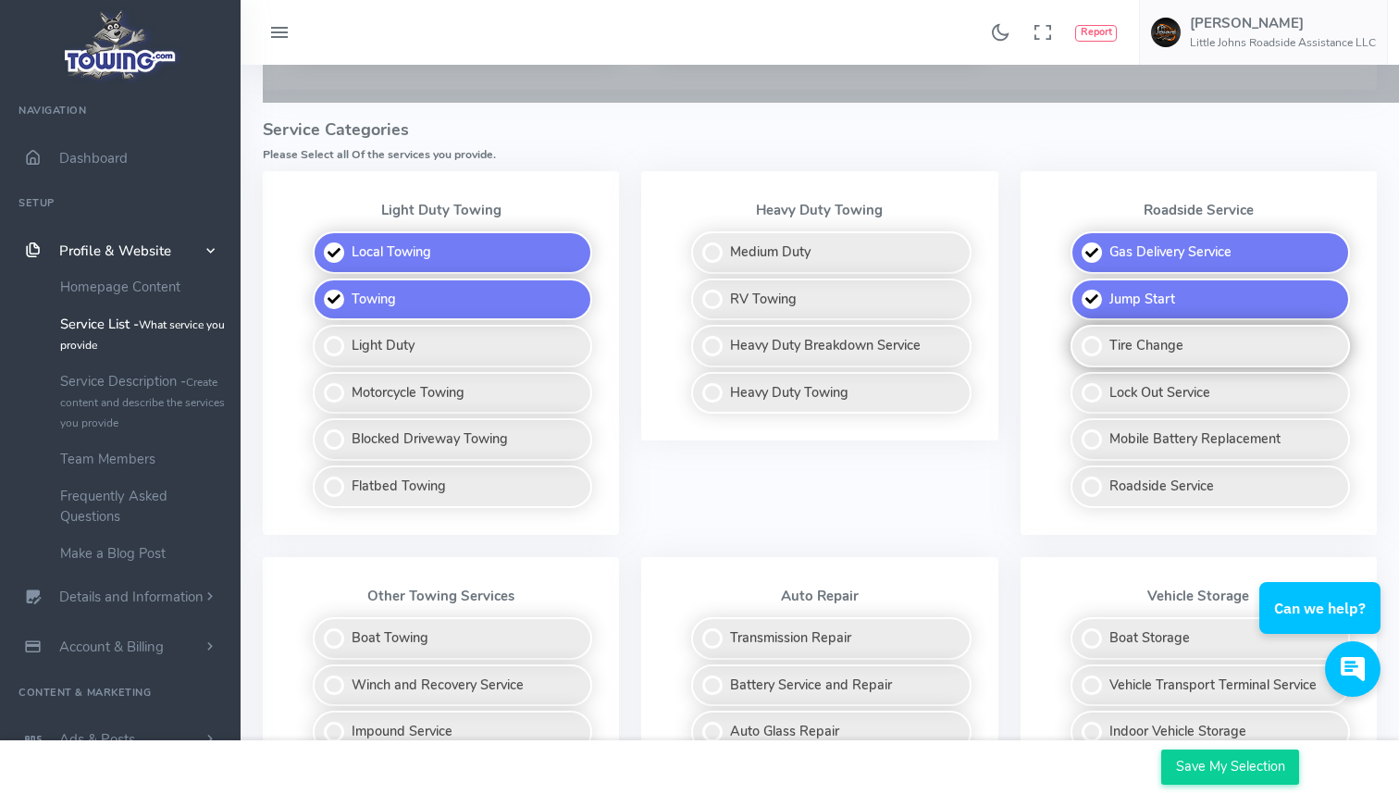
click at [1093, 333] on label "Tire Change" at bounding box center [1210, 346] width 279 height 43
click at [1078, 333] on input "Tire Change" at bounding box center [1072, 331] width 12 height 12
checkbox input "true"
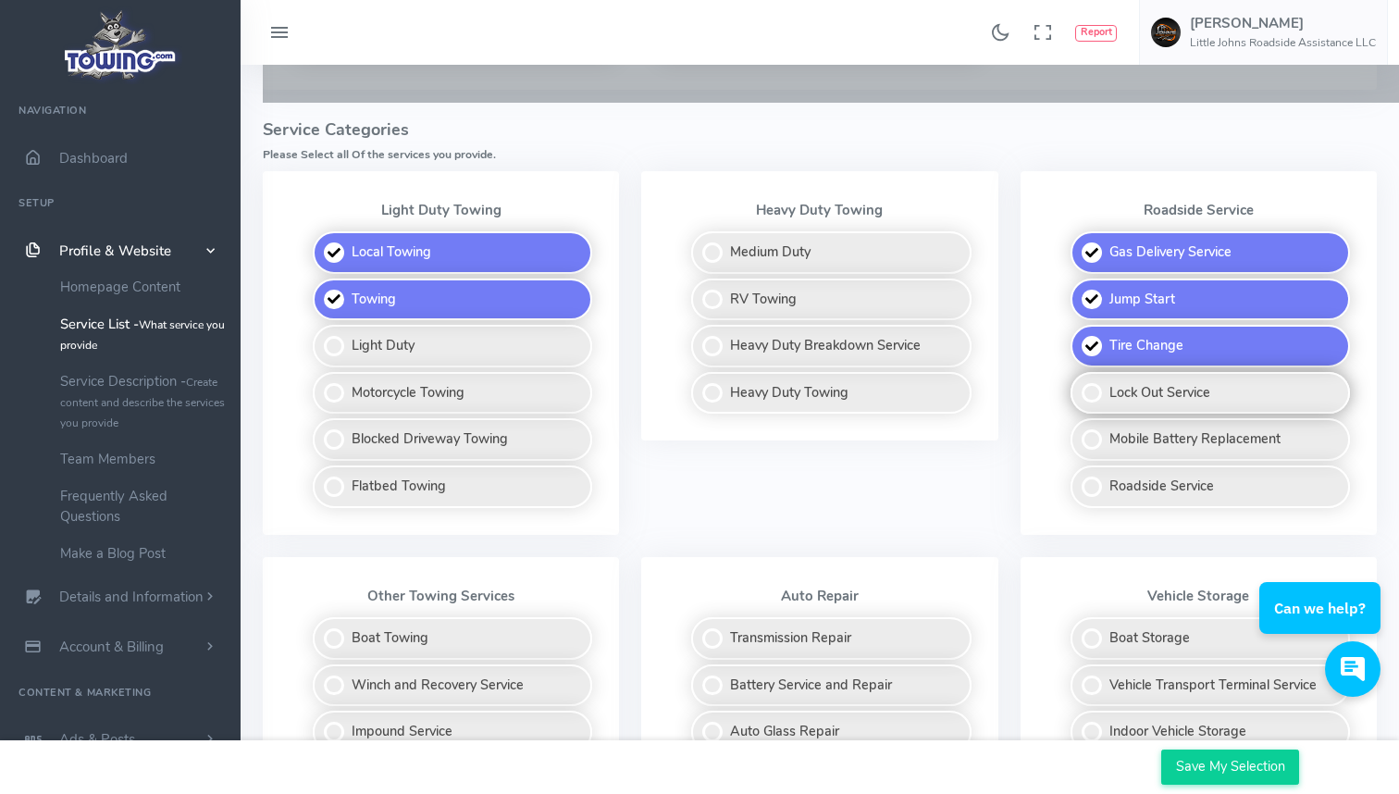
click at [1087, 388] on label "Lock Out Service" at bounding box center [1210, 393] width 279 height 43
click at [1078, 384] on input "Lock Out Service" at bounding box center [1072, 378] width 12 height 12
checkbox input "true"
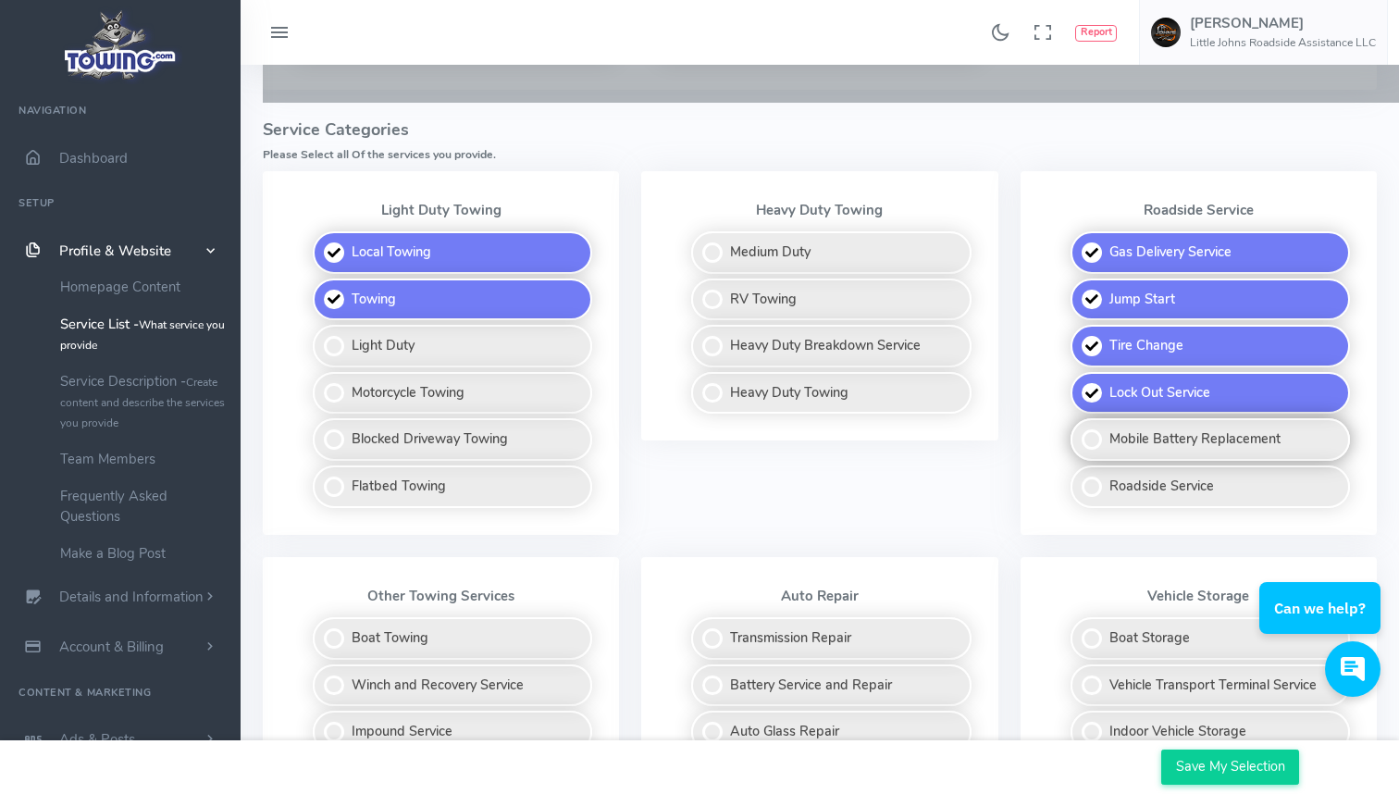
click at [1090, 439] on label "Mobile Battery Replacement" at bounding box center [1210, 439] width 279 height 43
click at [1078, 430] on input "Mobile Battery Replacement" at bounding box center [1072, 424] width 12 height 12
checkbox input "true"
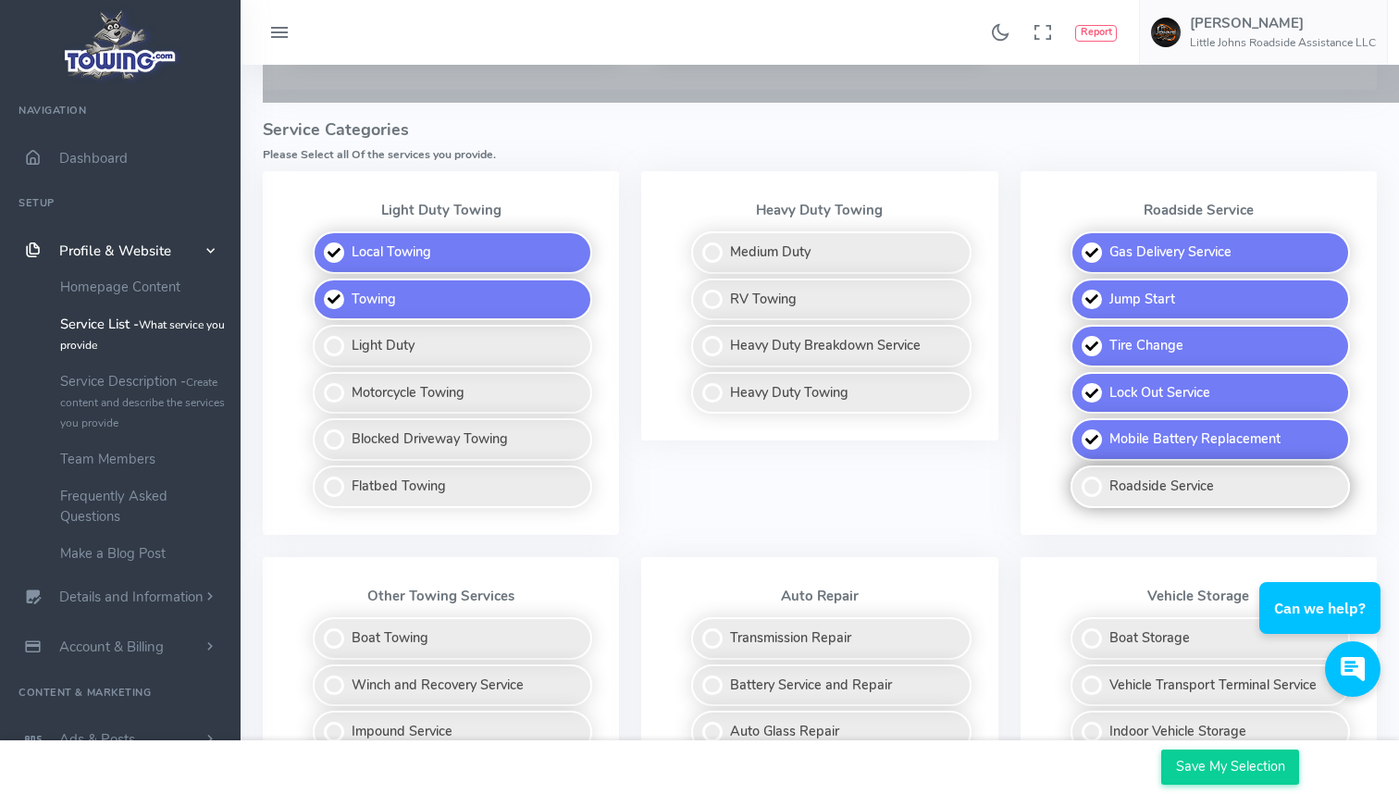
click at [1090, 465] on label "Roadside Service" at bounding box center [1210, 486] width 279 height 43
click at [1078, 465] on input "Roadside Service" at bounding box center [1072, 471] width 12 height 12
checkbox input "true"
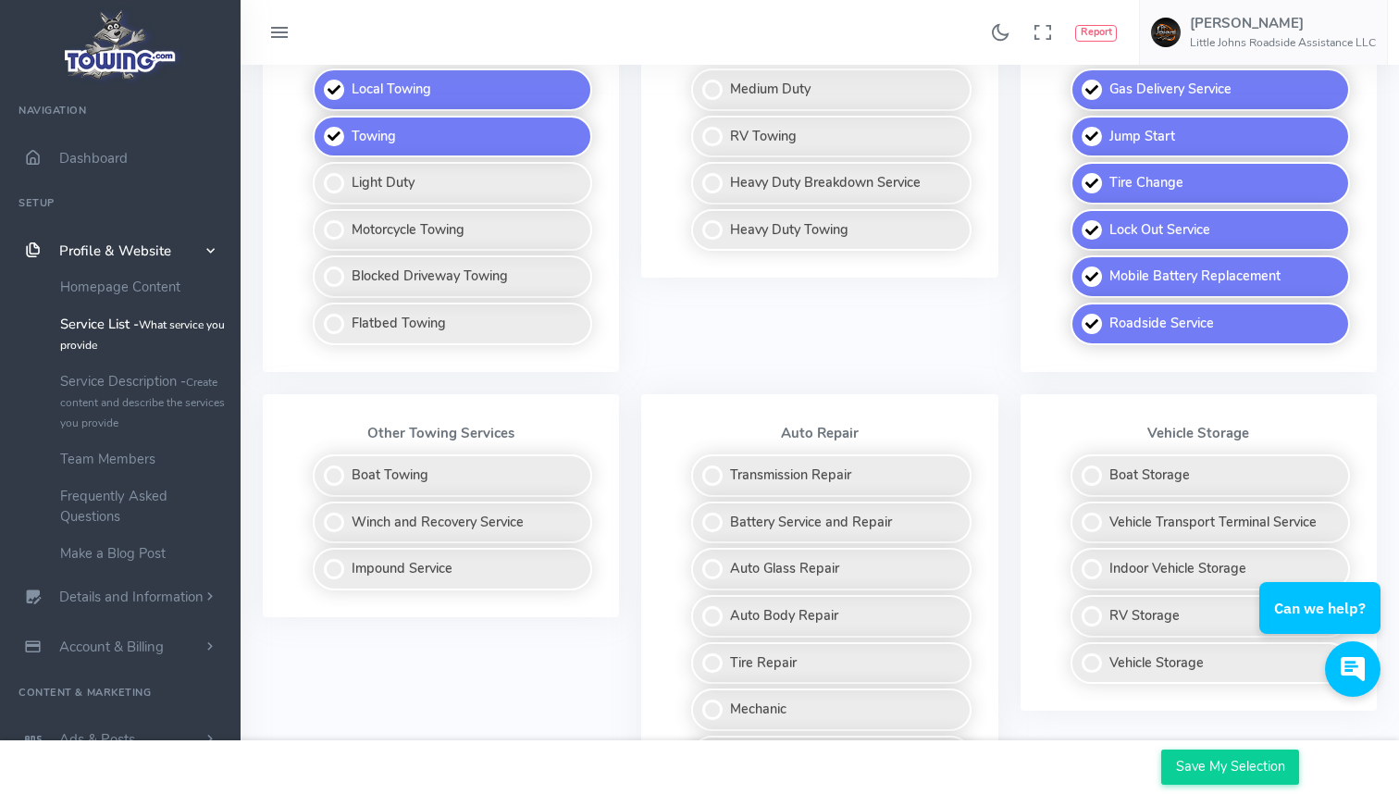
scroll to position [637, 0]
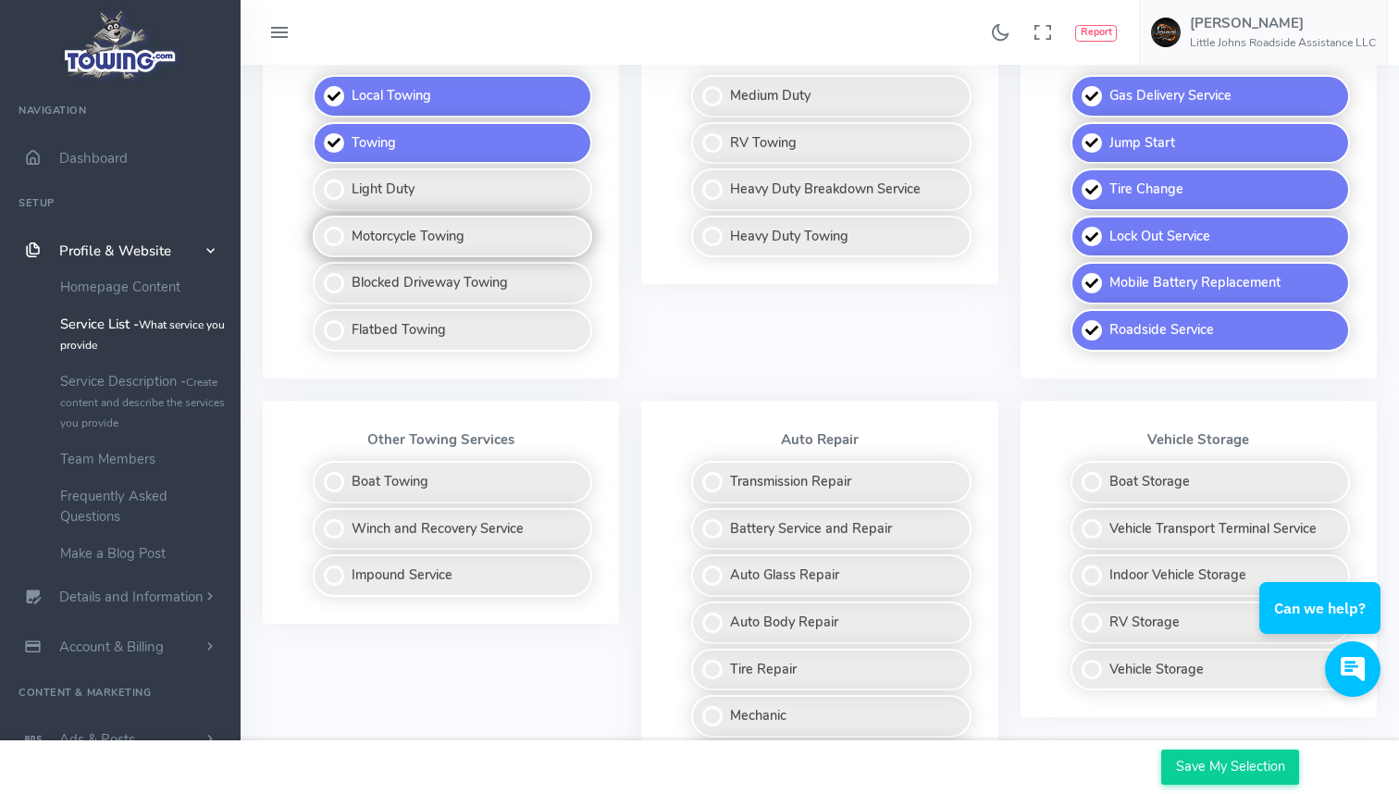
click at [331, 228] on label "Motorcycle Towing" at bounding box center [452, 237] width 279 height 43
click at [320, 228] on input "Motorcycle Towing" at bounding box center [314, 222] width 12 height 12
checkbox input "true"
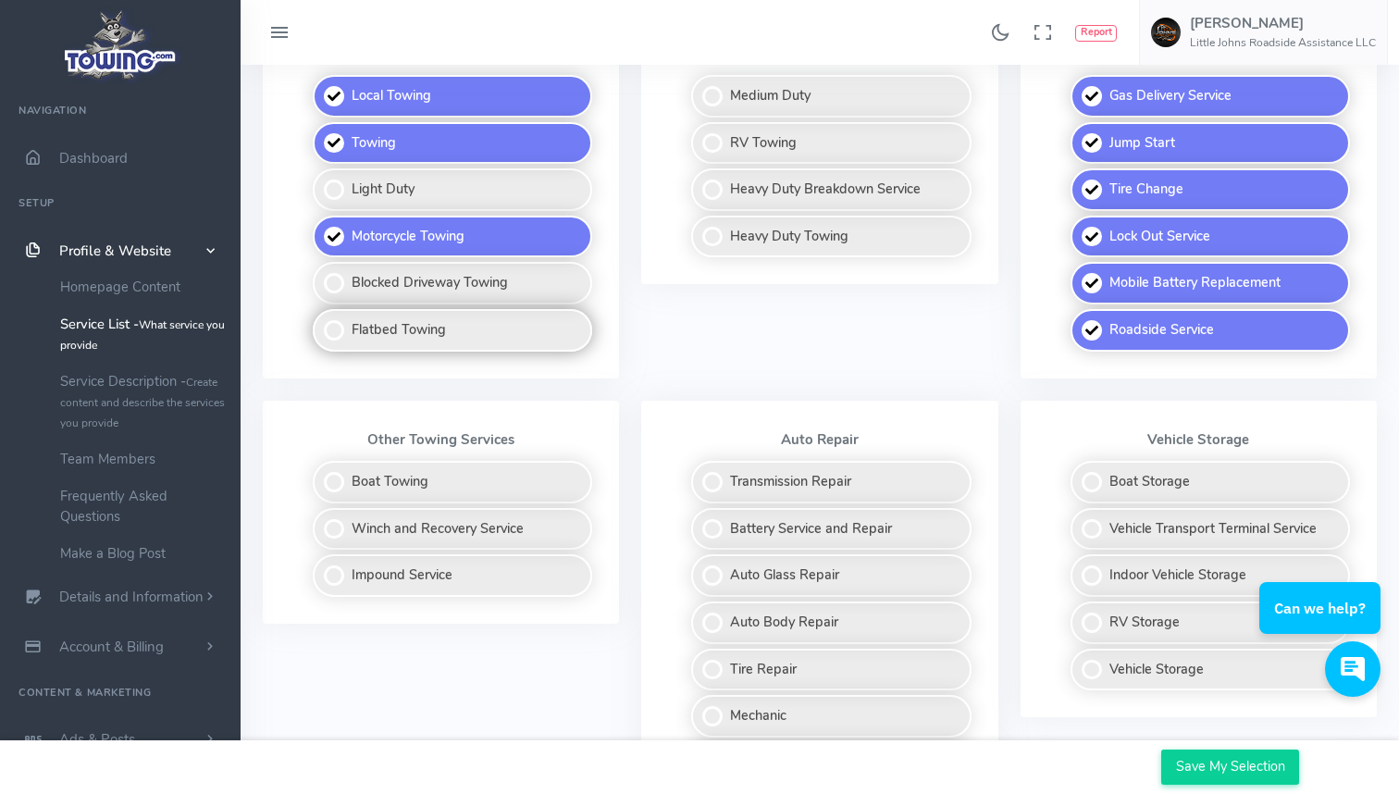
click at [340, 316] on label "Flatbed Towing" at bounding box center [452, 330] width 279 height 43
click at [320, 316] on input "Flatbed Towing" at bounding box center [314, 315] width 12 height 12
checkbox input "true"
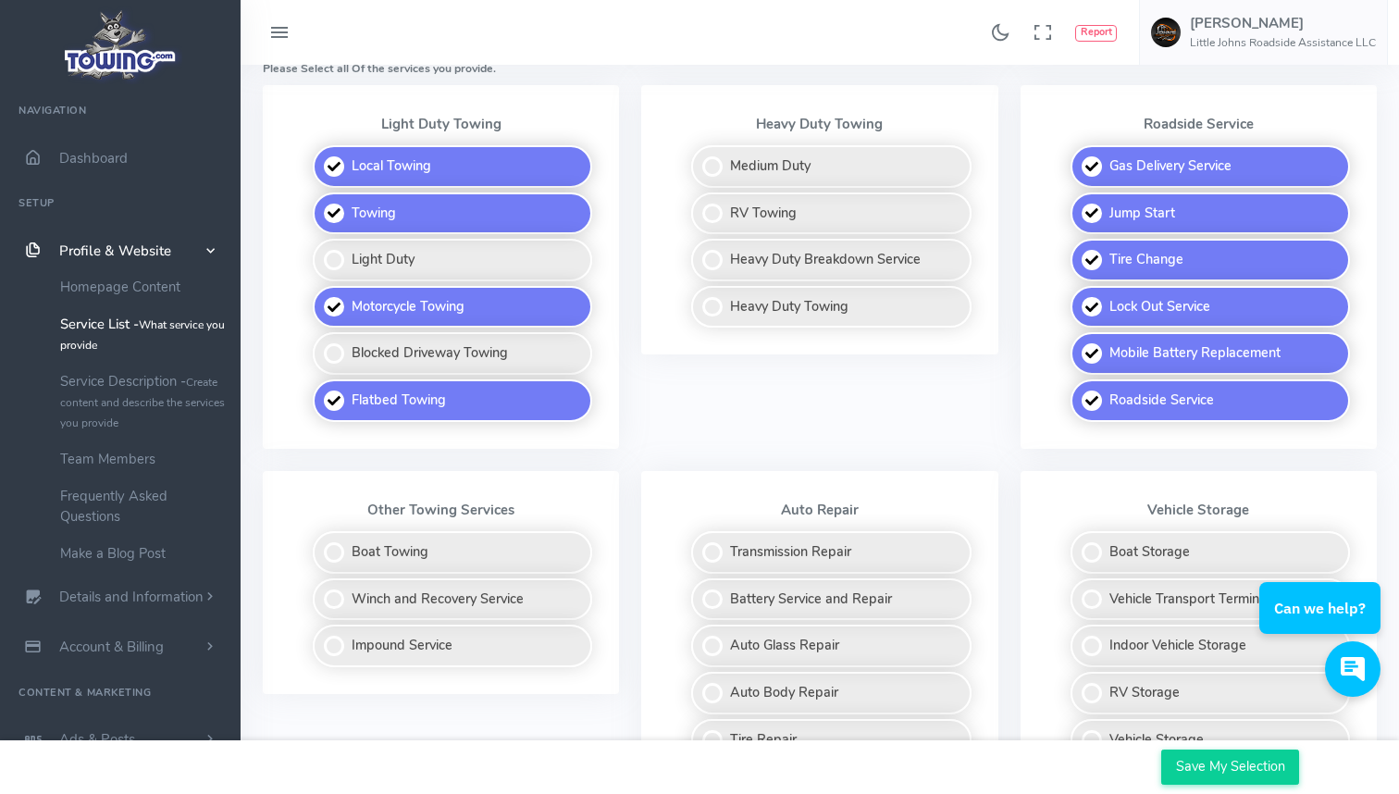
scroll to position [564, 0]
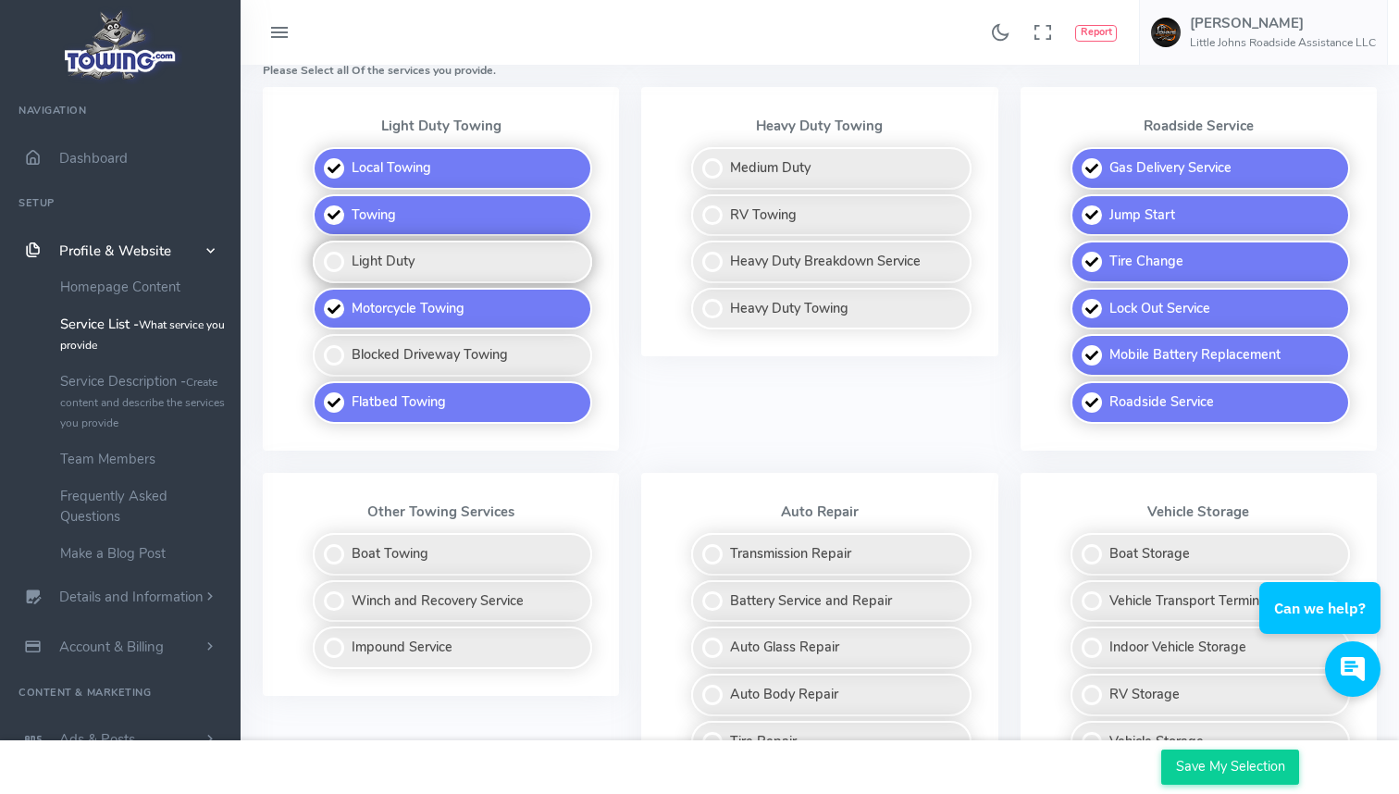
click at [331, 247] on label "Light Duty" at bounding box center [452, 262] width 279 height 43
click at [320, 247] on input "Light Duty" at bounding box center [314, 247] width 12 height 12
checkbox input "true"
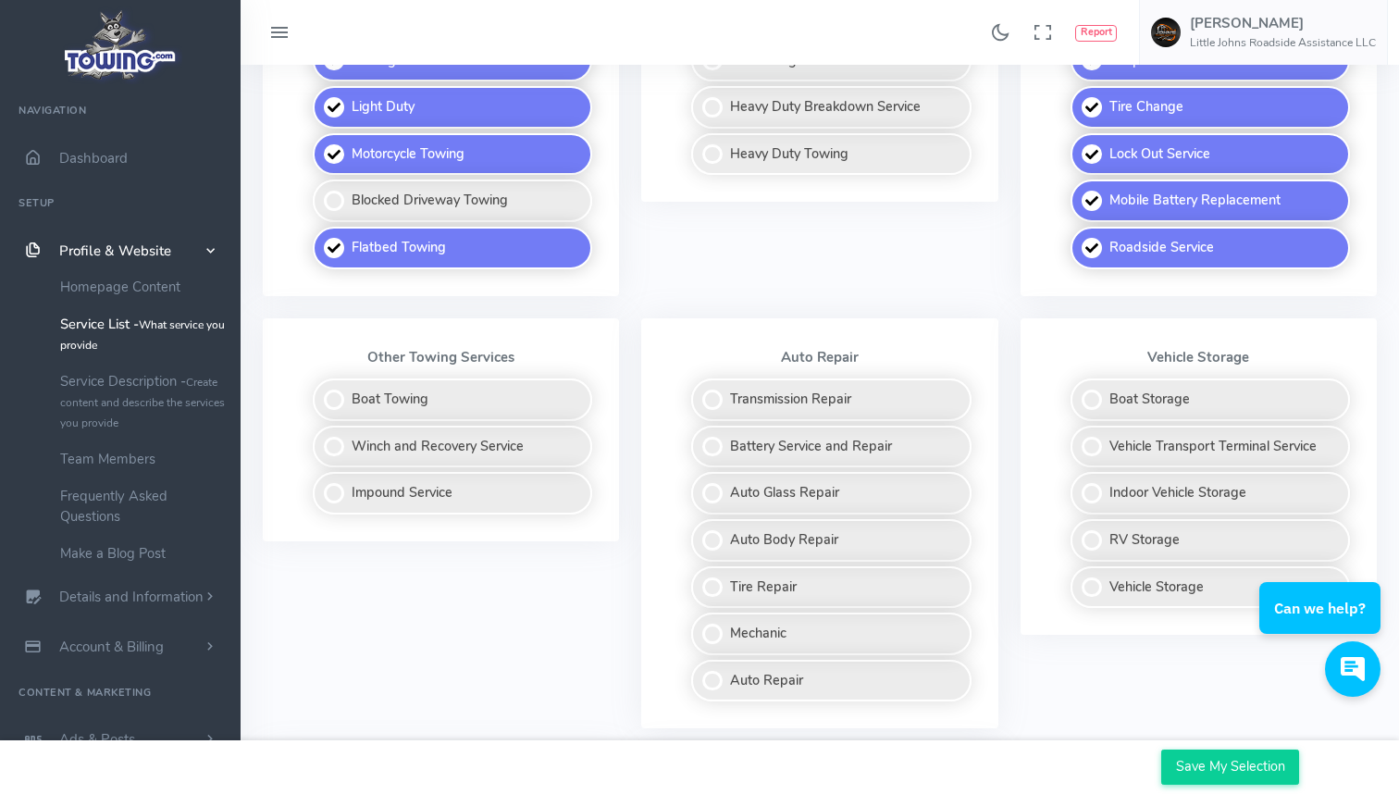
scroll to position [737, 0]
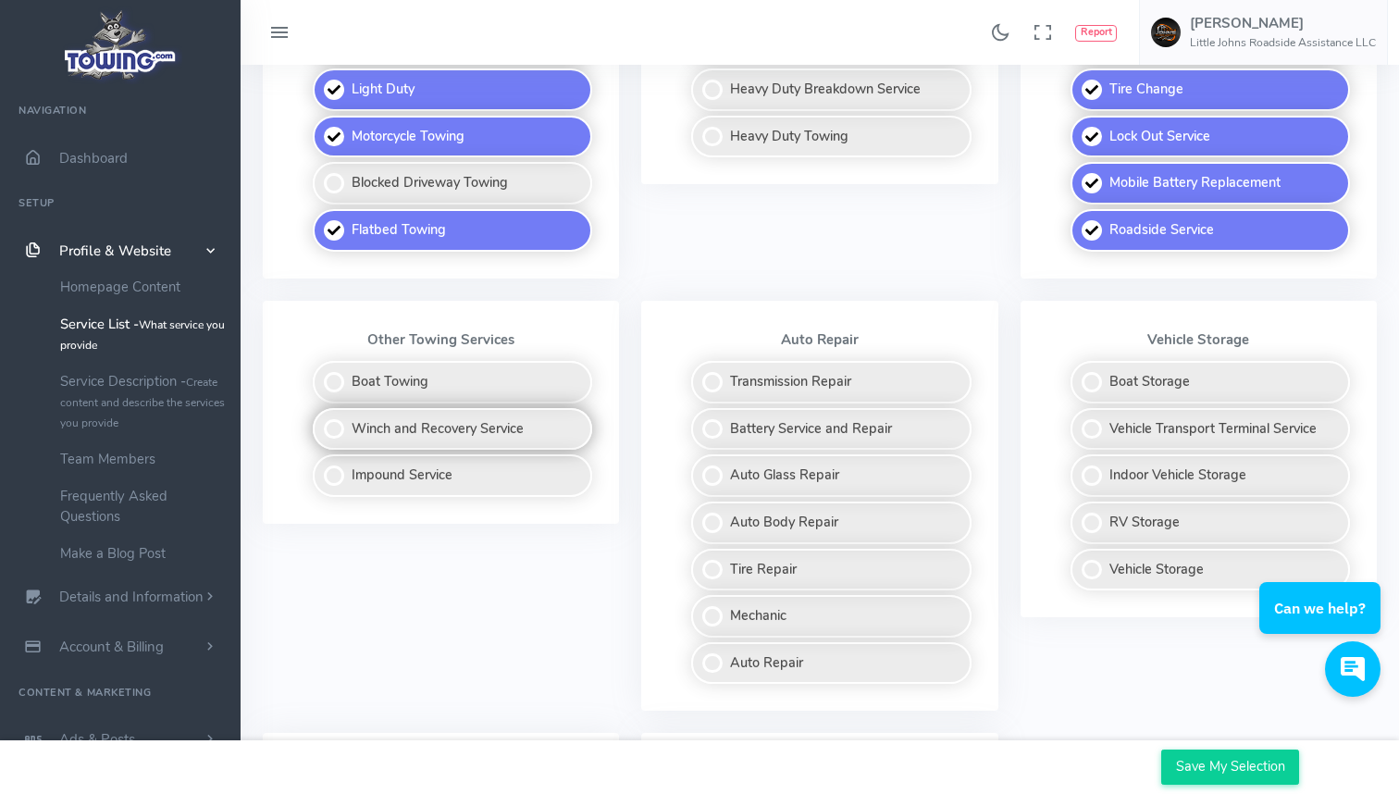
click at [345, 419] on label "Winch and Recovery Service" at bounding box center [452, 429] width 279 height 43
click at [320, 419] on input "Winch and Recovery Service" at bounding box center [314, 414] width 12 height 12
checkbox input "true"
click at [417, 568] on div "Location Other Towing Services Boat Towing Winch and Recovery Service Impound S…" at bounding box center [441, 517] width 378 height 433
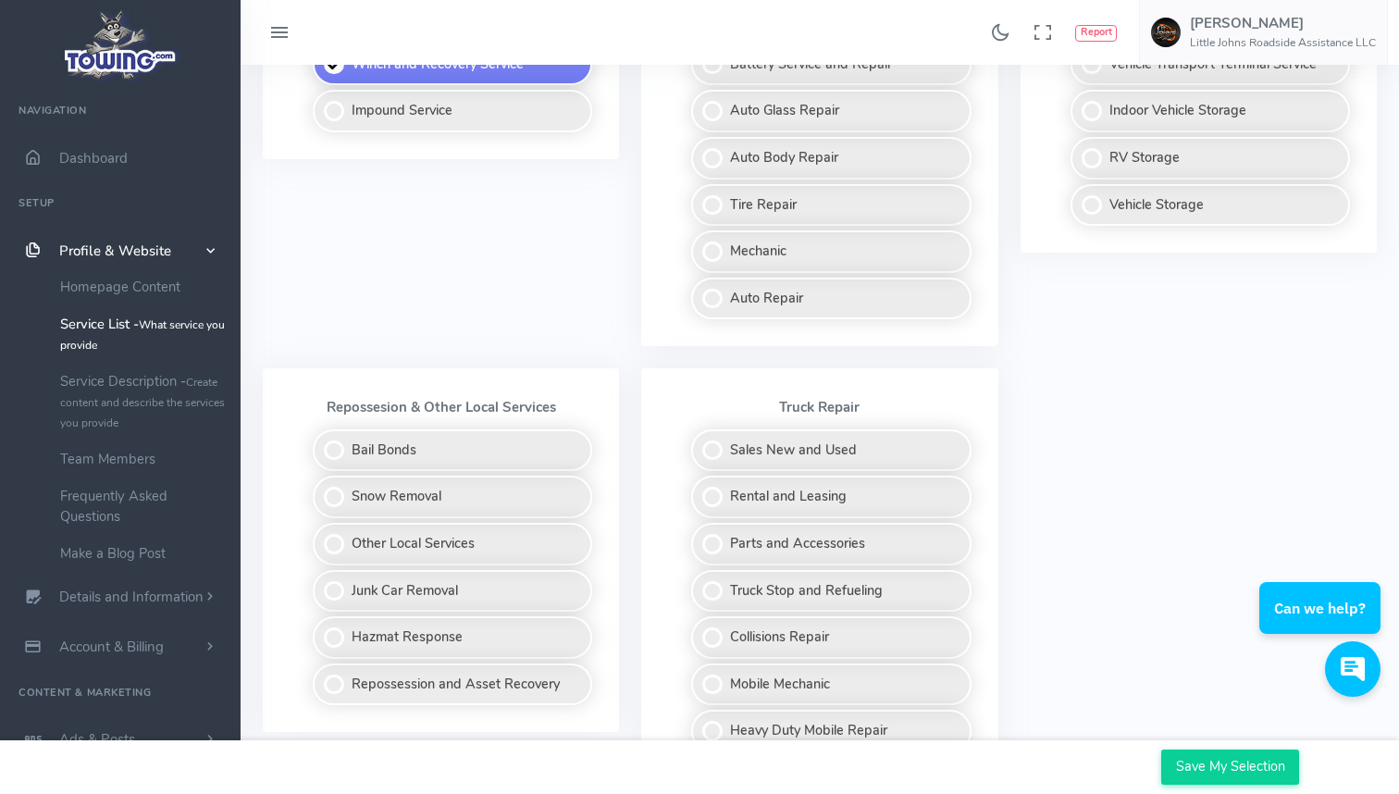
scroll to position [1141, 0]
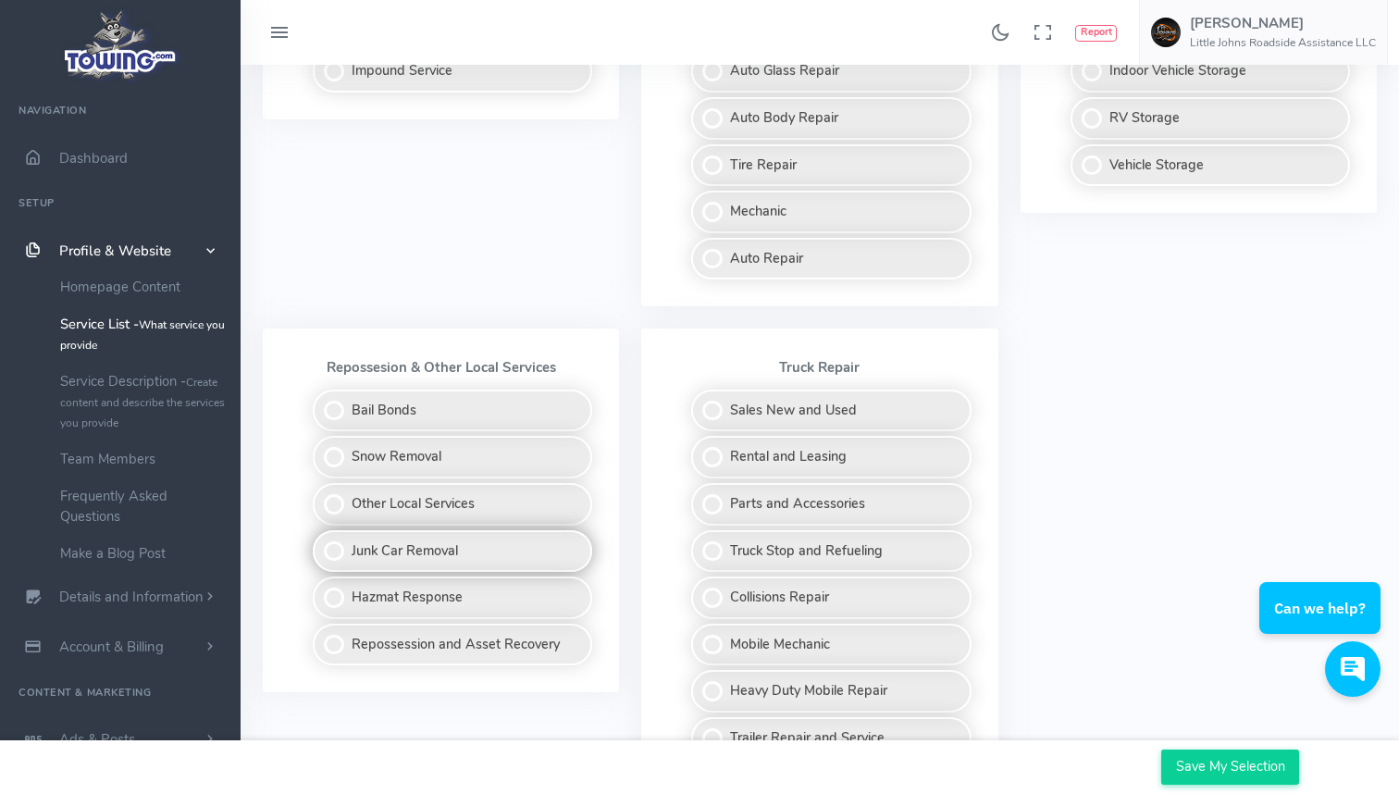
click at [388, 537] on label "Junk Car Removal" at bounding box center [452, 551] width 279 height 43
click at [320, 537] on input "Junk Car Removal" at bounding box center [314, 536] width 12 height 12
checkbox input "true"
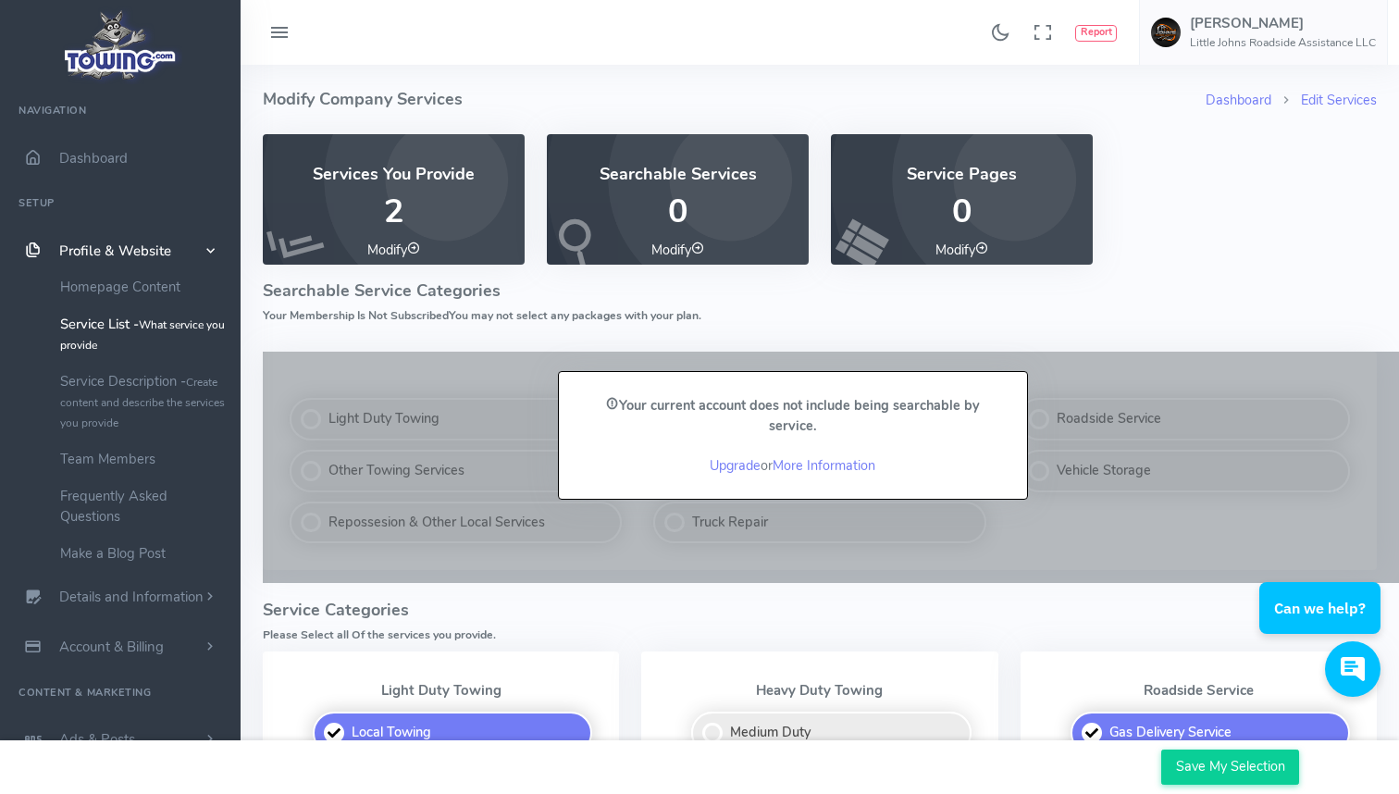
scroll to position [0, 0]
click at [1248, 254] on div "Services You Provide 2 Modify Searchable Services 0 Modify Service Pages 0 Modi…" at bounding box center [820, 210] width 1136 height 153
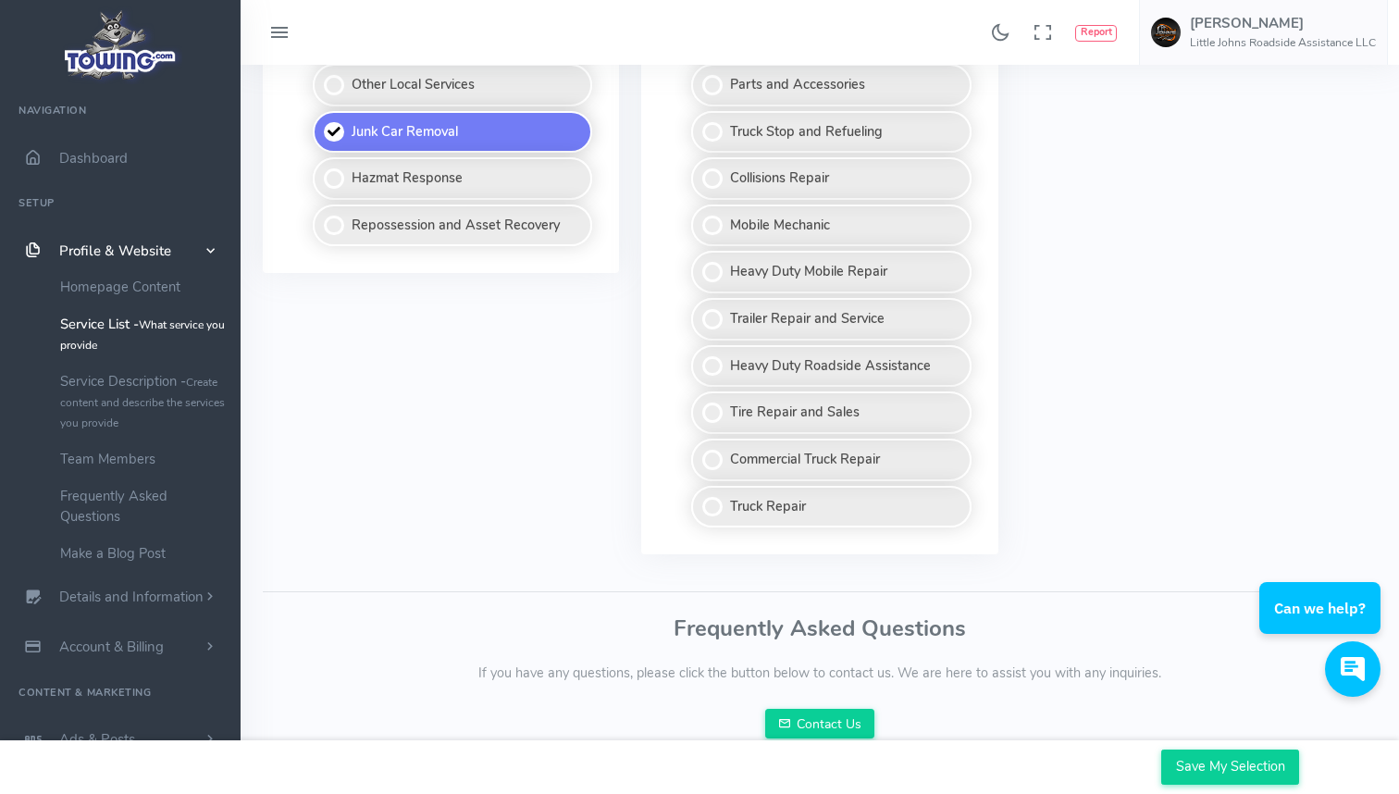
scroll to position [1559, 0]
click at [1221, 771] on input "Save My Selection" at bounding box center [1230, 766] width 138 height 35
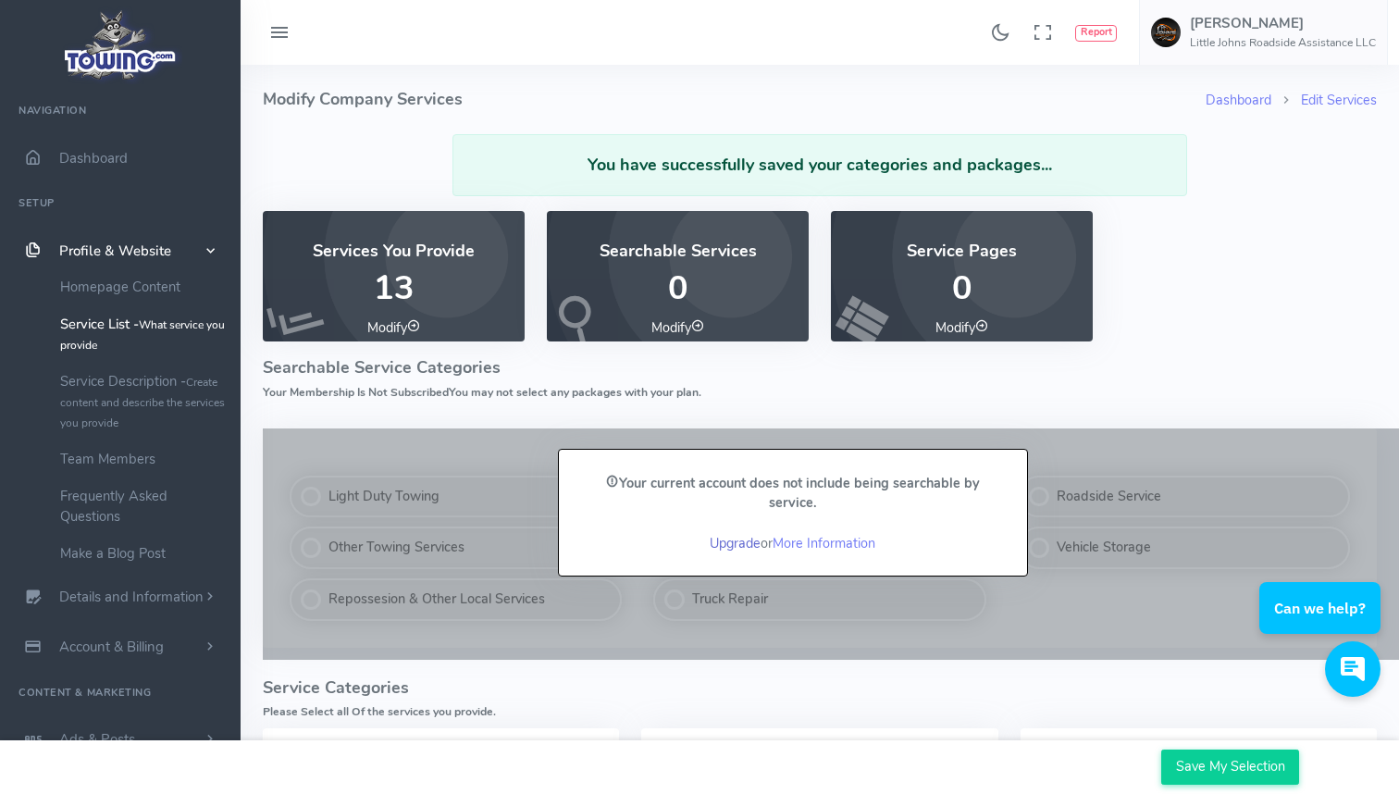
click at [747, 539] on link "Upgrade" at bounding box center [735, 543] width 51 height 19
click at [736, 539] on link "Upgrade" at bounding box center [735, 543] width 51 height 19
click at [739, 534] on link "Upgrade" at bounding box center [735, 543] width 51 height 19
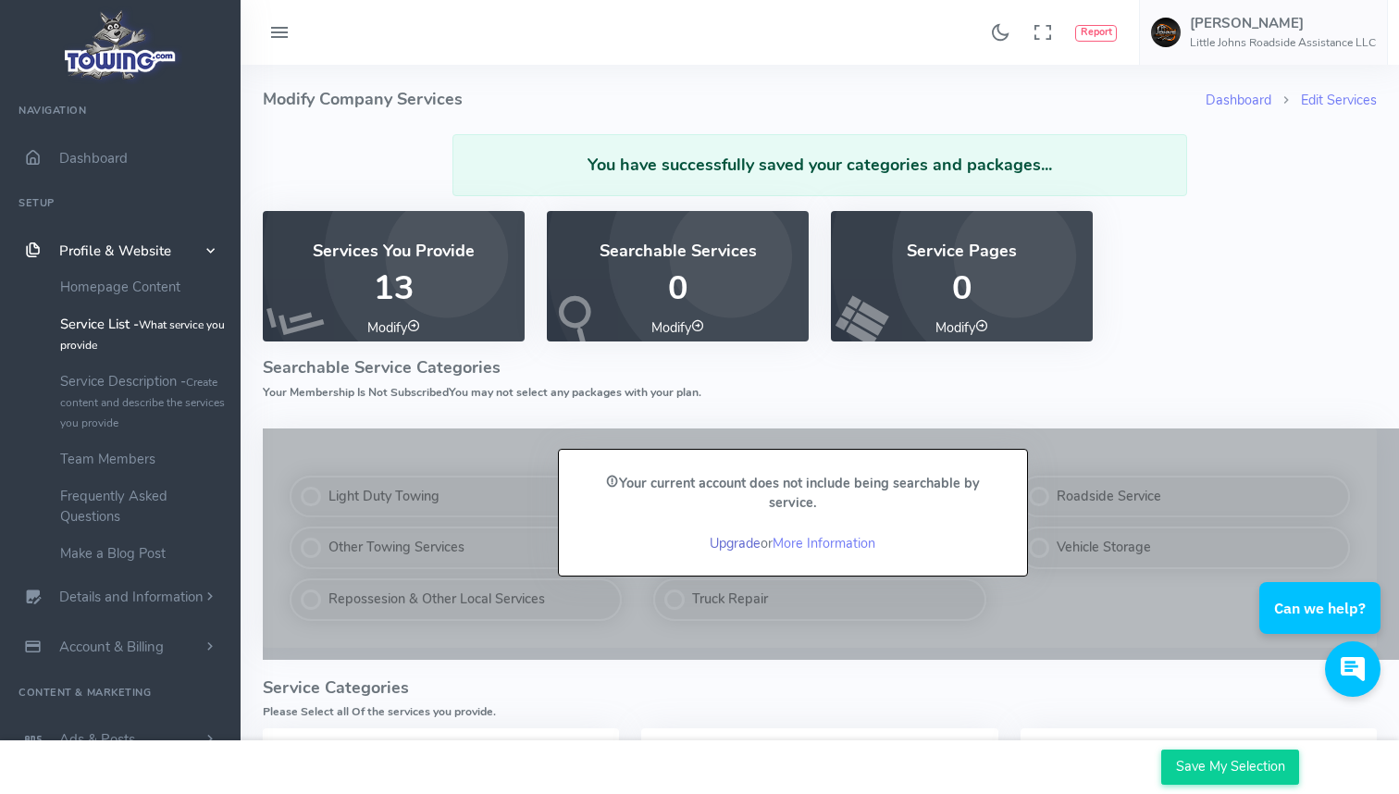
click at [739, 534] on link "Upgrade" at bounding box center [735, 543] width 51 height 19
click at [130, 399] on small "Create content and describe the services you provide" at bounding box center [142, 403] width 165 height 56
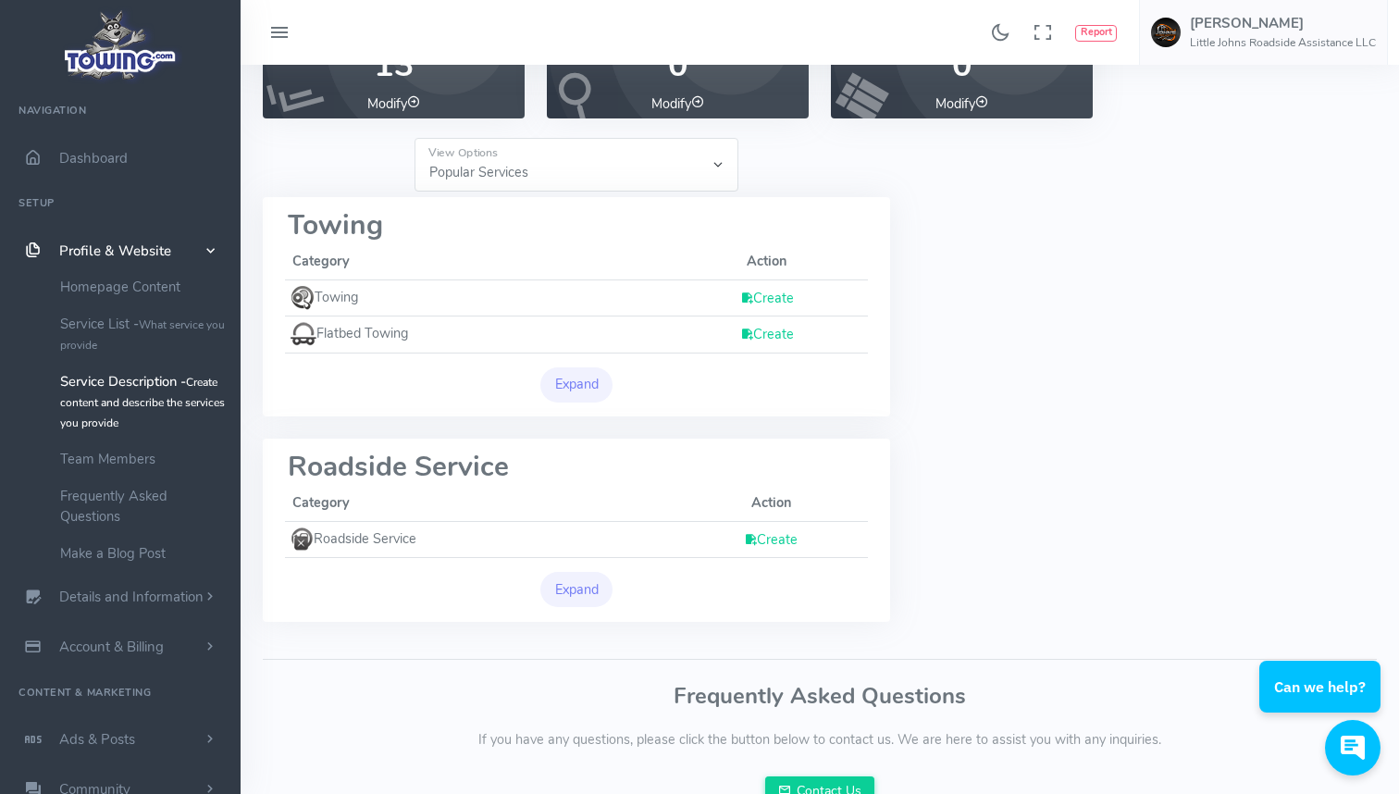
scroll to position [171, 0]
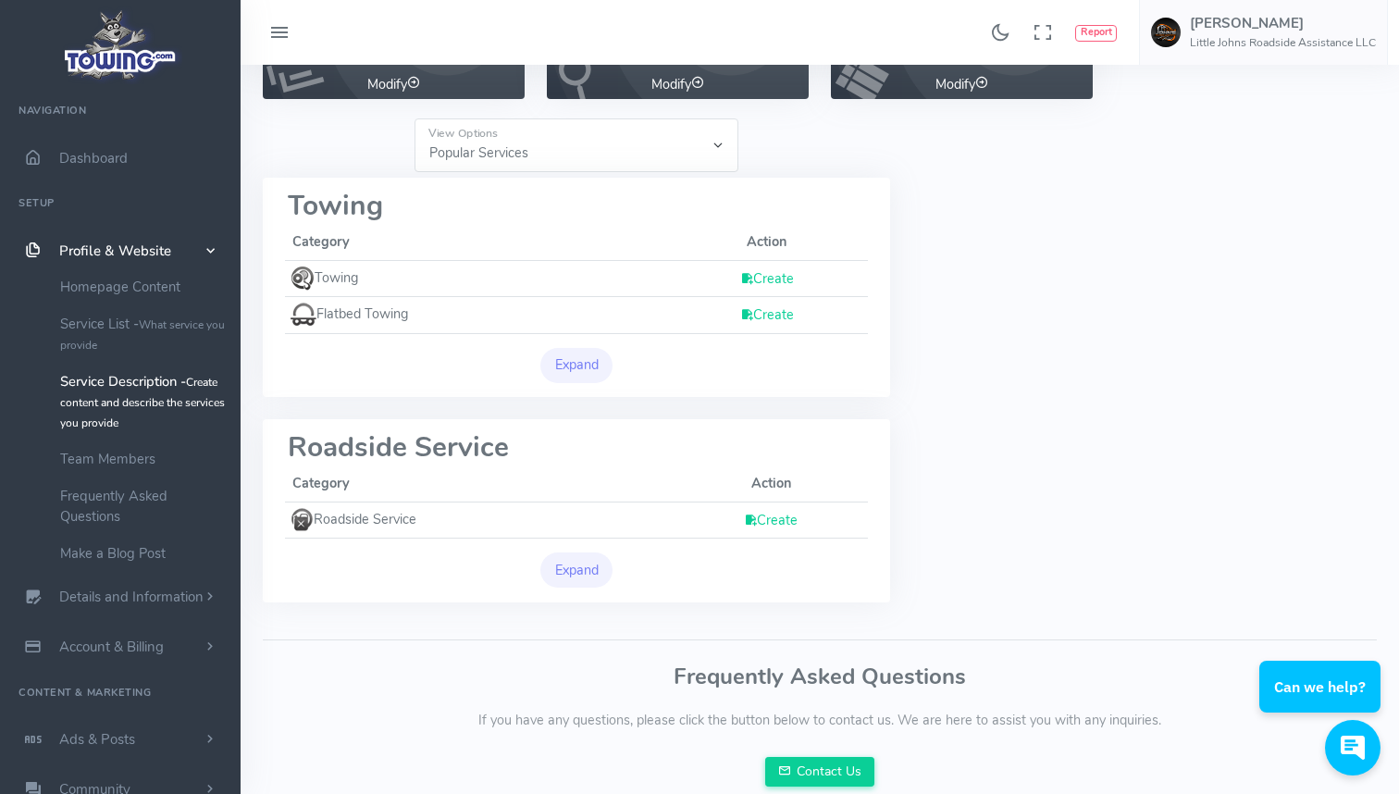
click at [785, 511] on link "Create" at bounding box center [771, 520] width 54 height 19
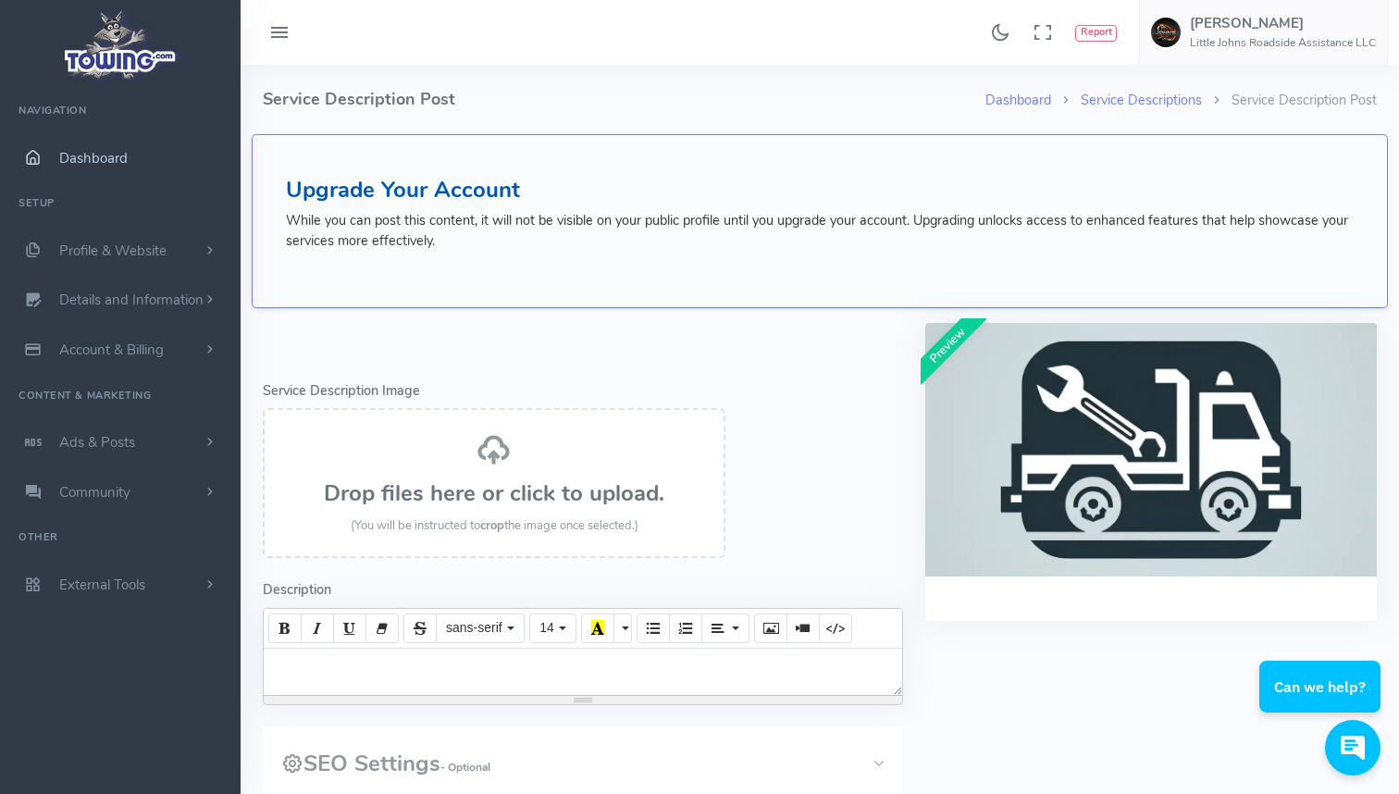
click at [110, 164] on span "Dashboard" at bounding box center [93, 158] width 68 height 19
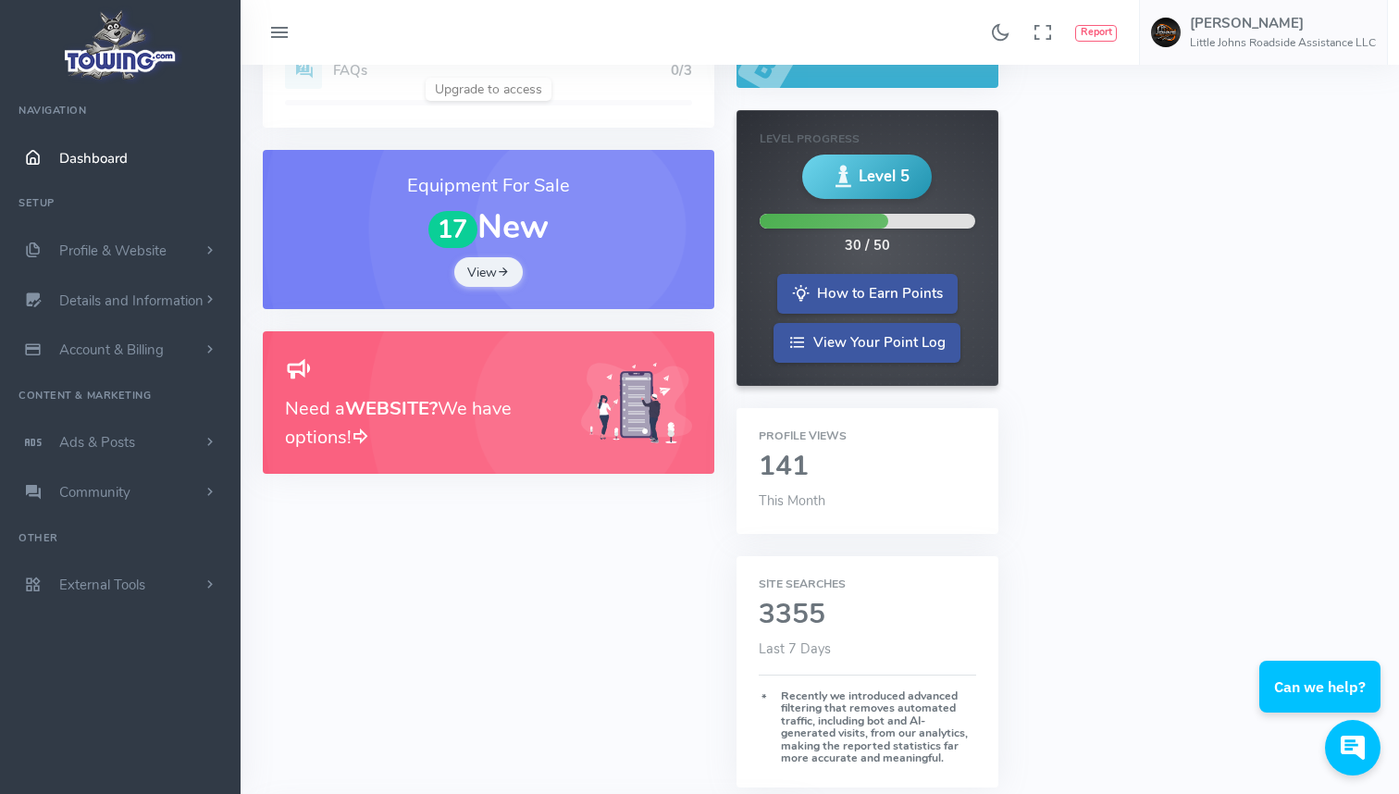
scroll to position [257, 0]
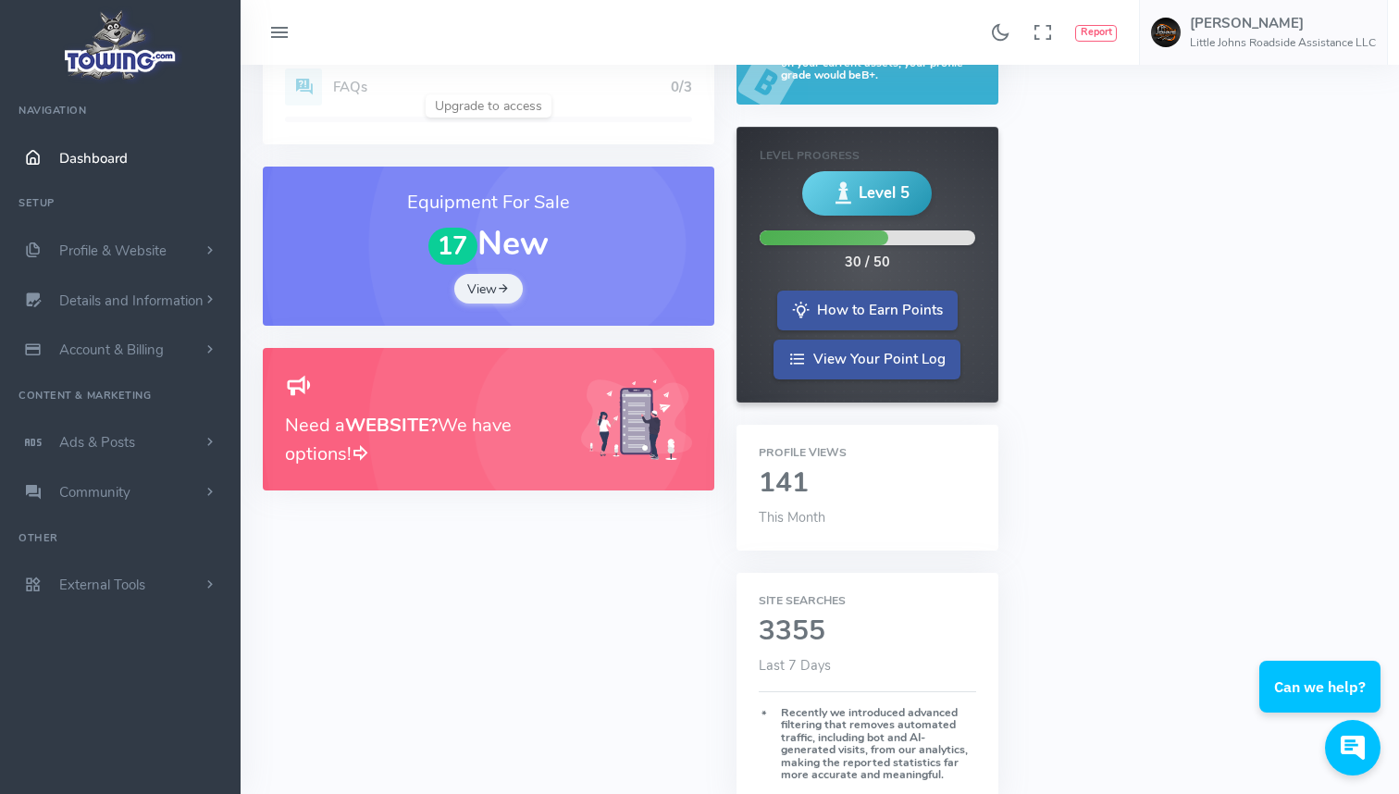
click at [416, 448] on h3 "Need a WEBSITE? We have options!" at bounding box center [422, 440] width 274 height 56
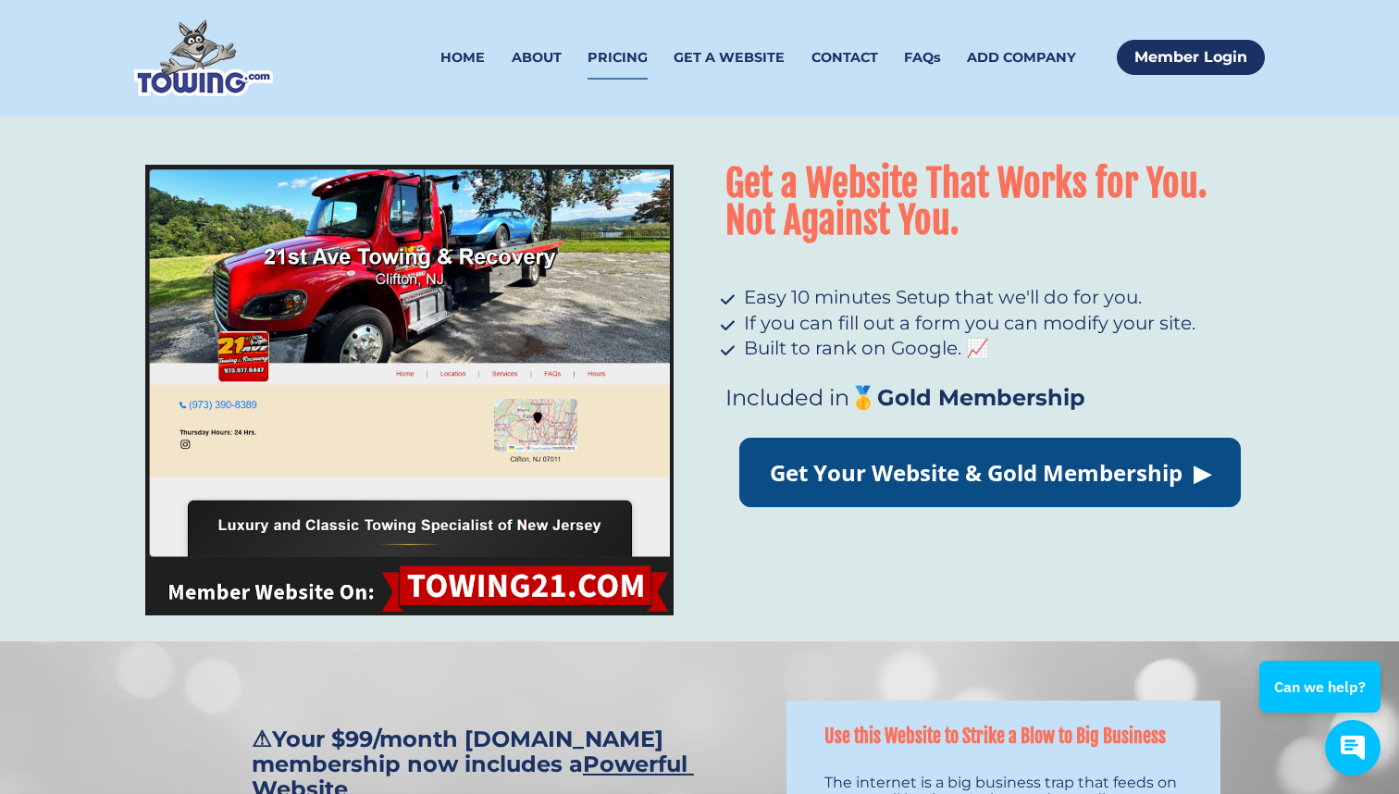
click at [626, 58] on link "PRICING" at bounding box center [618, 57] width 60 height 43
